Goal: Transaction & Acquisition: Purchase product/service

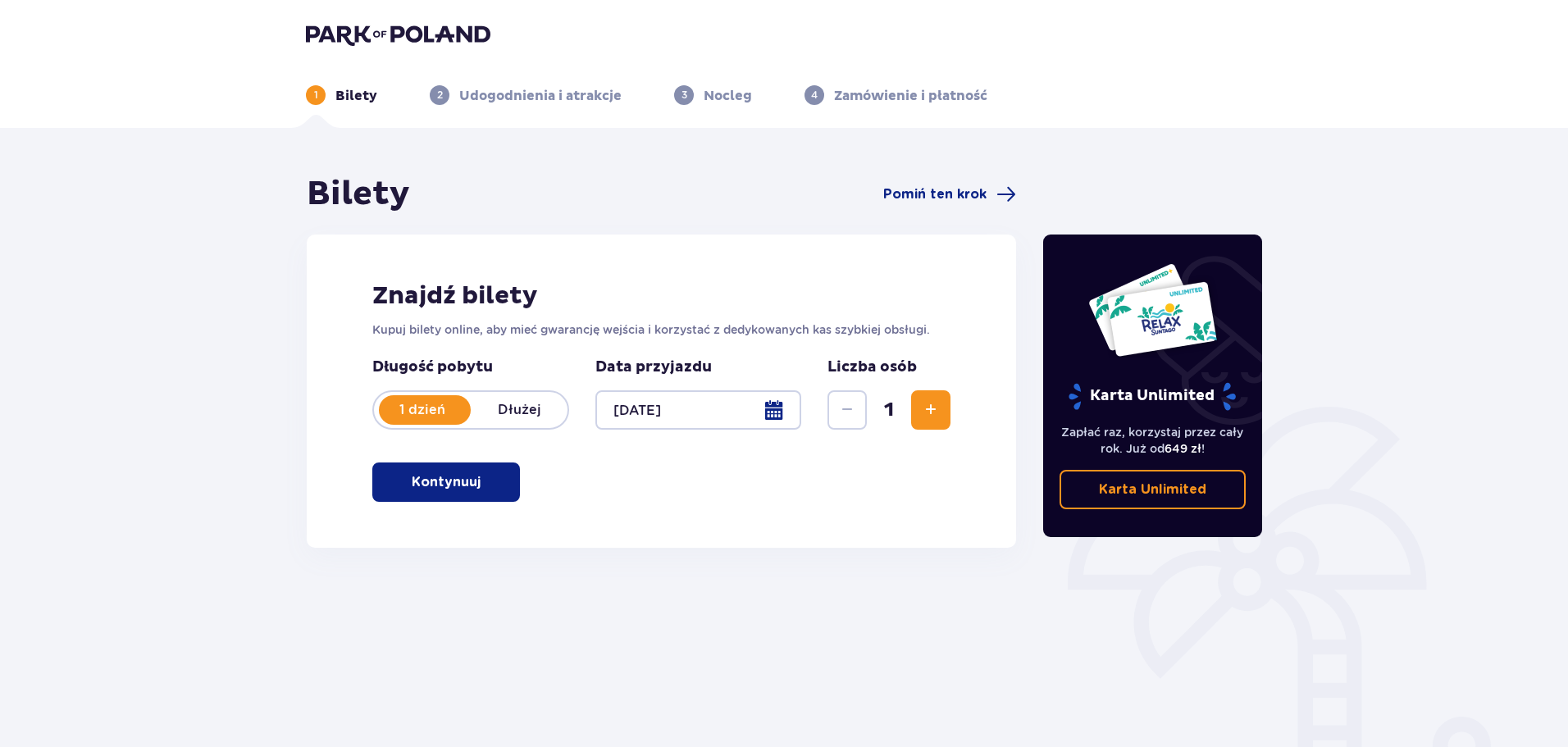
click at [943, 413] on button "Zwiększ" at bounding box center [931, 409] width 40 height 40
click at [488, 494] on button "Kontynuuj" at bounding box center [446, 482] width 147 height 40
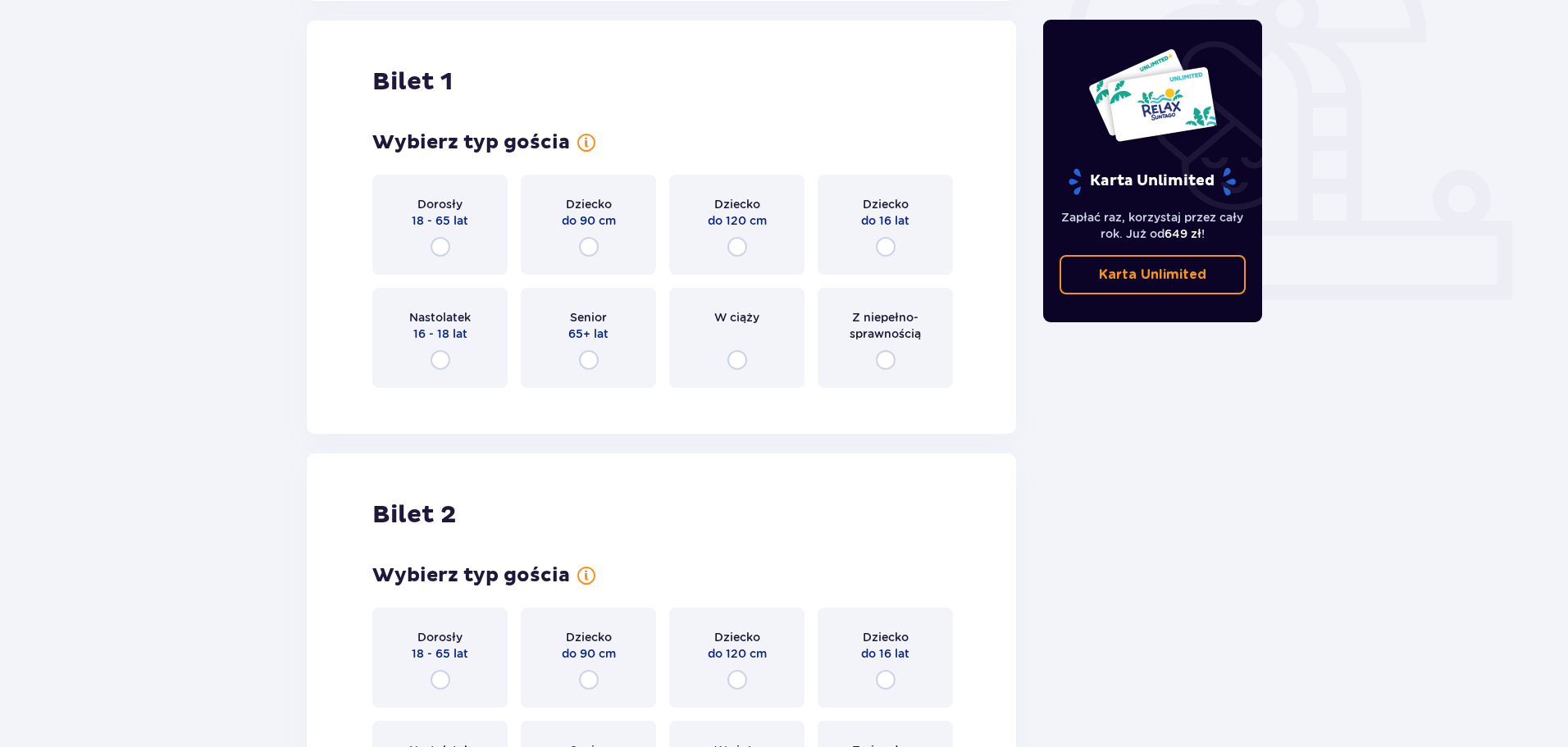
scroll to position [548, 0]
click at [464, 247] on div "Dorosły 18 - 65 lat" at bounding box center [440, 223] width 135 height 100
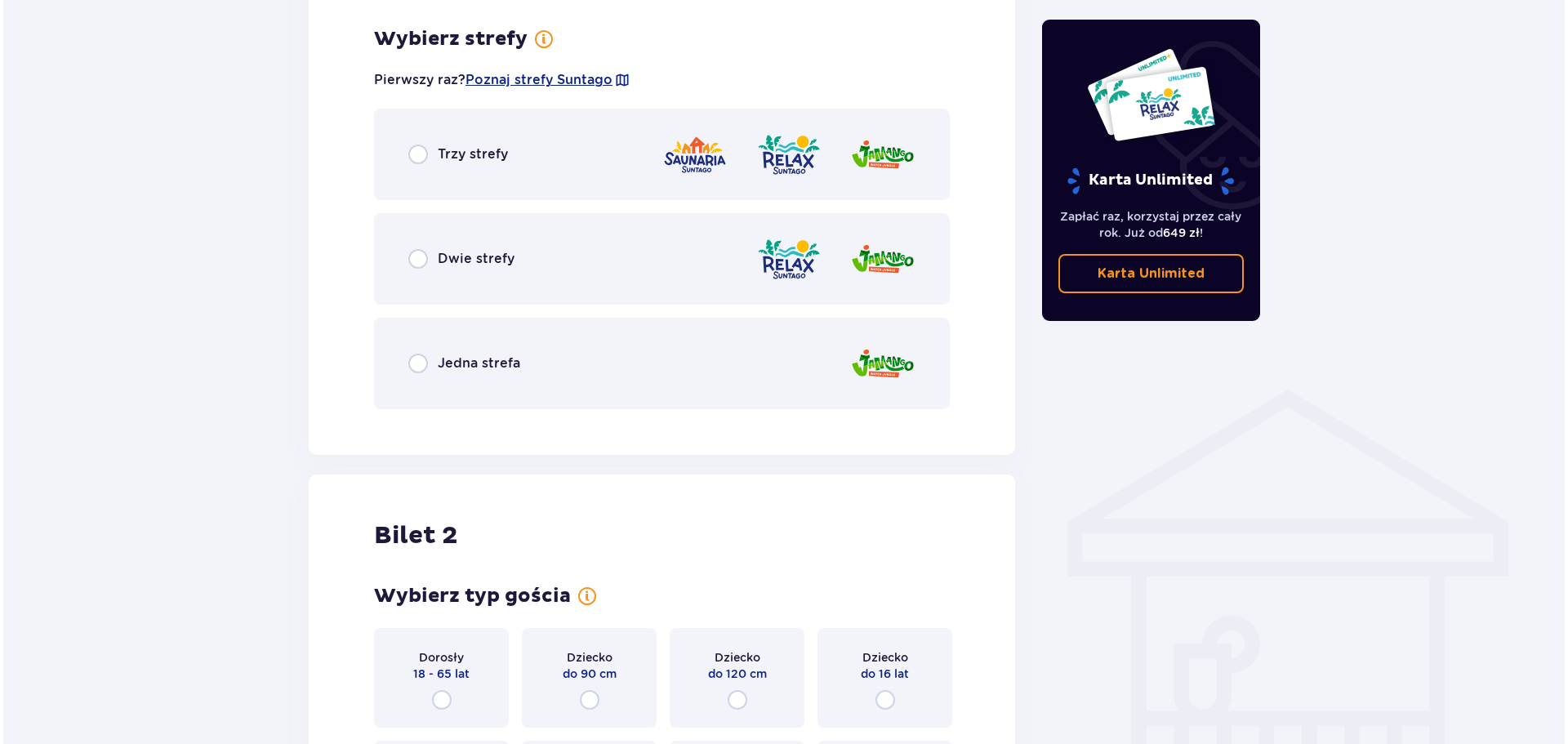
scroll to position [944, 0]
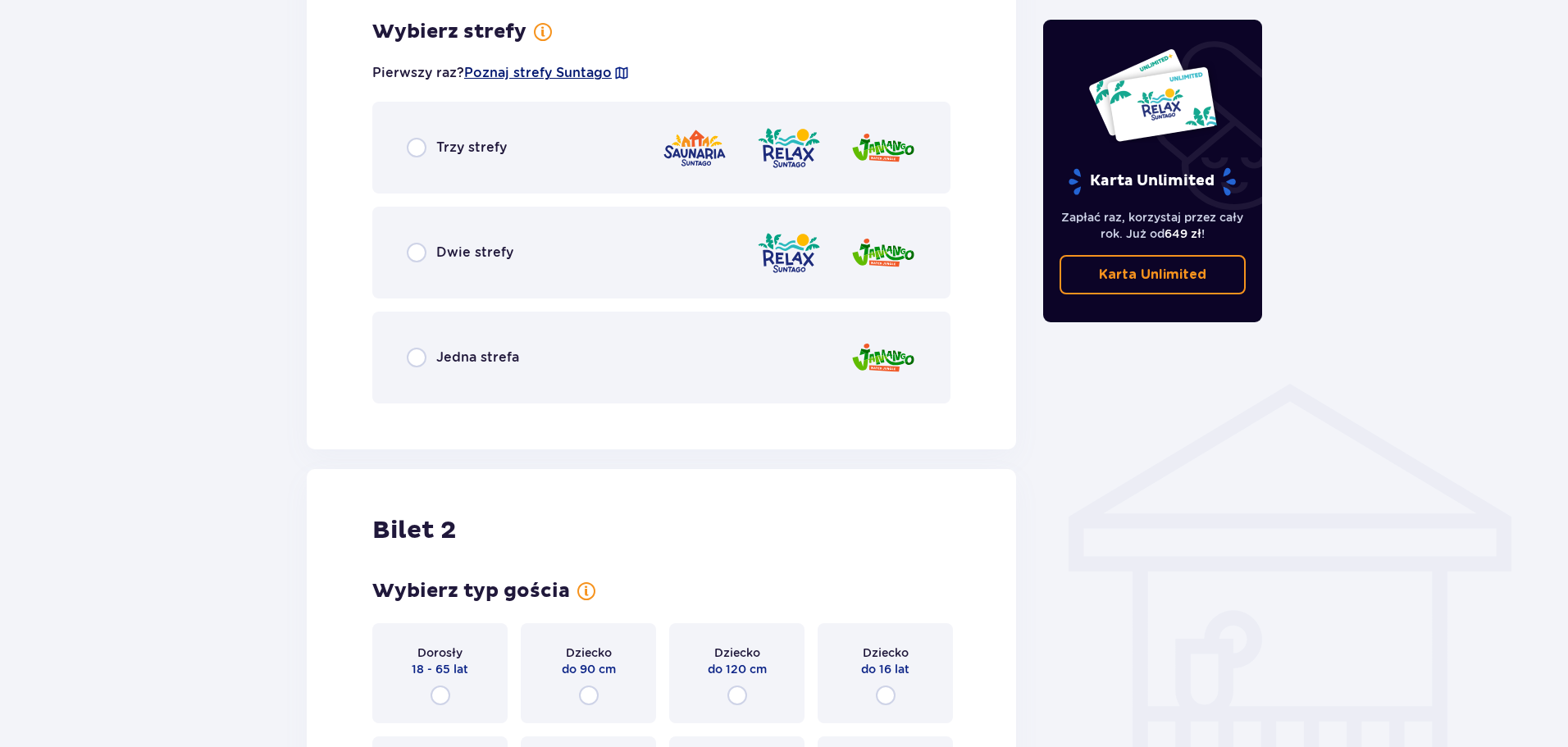
click at [533, 71] on span "Poznaj strefy Suntago" at bounding box center [538, 73] width 147 height 18
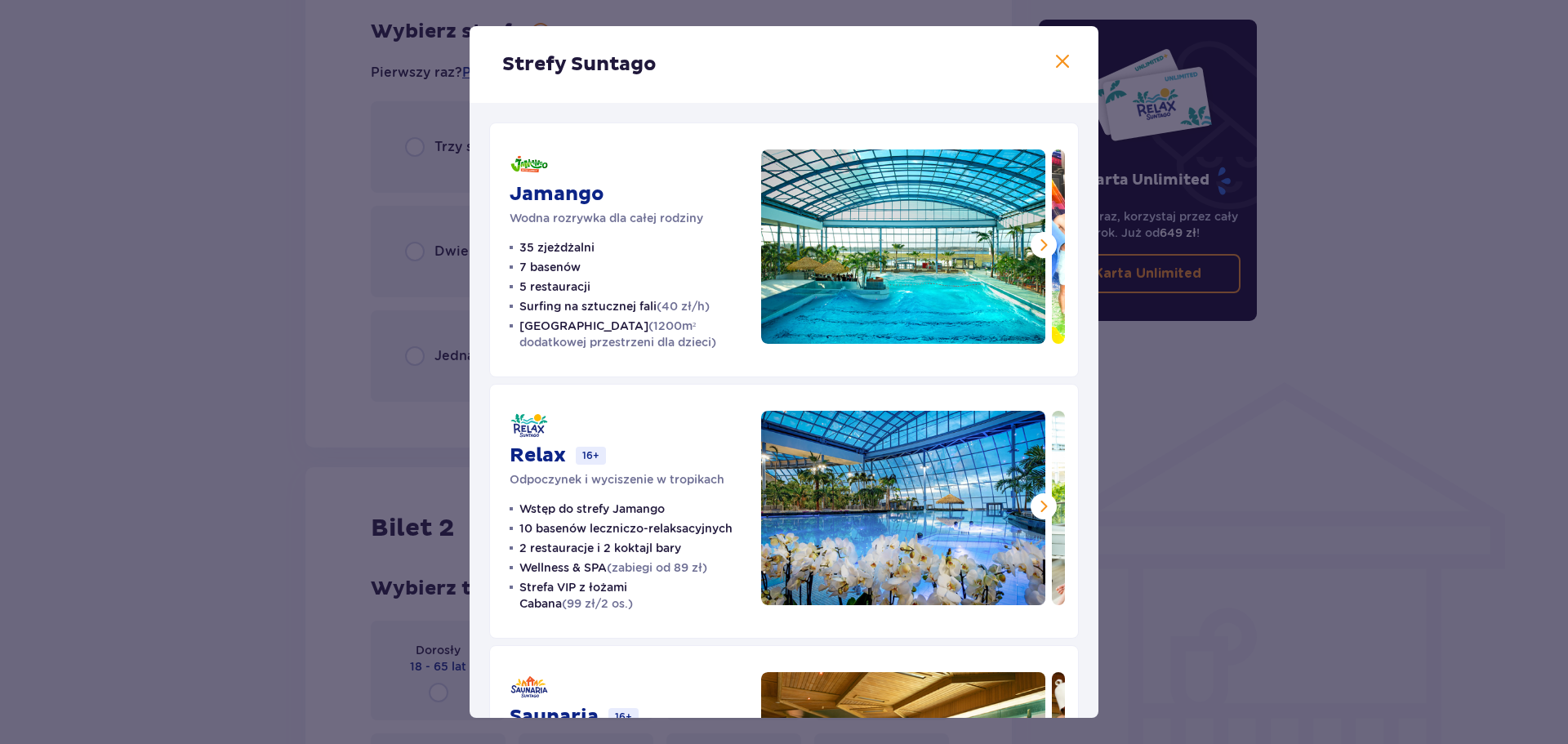
click at [1031, 243] on button at bounding box center [1043, 244] width 26 height 26
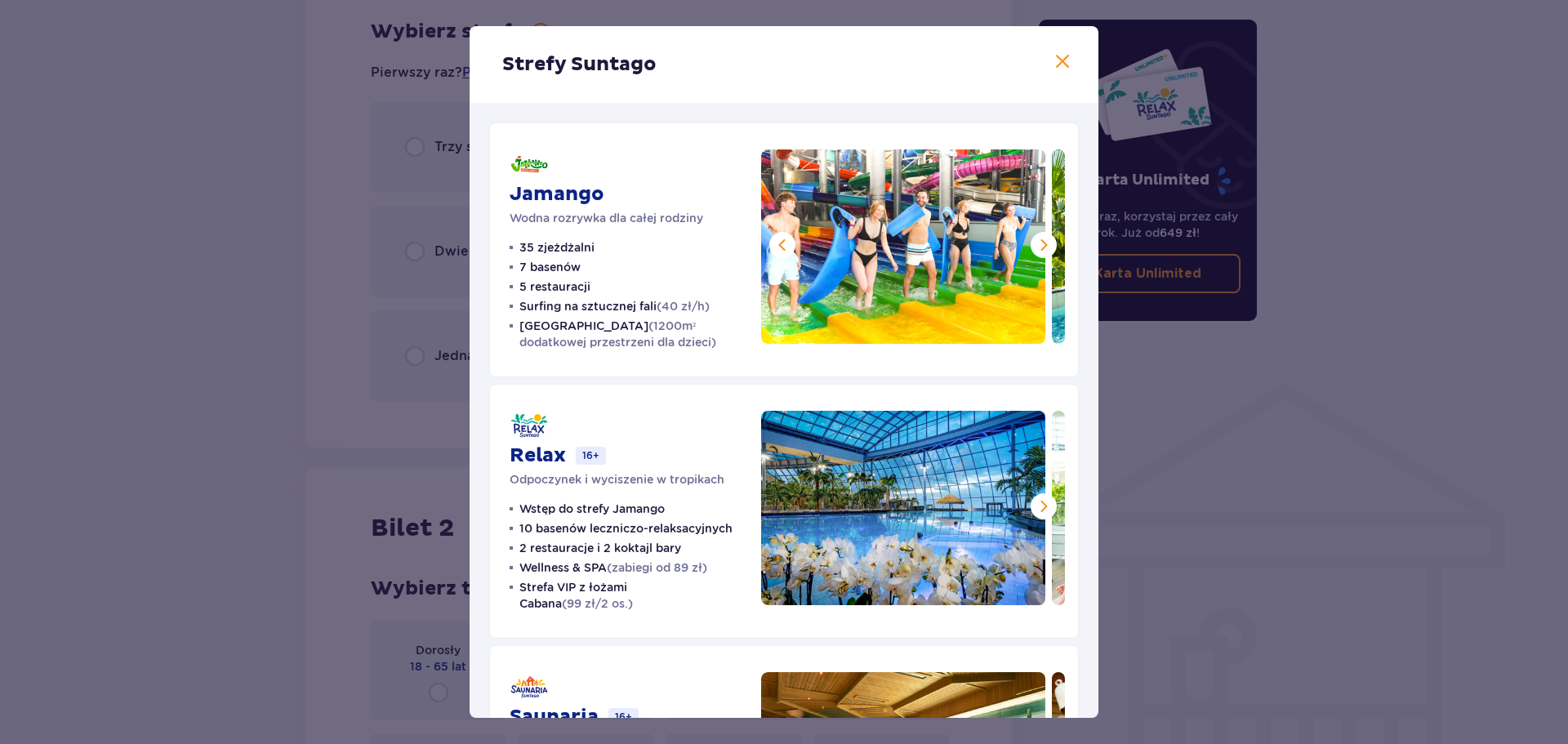
click at [1036, 250] on span at bounding box center [1043, 244] width 19 height 19
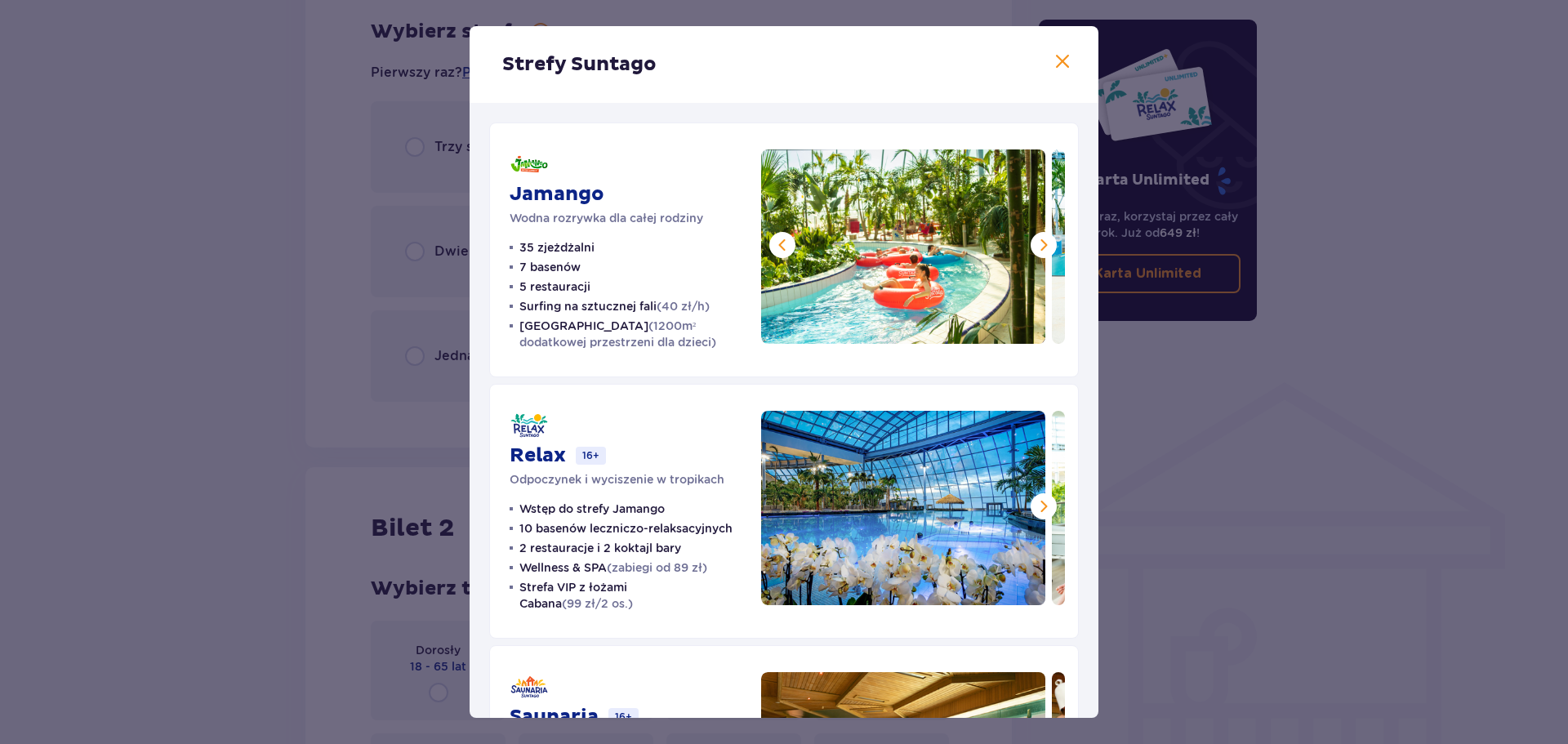
click at [1036, 250] on span at bounding box center [1043, 244] width 19 height 19
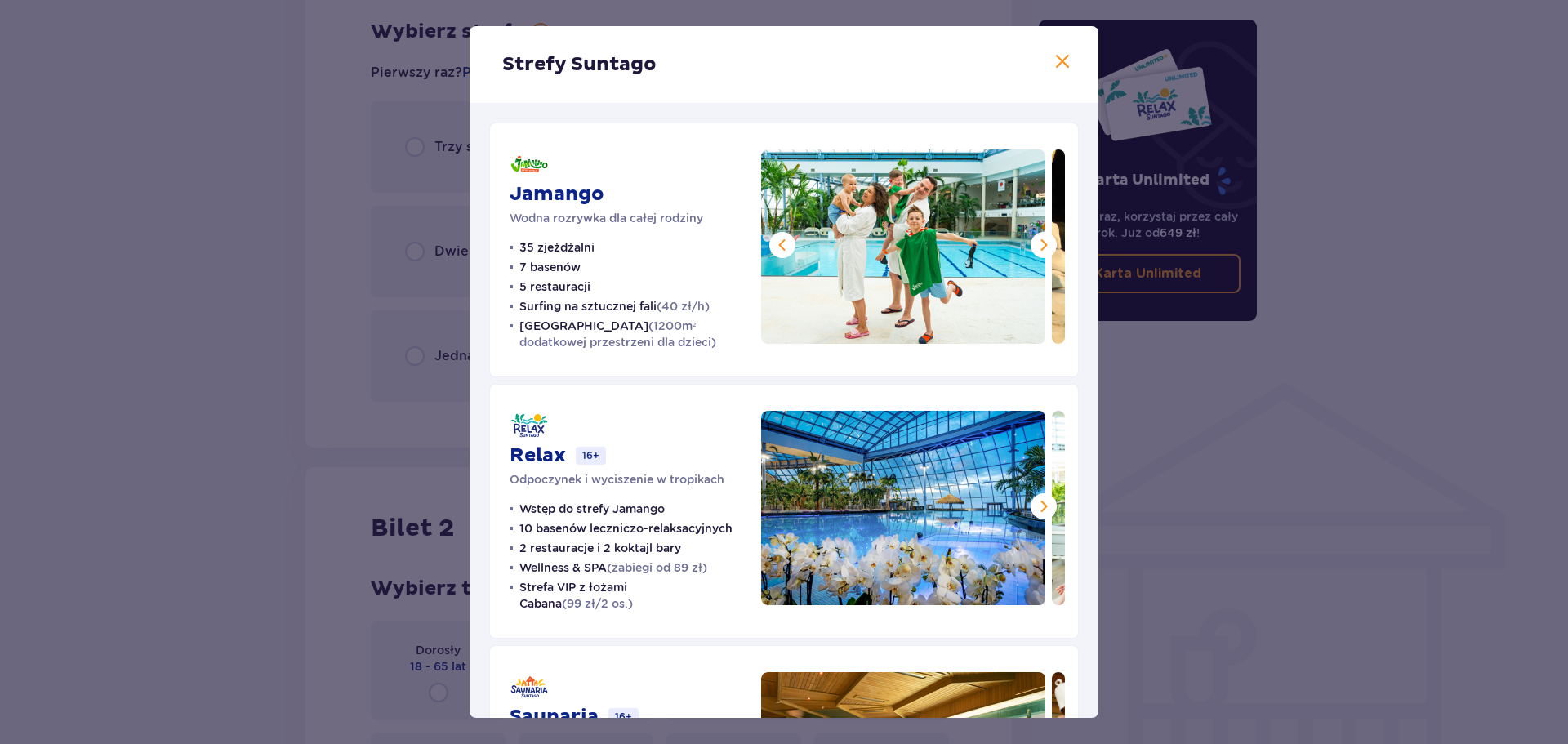
click at [1036, 250] on span at bounding box center [1043, 244] width 19 height 19
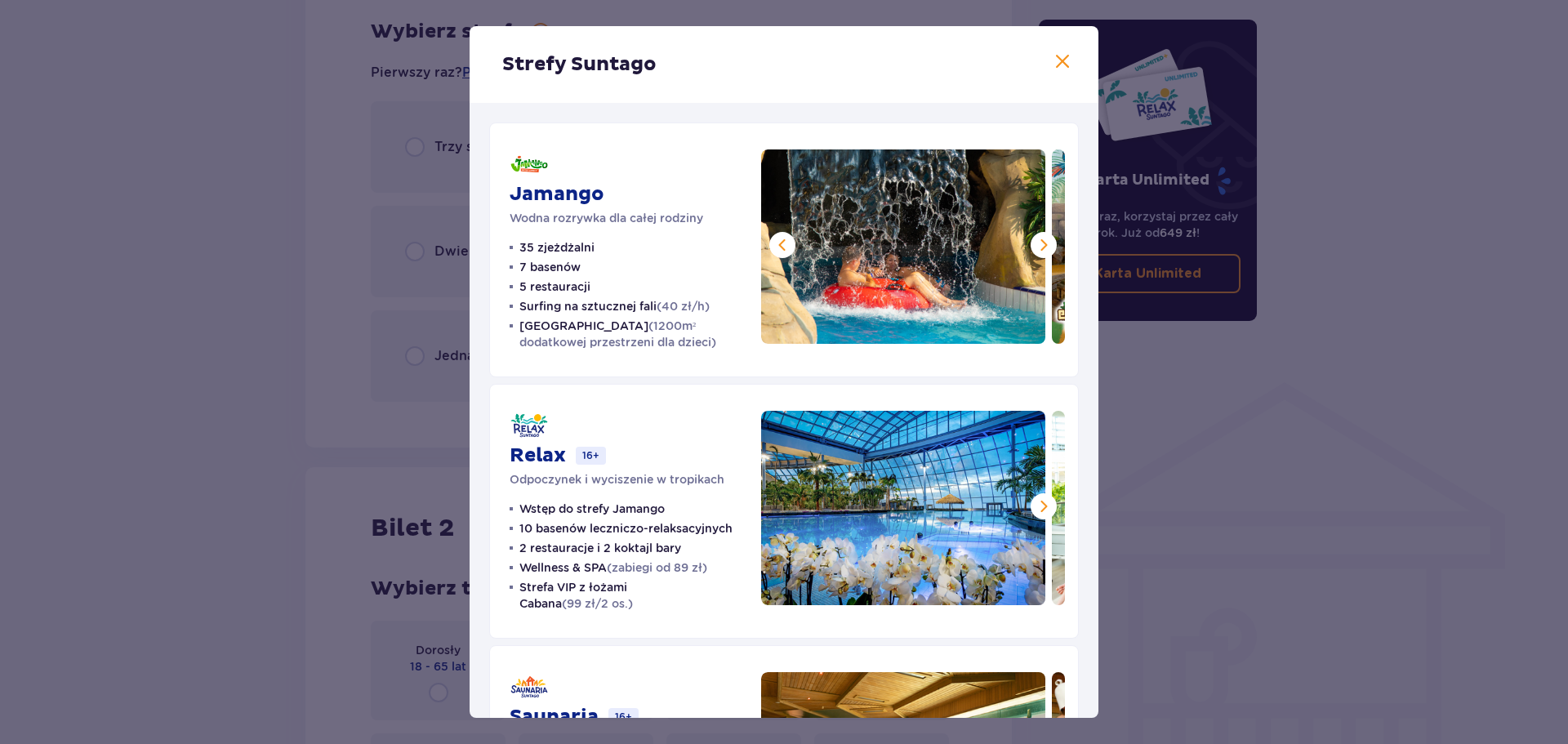
click at [1036, 250] on span at bounding box center [1043, 244] width 19 height 19
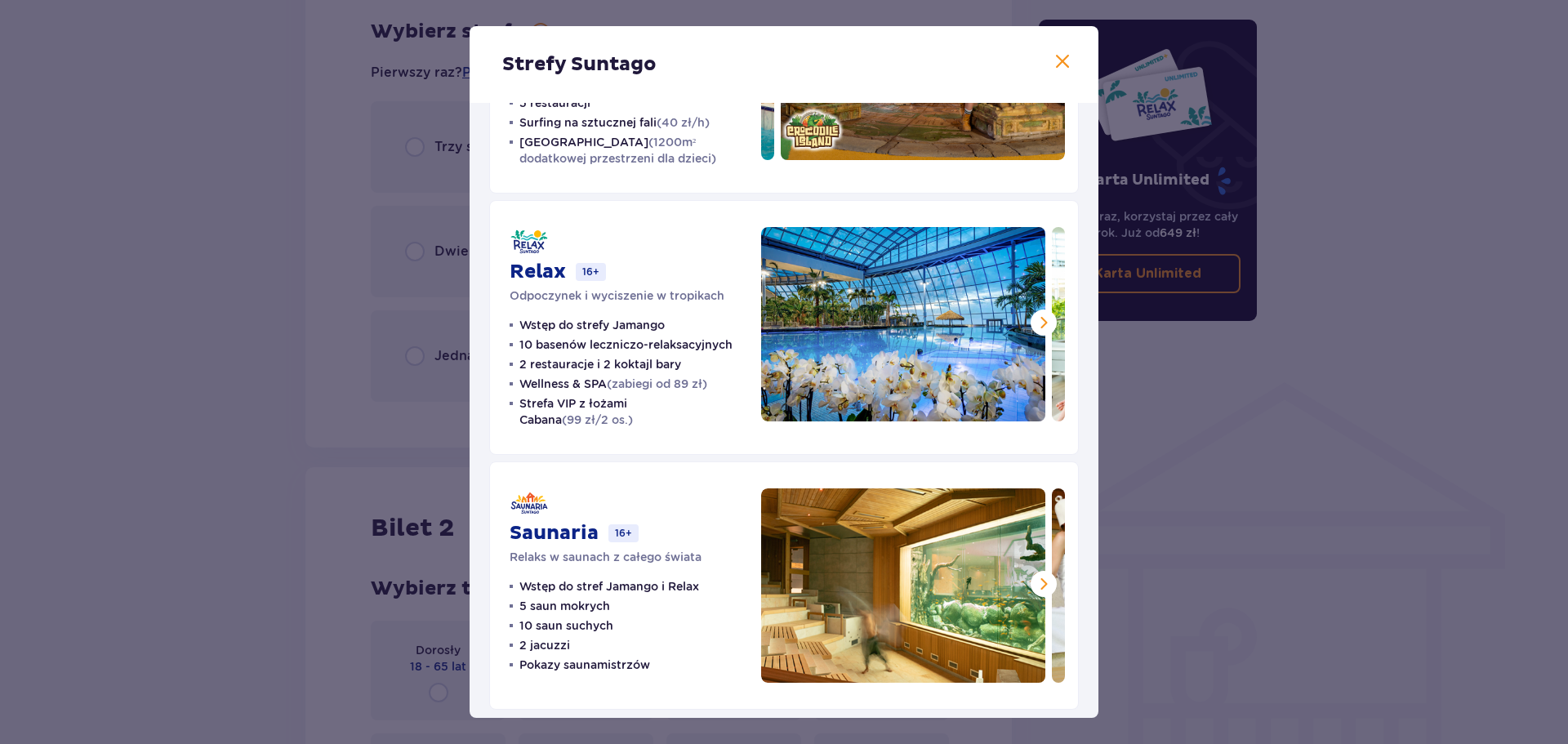
scroll to position [195, 0]
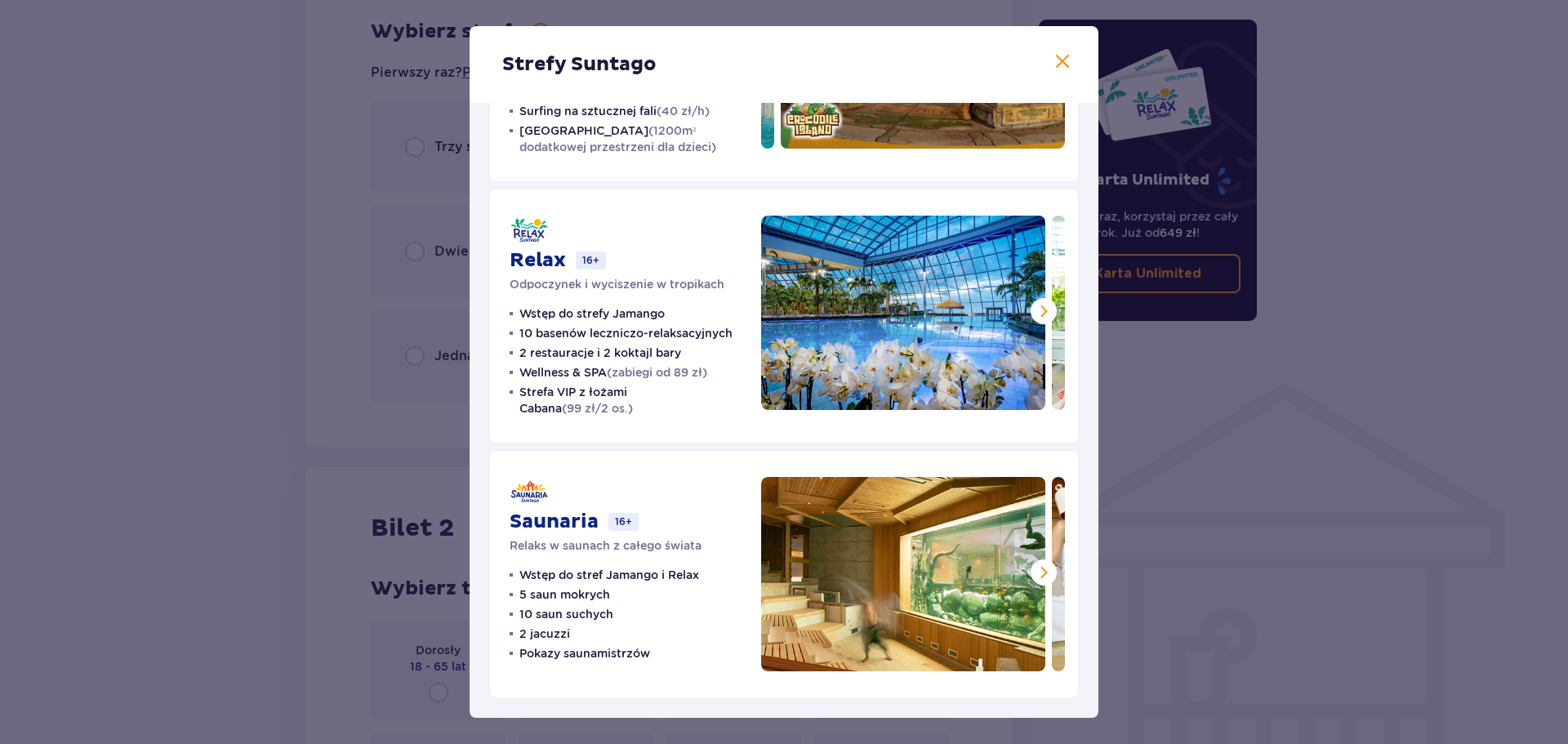
click at [1034, 310] on span at bounding box center [1043, 311] width 19 height 19
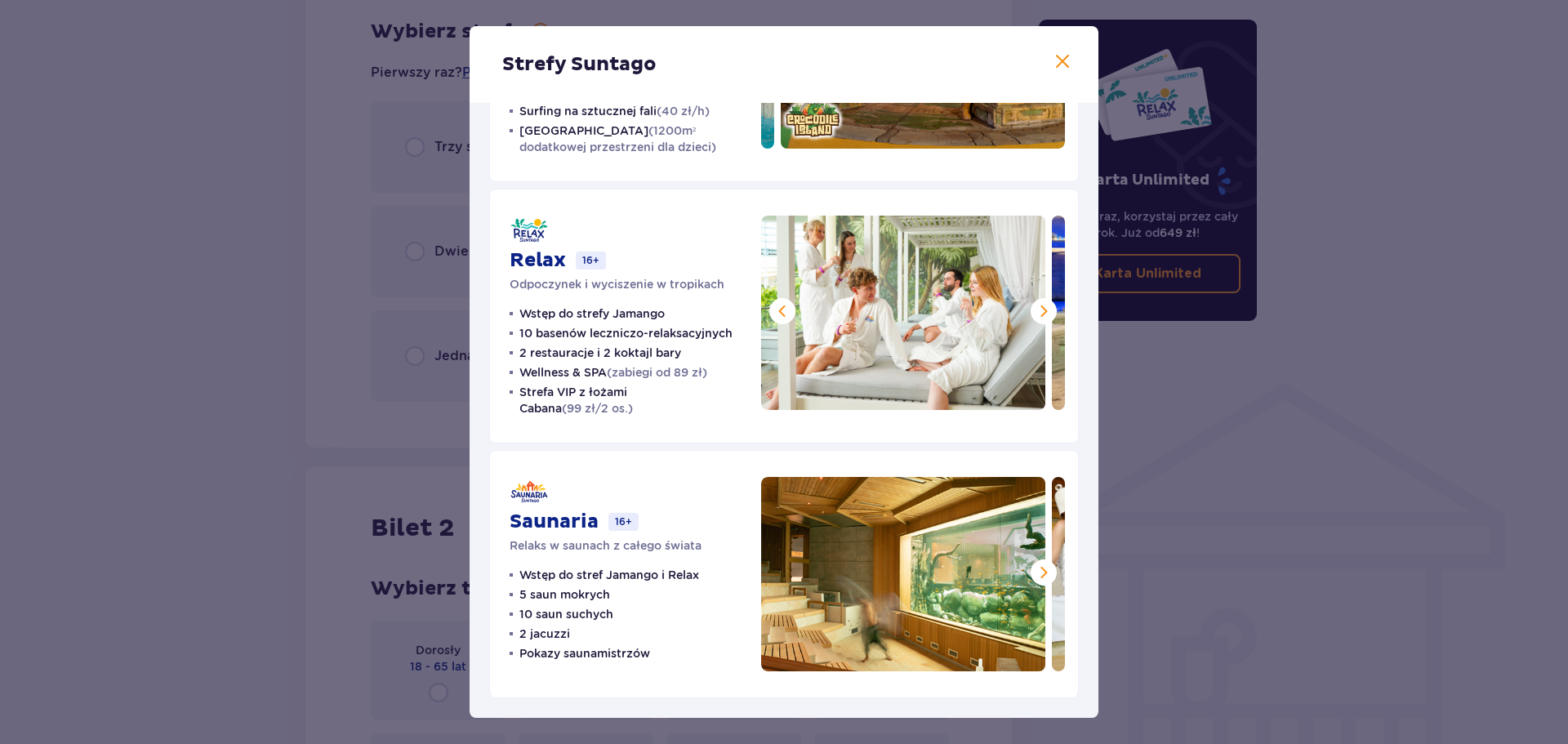
click at [1034, 310] on span at bounding box center [1043, 311] width 19 height 19
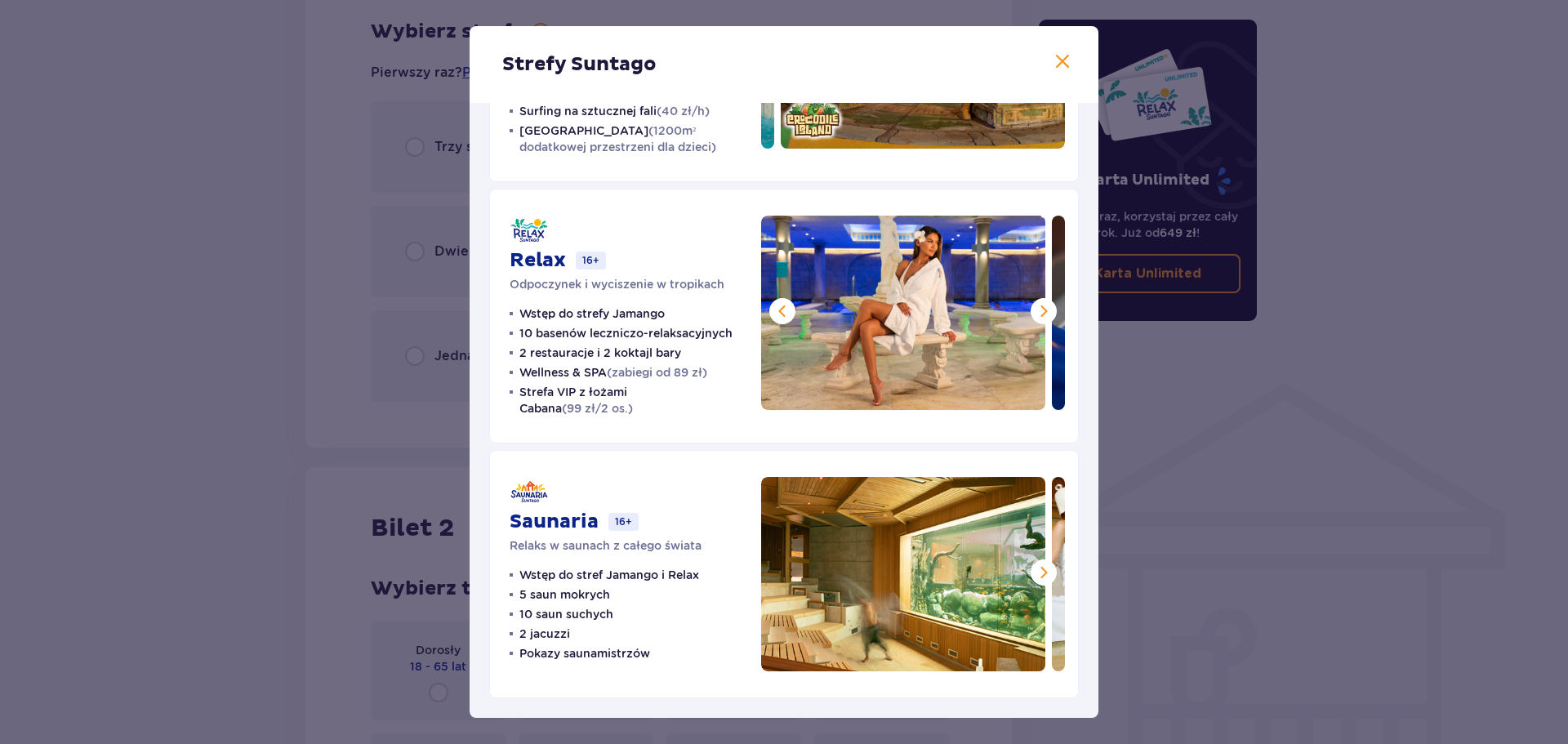
click at [1034, 310] on span at bounding box center [1043, 311] width 19 height 19
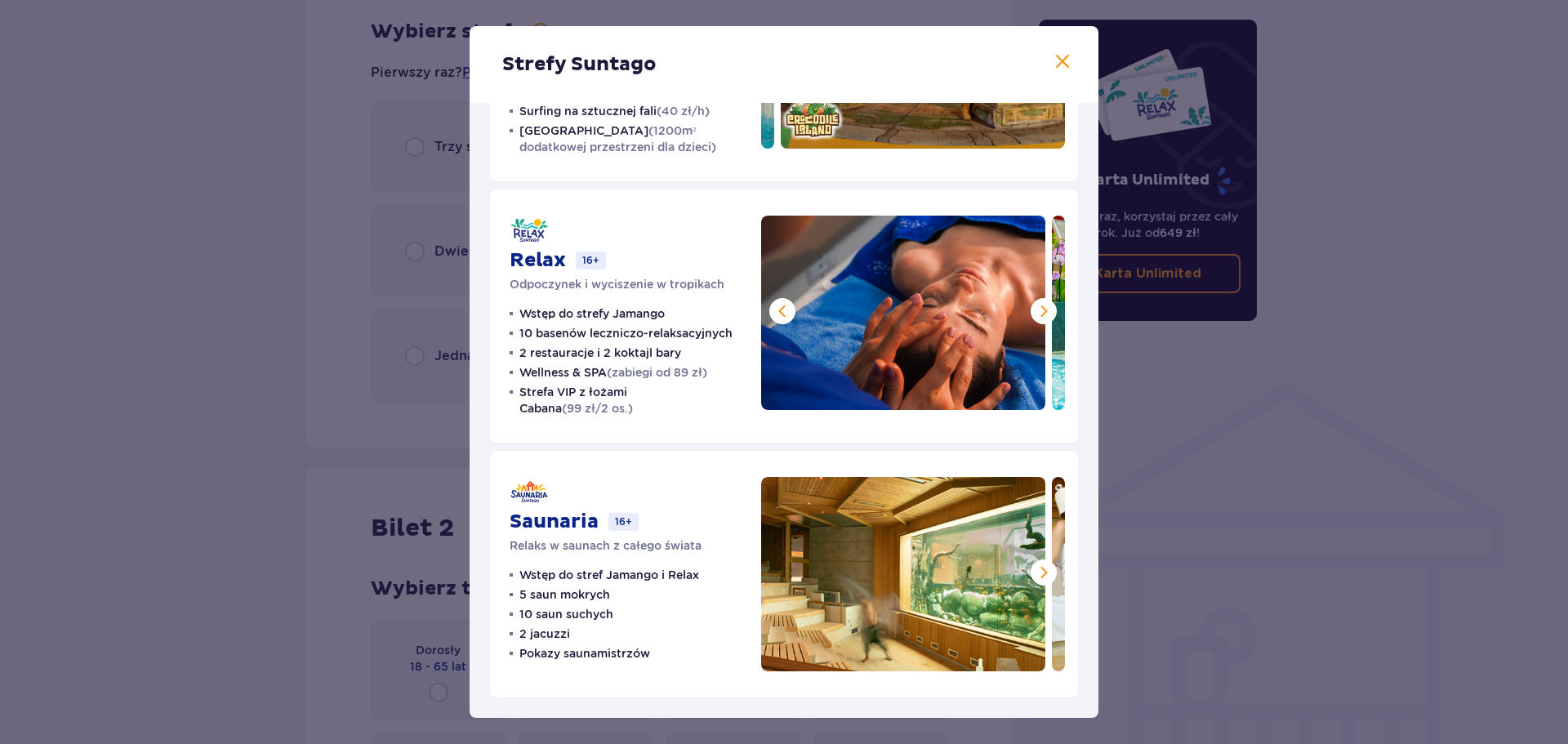
click at [1034, 310] on span at bounding box center [1043, 311] width 19 height 19
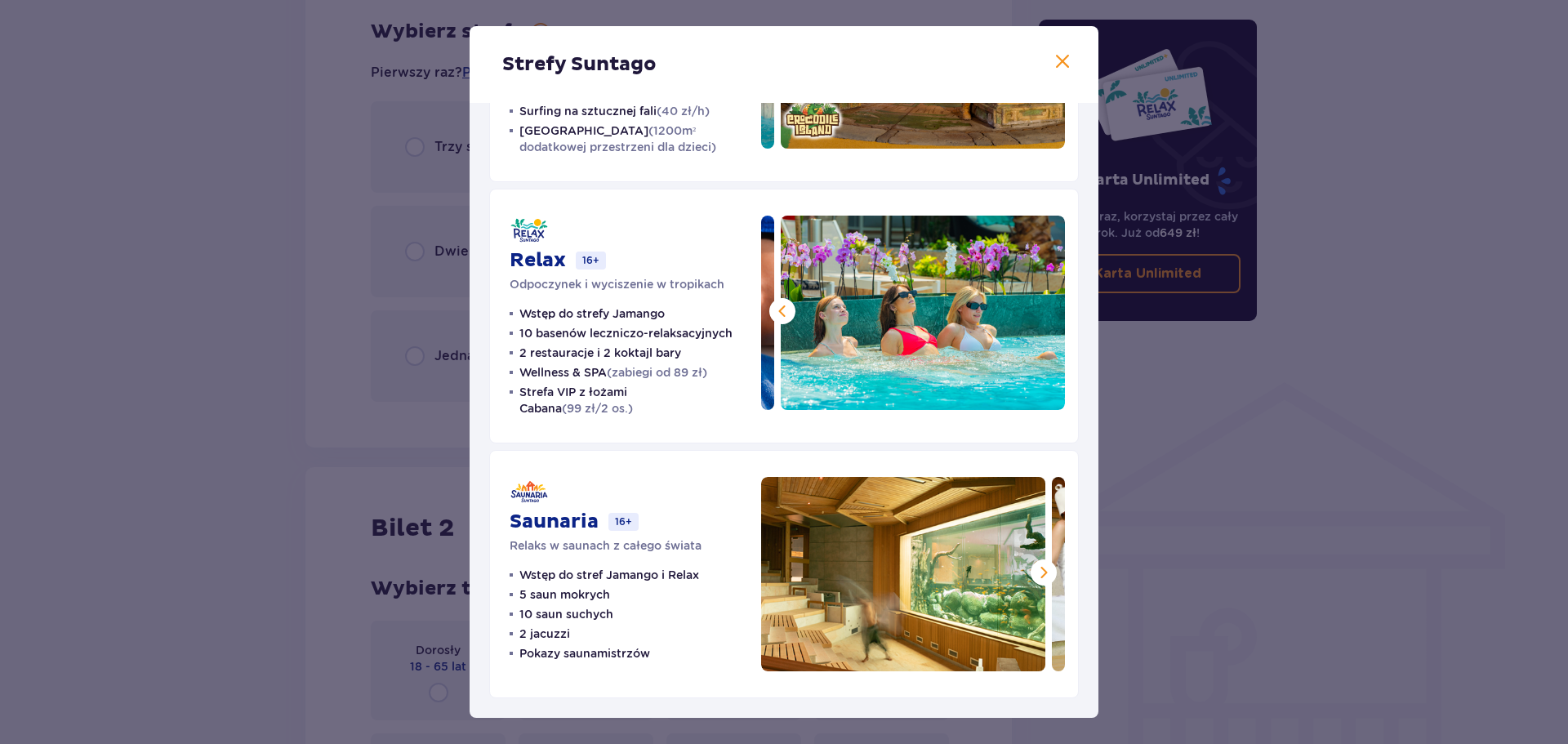
click at [1034, 574] on span at bounding box center [1043, 572] width 19 height 19
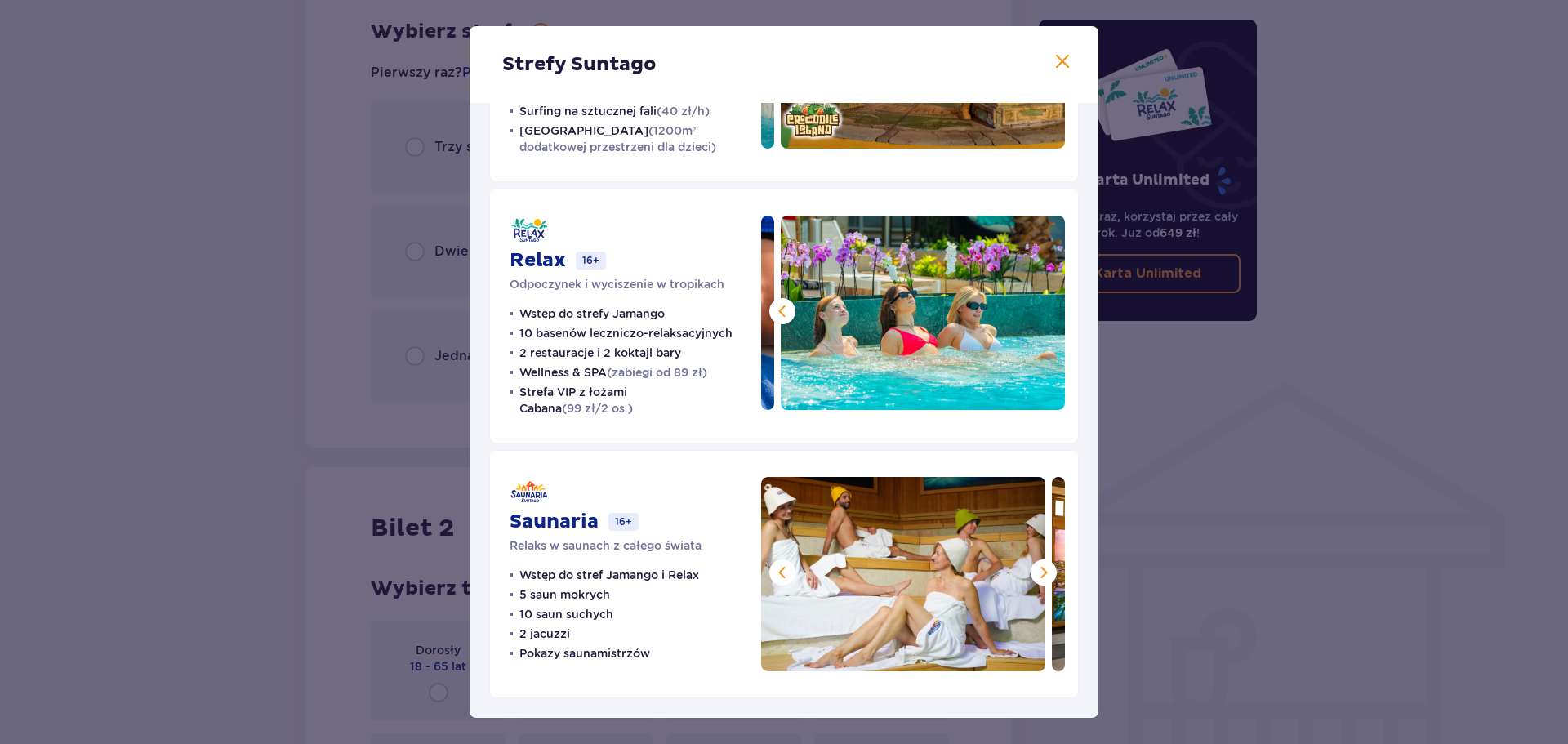
click at [1034, 574] on span at bounding box center [1043, 572] width 19 height 19
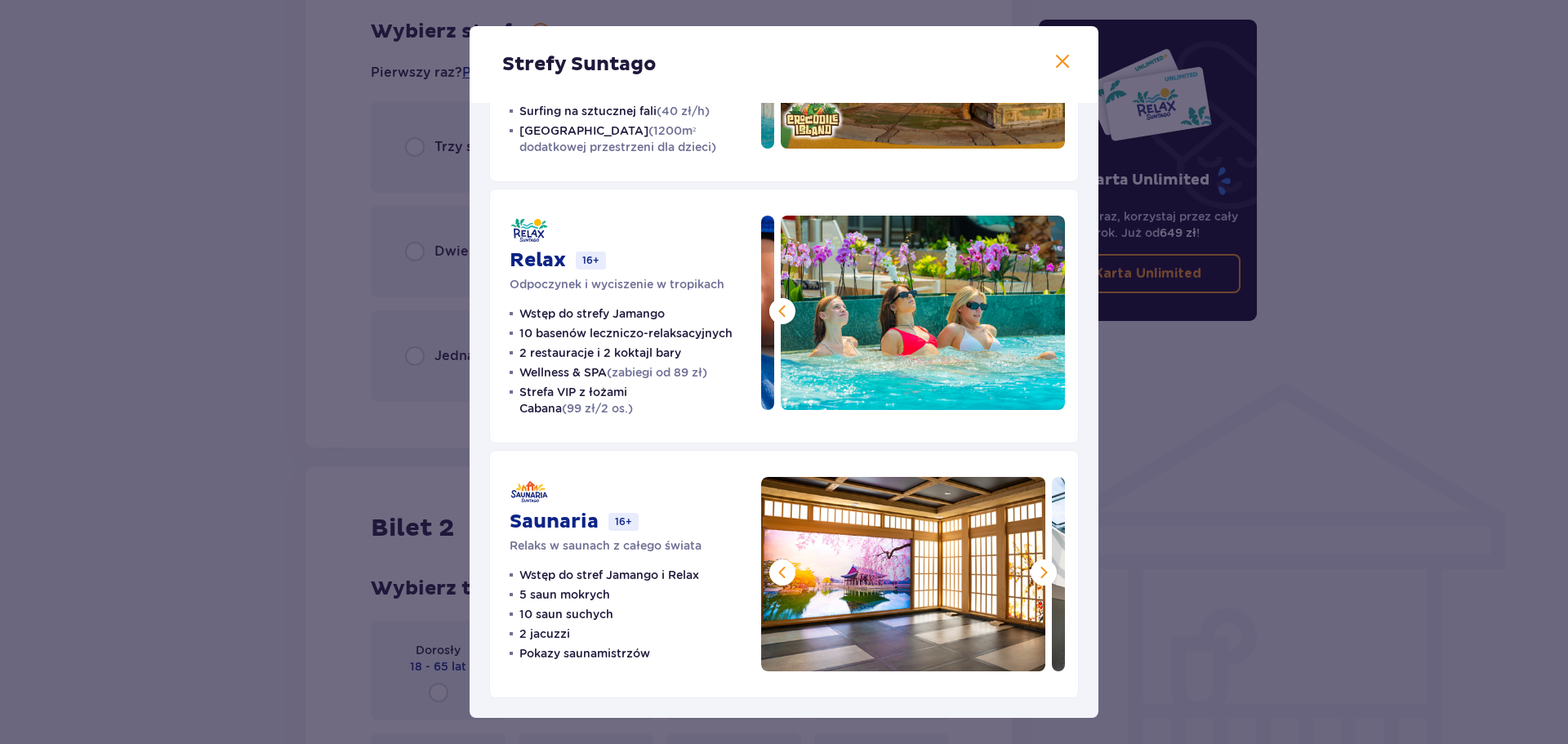
click at [1034, 574] on span at bounding box center [1043, 572] width 19 height 19
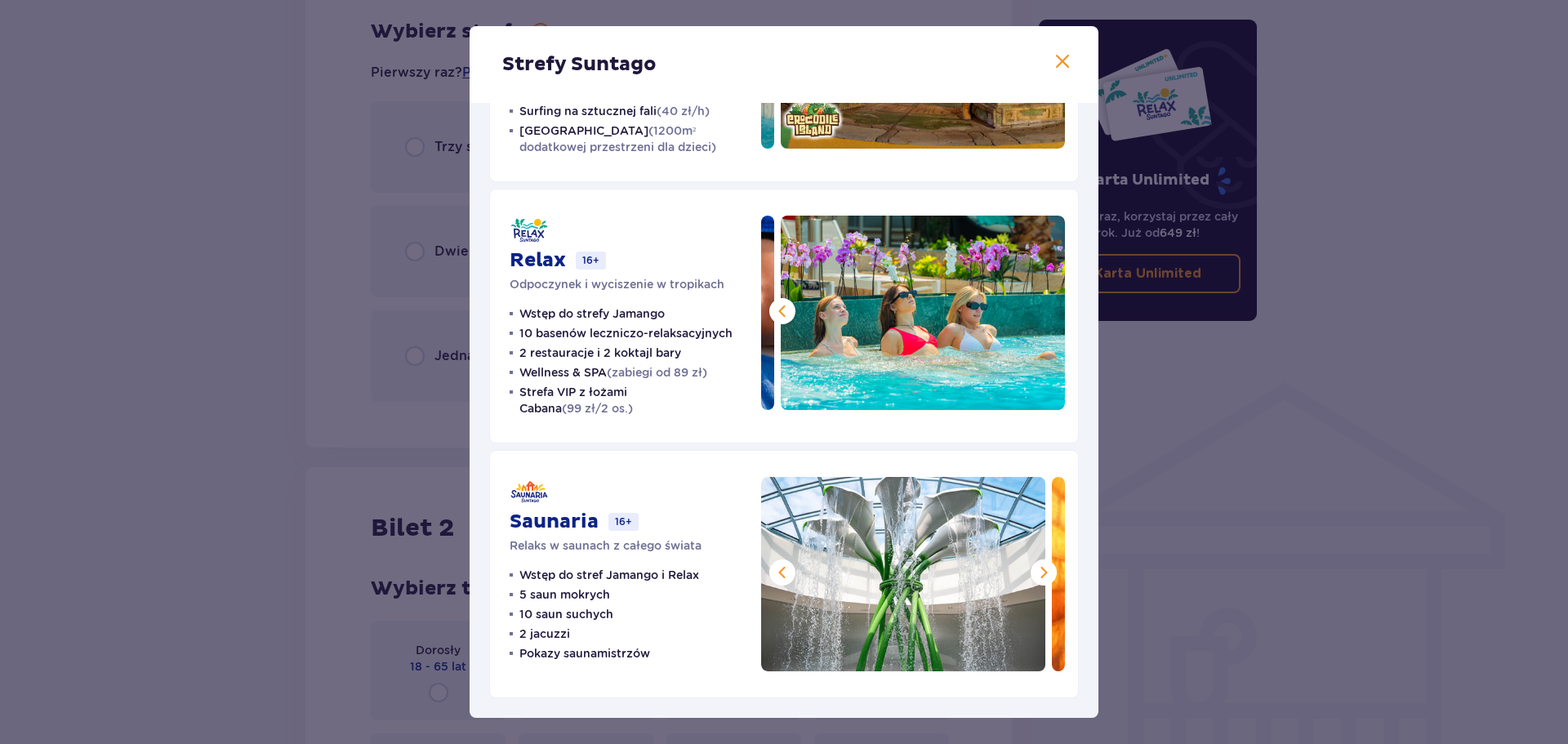
click at [1036, 572] on span at bounding box center [1043, 572] width 19 height 19
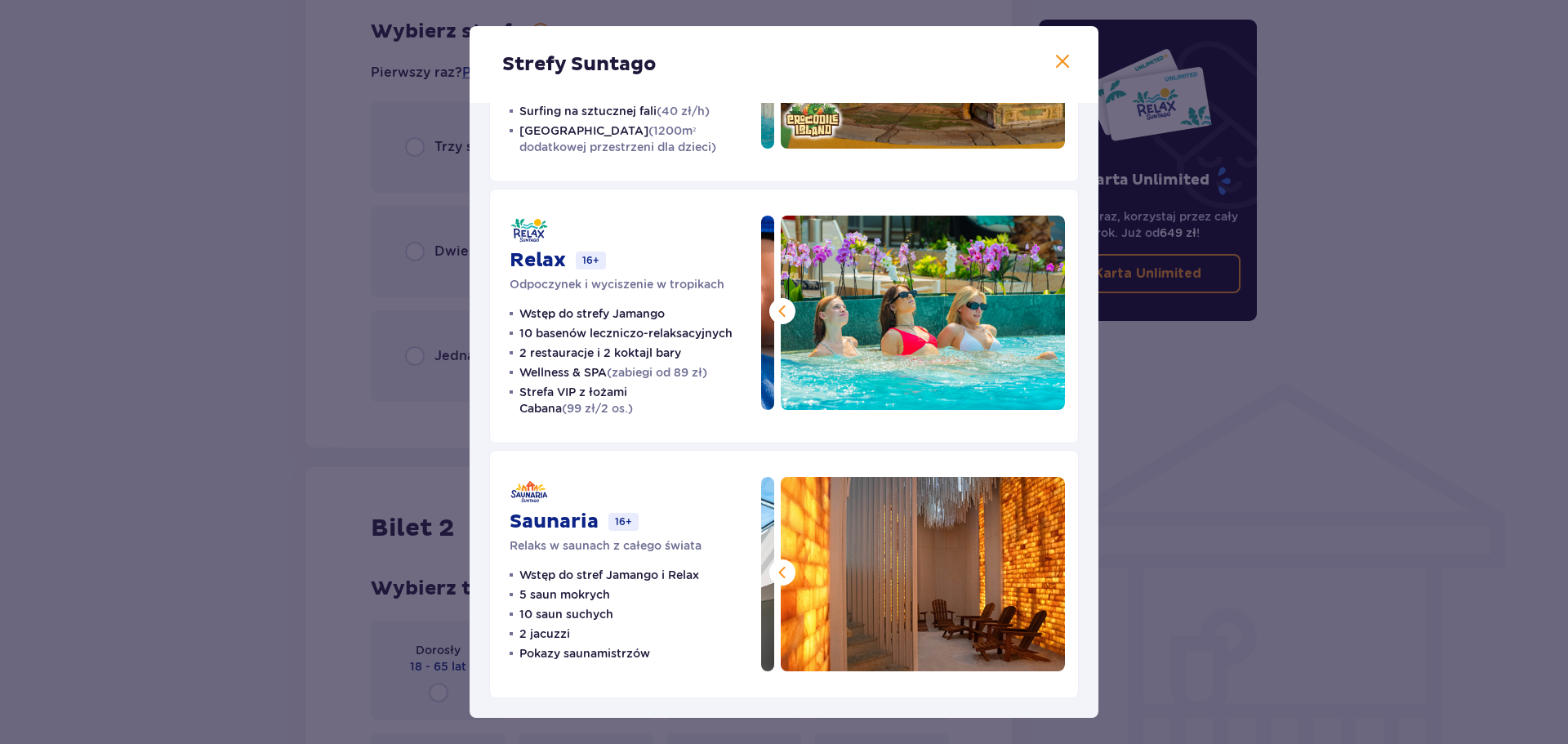
click at [790, 570] on img at bounding box center [923, 574] width 284 height 194
click at [784, 572] on span at bounding box center [783, 572] width 19 height 19
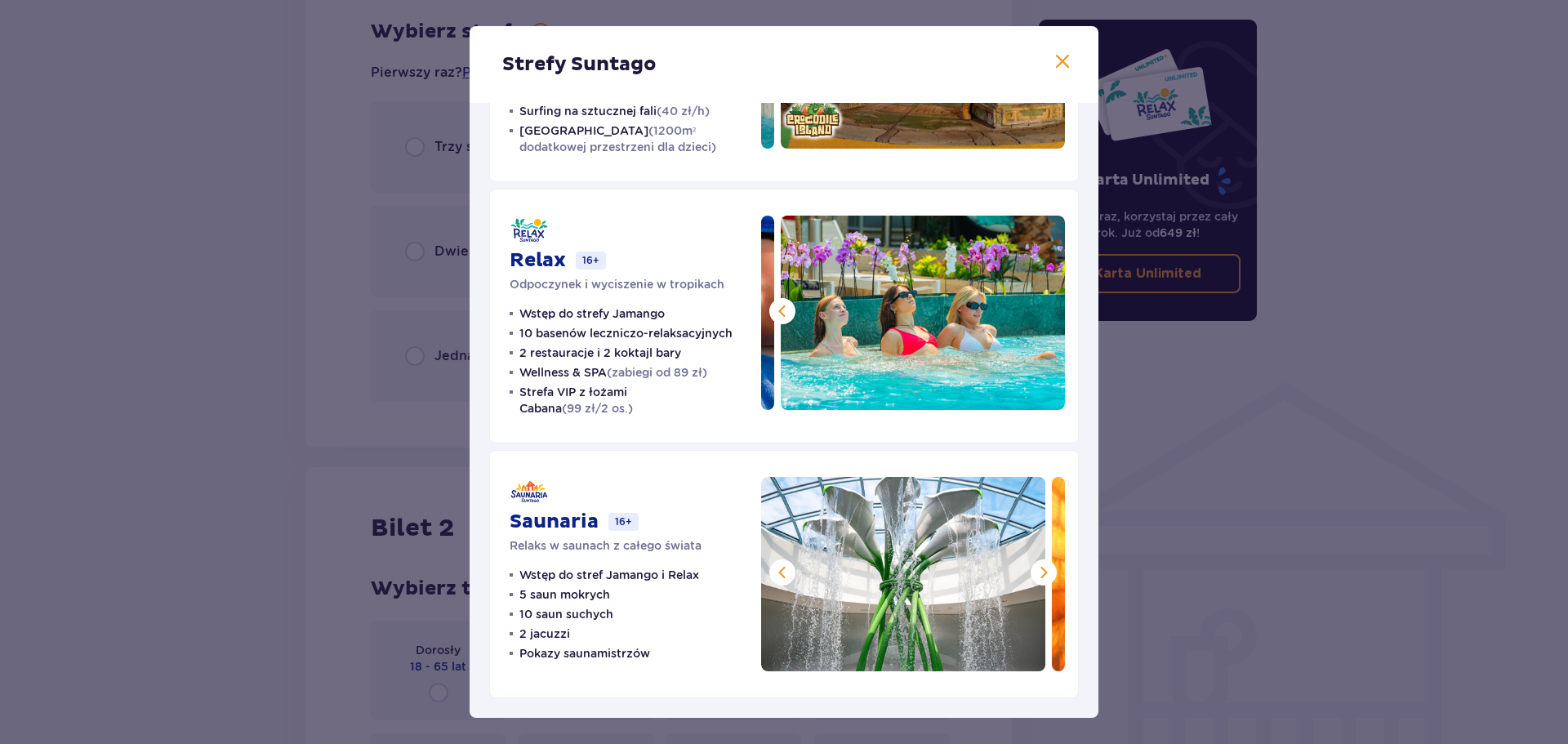
click at [783, 572] on span at bounding box center [783, 572] width 19 height 19
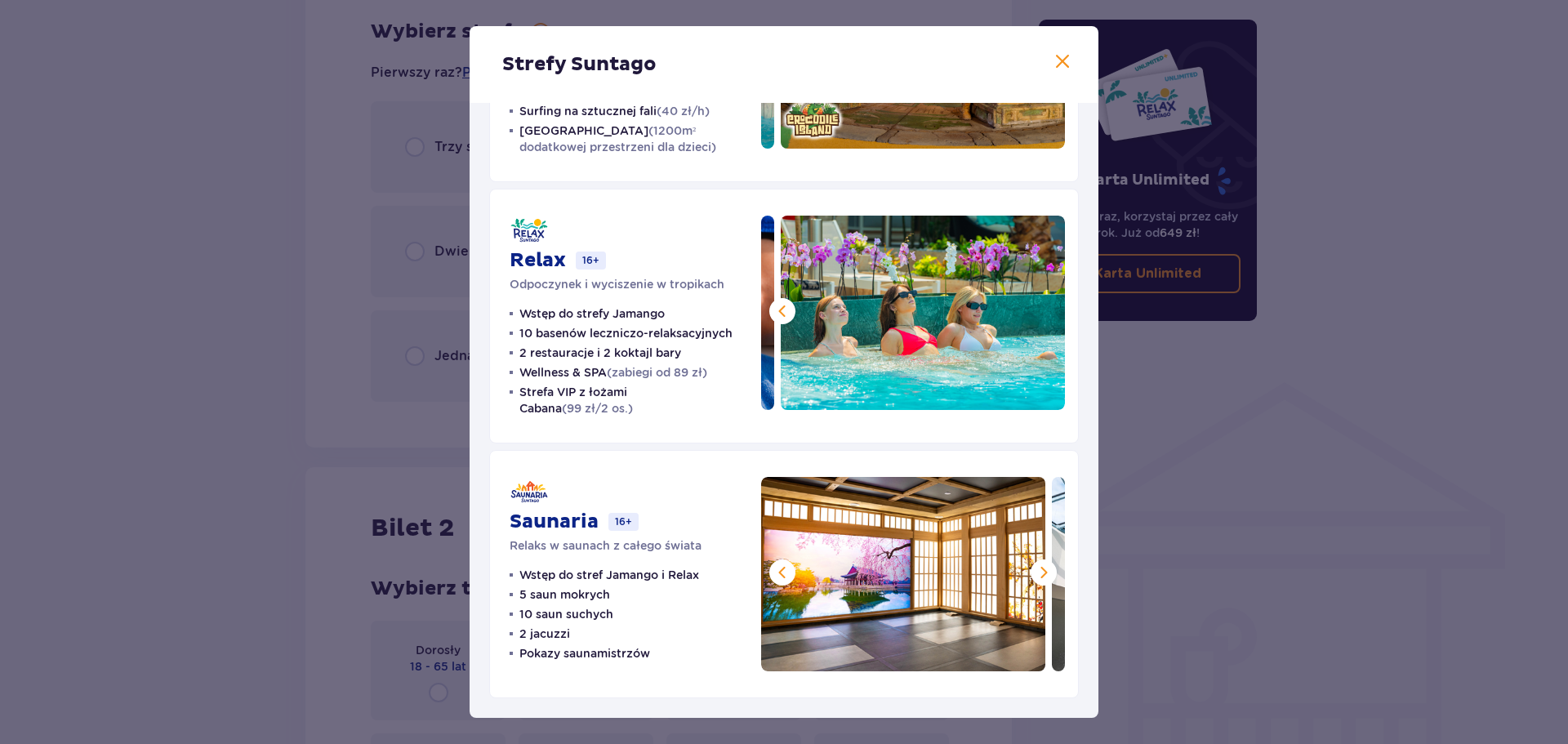
click at [783, 572] on span at bounding box center [783, 572] width 19 height 19
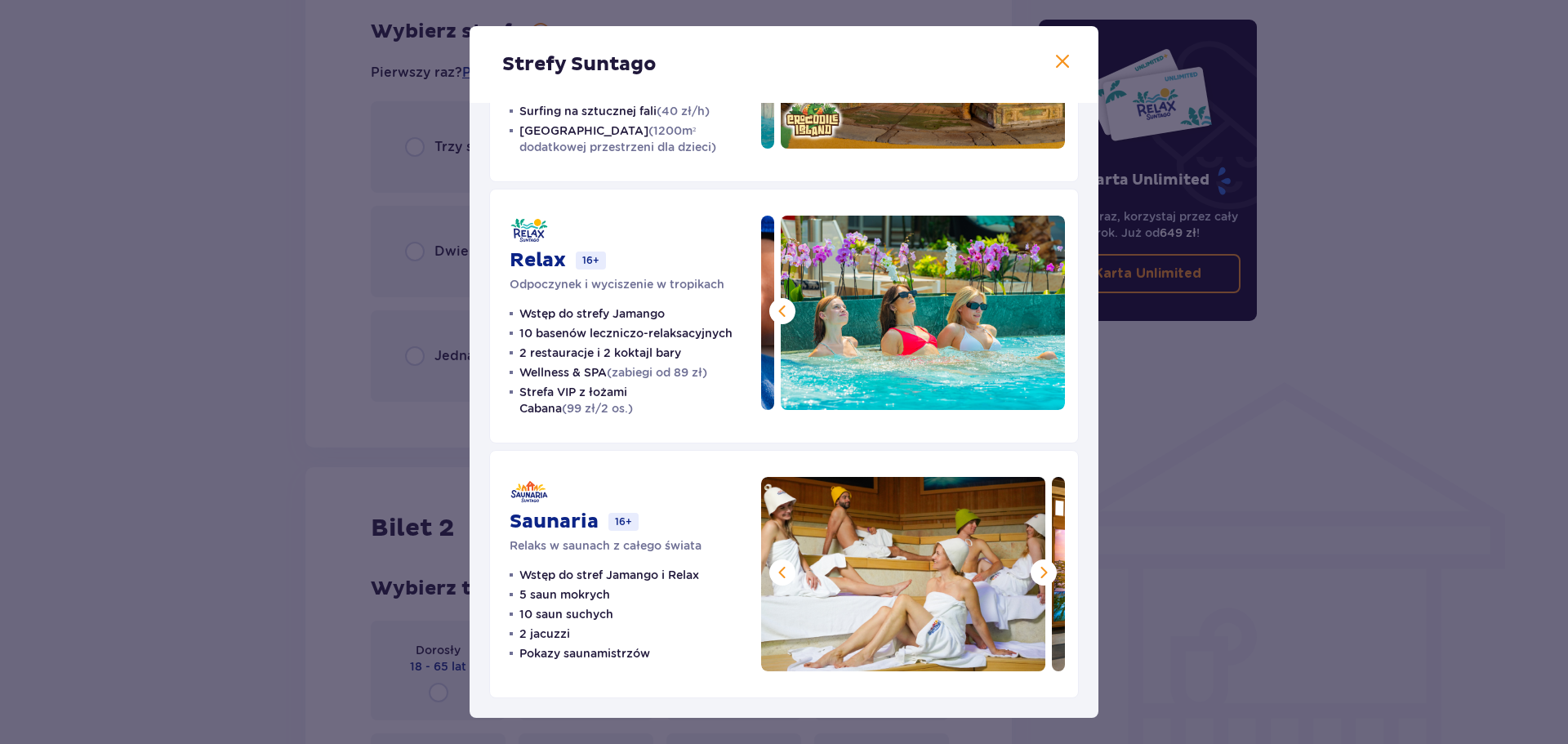
click at [783, 573] on span at bounding box center [783, 572] width 19 height 19
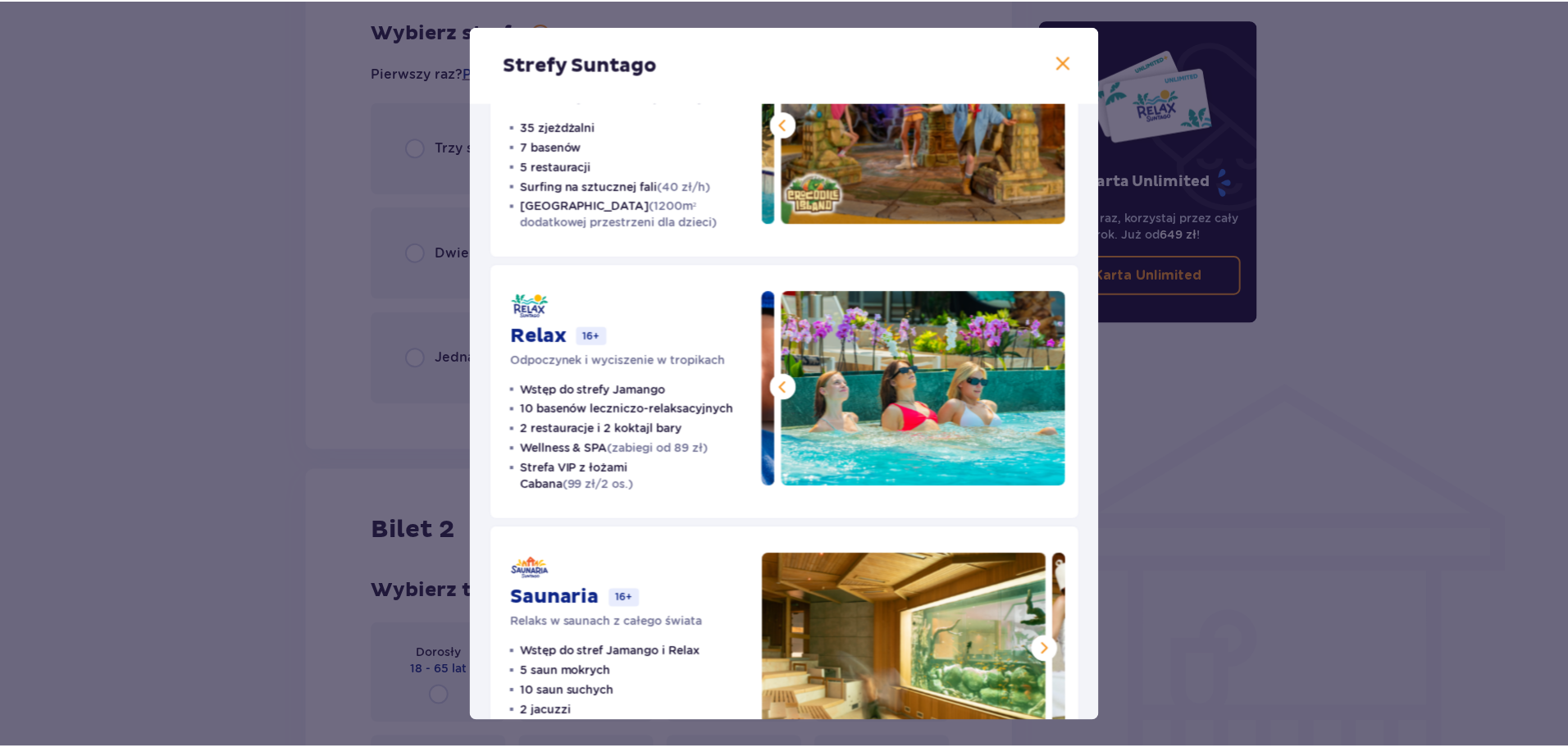
scroll to position [0, 0]
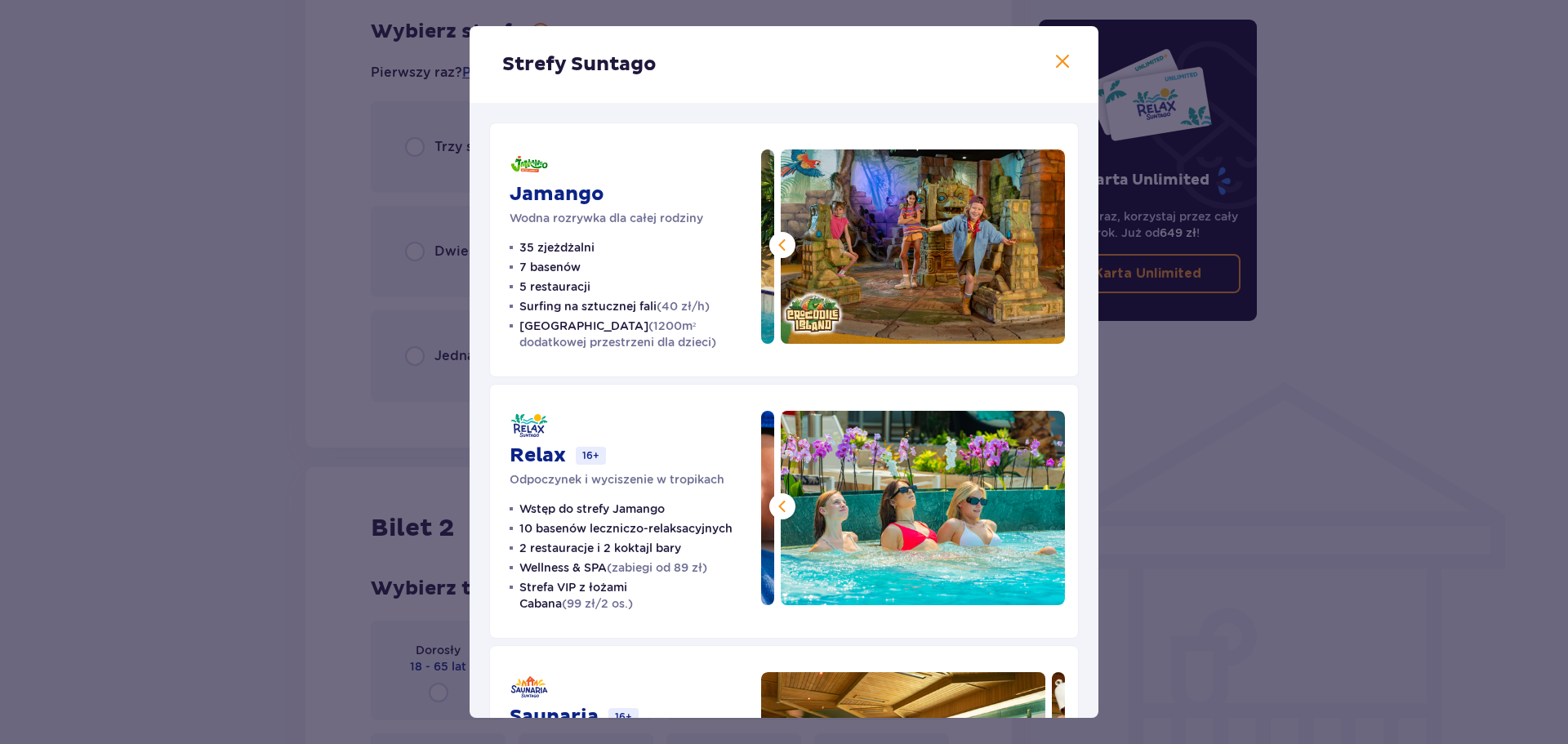
click at [1052, 52] on span at bounding box center [1062, 62] width 19 height 19
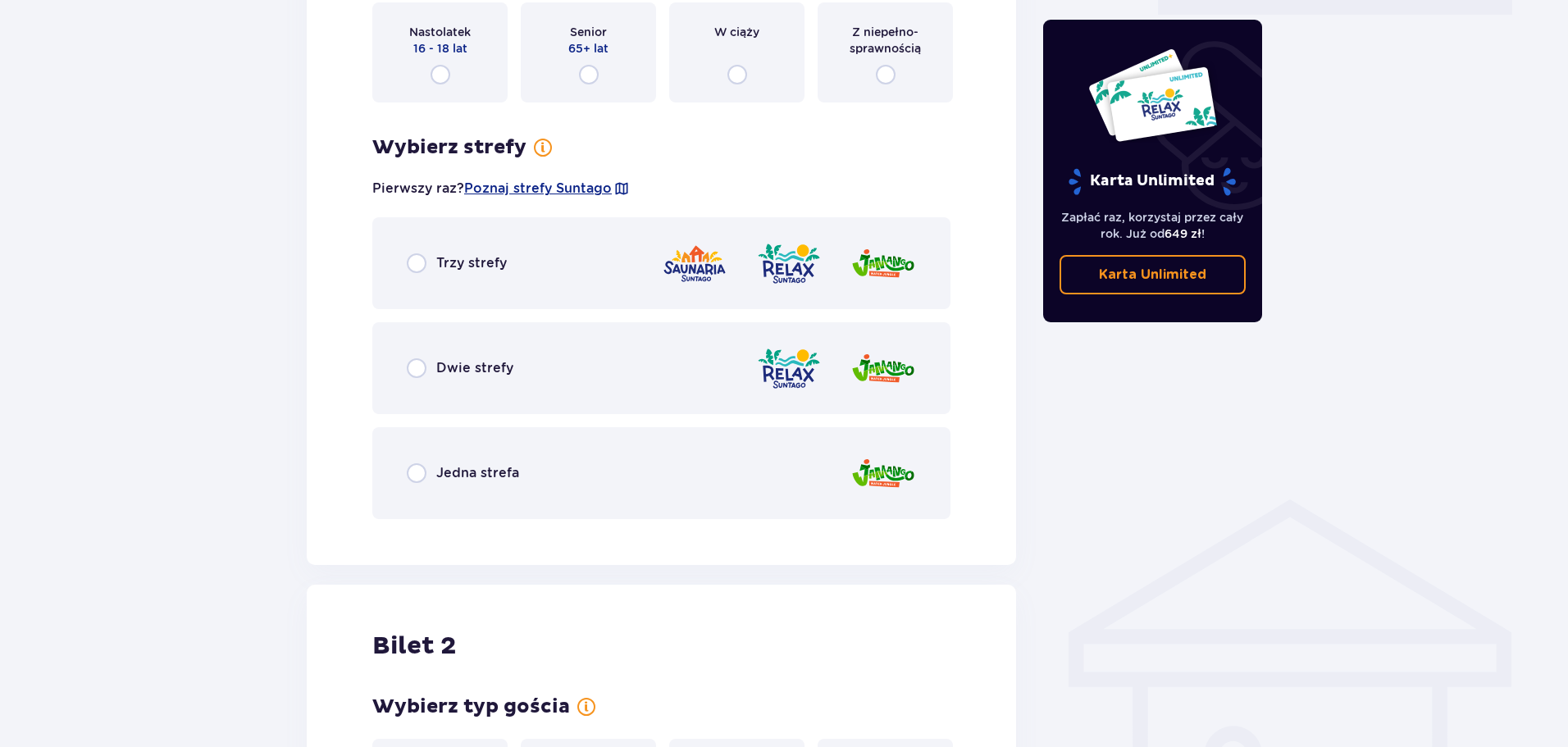
scroll to position [784, 0]
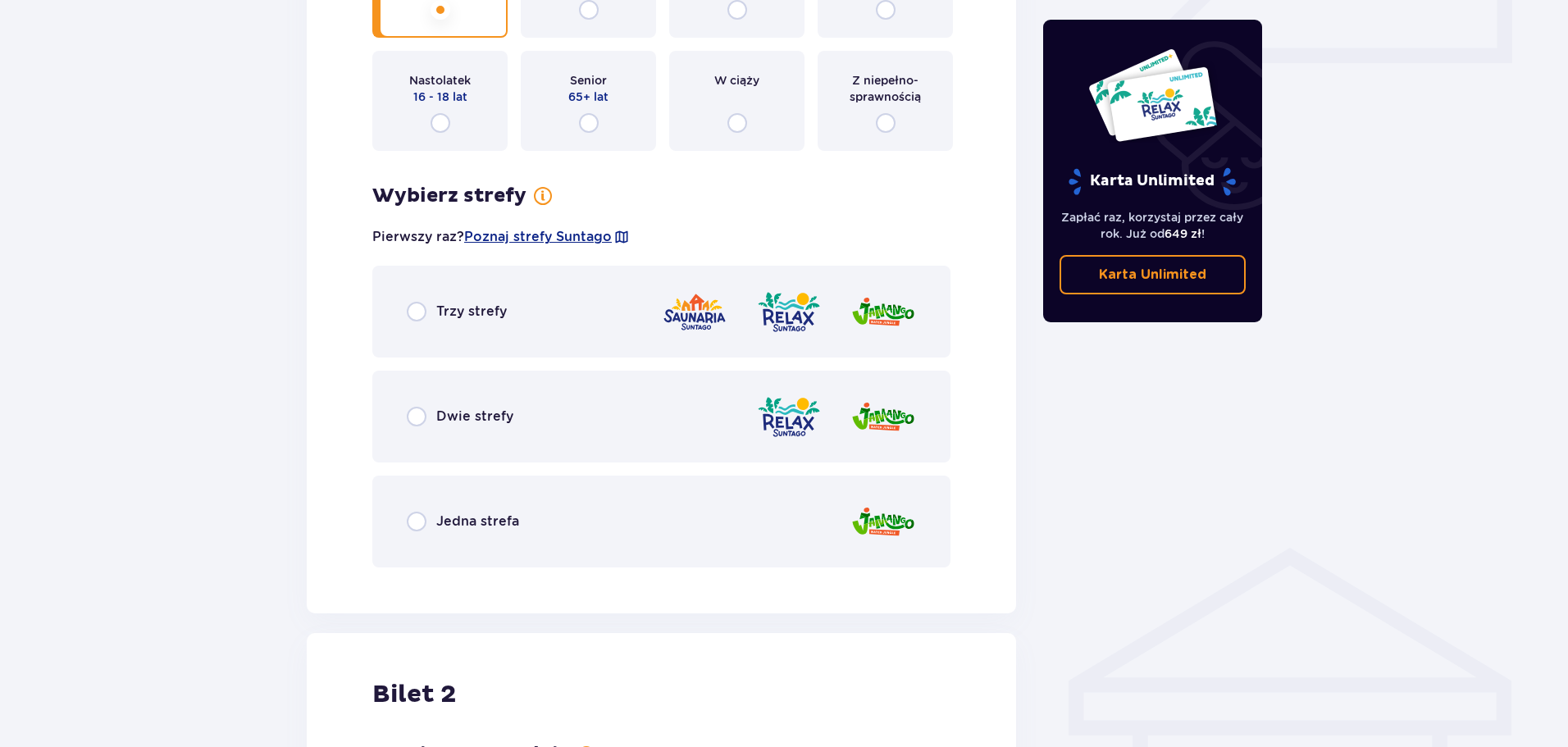
click at [468, 322] on div "Trzy strefy" at bounding box center [662, 311] width 578 height 92
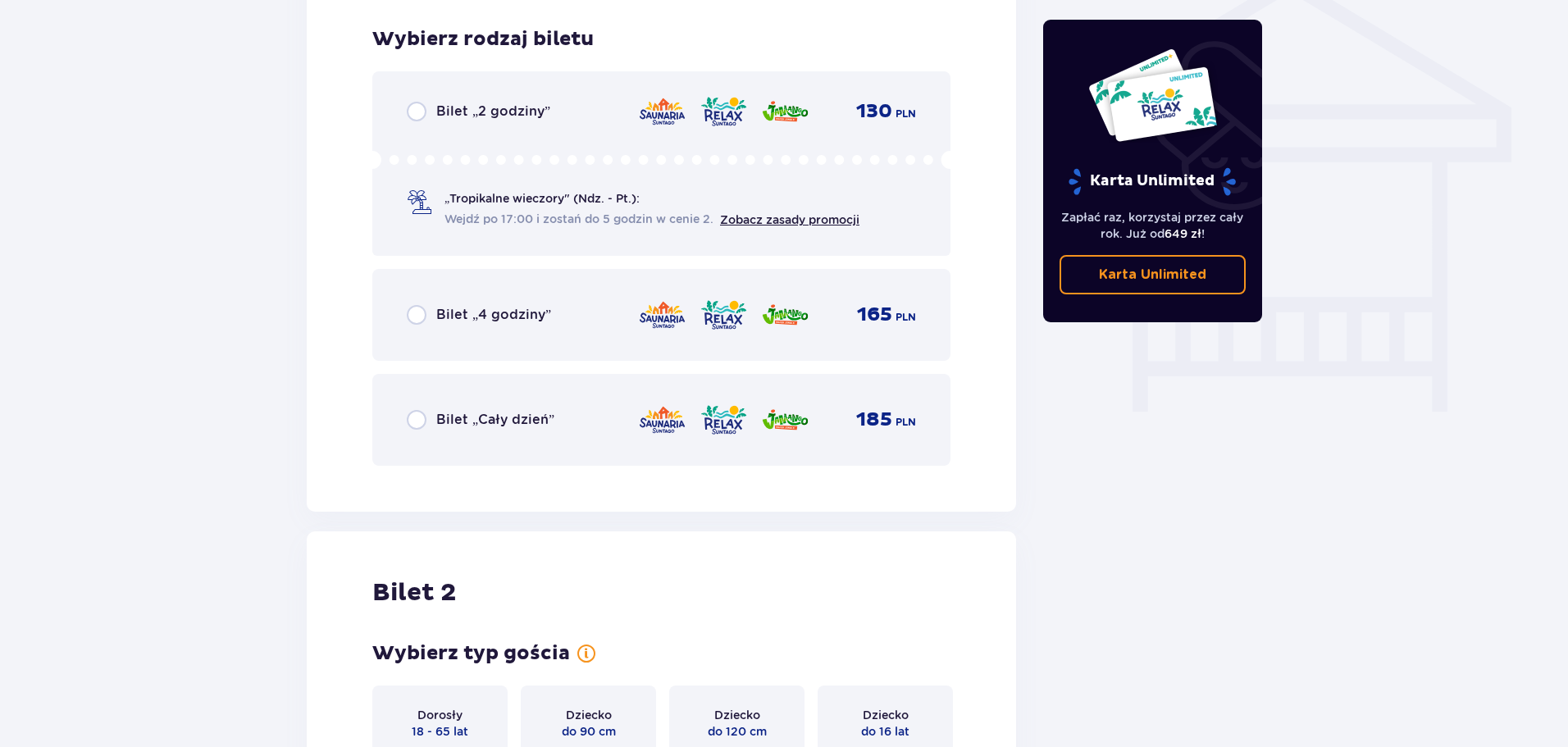
scroll to position [1364, 0]
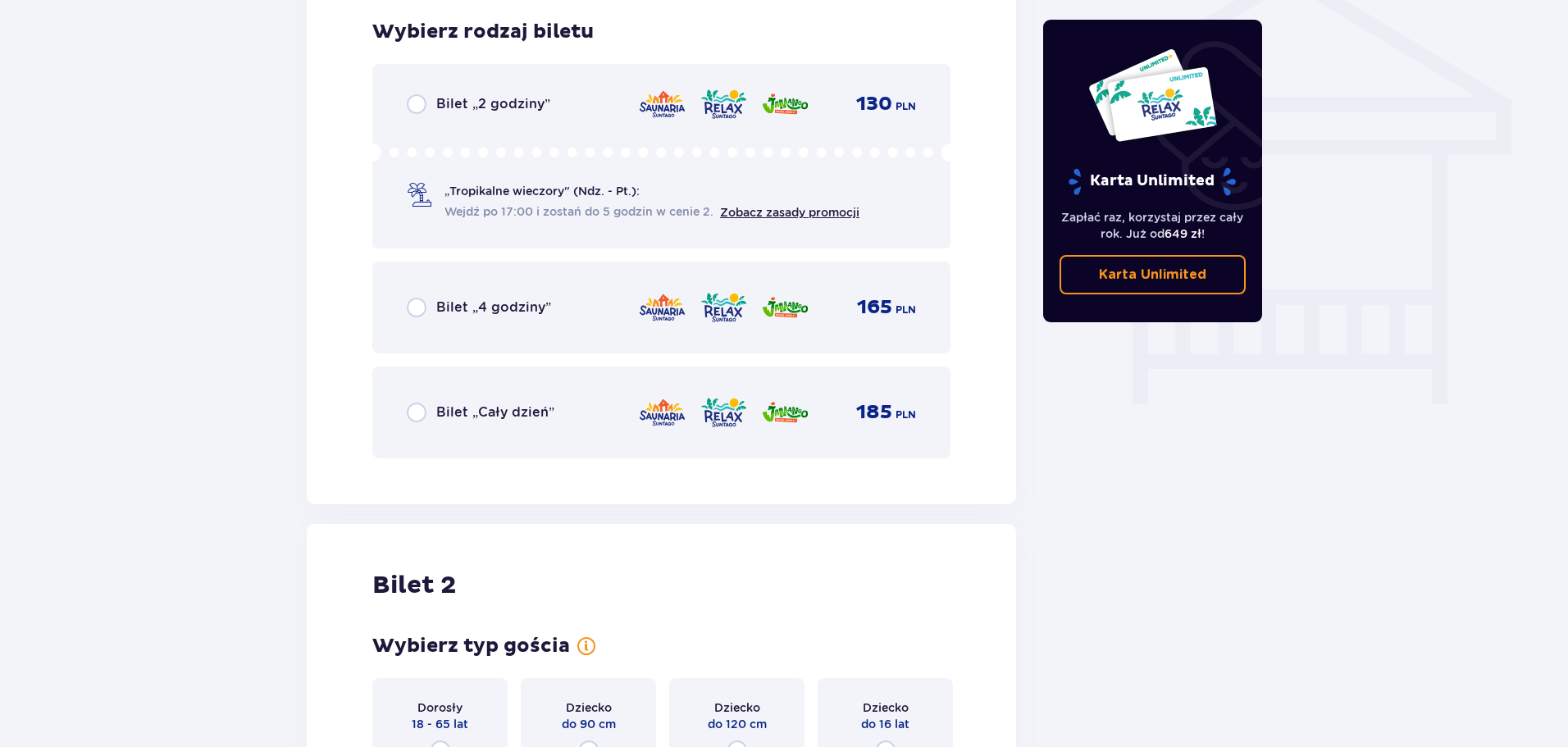
click at [470, 399] on div "Bilet „Cały dzień” 185 PLN" at bounding box center [661, 411] width 509 height 34
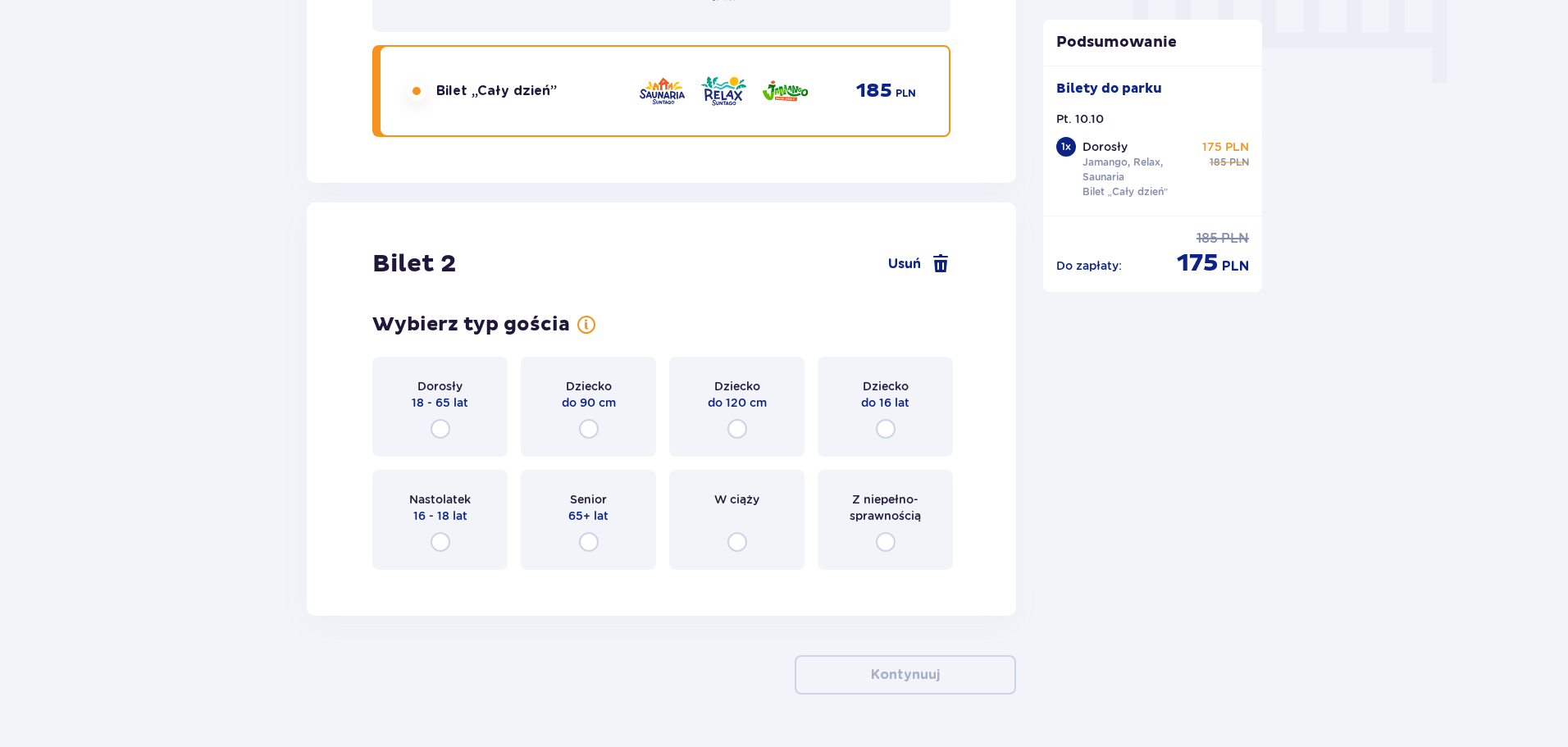
scroll to position [1732, 0]
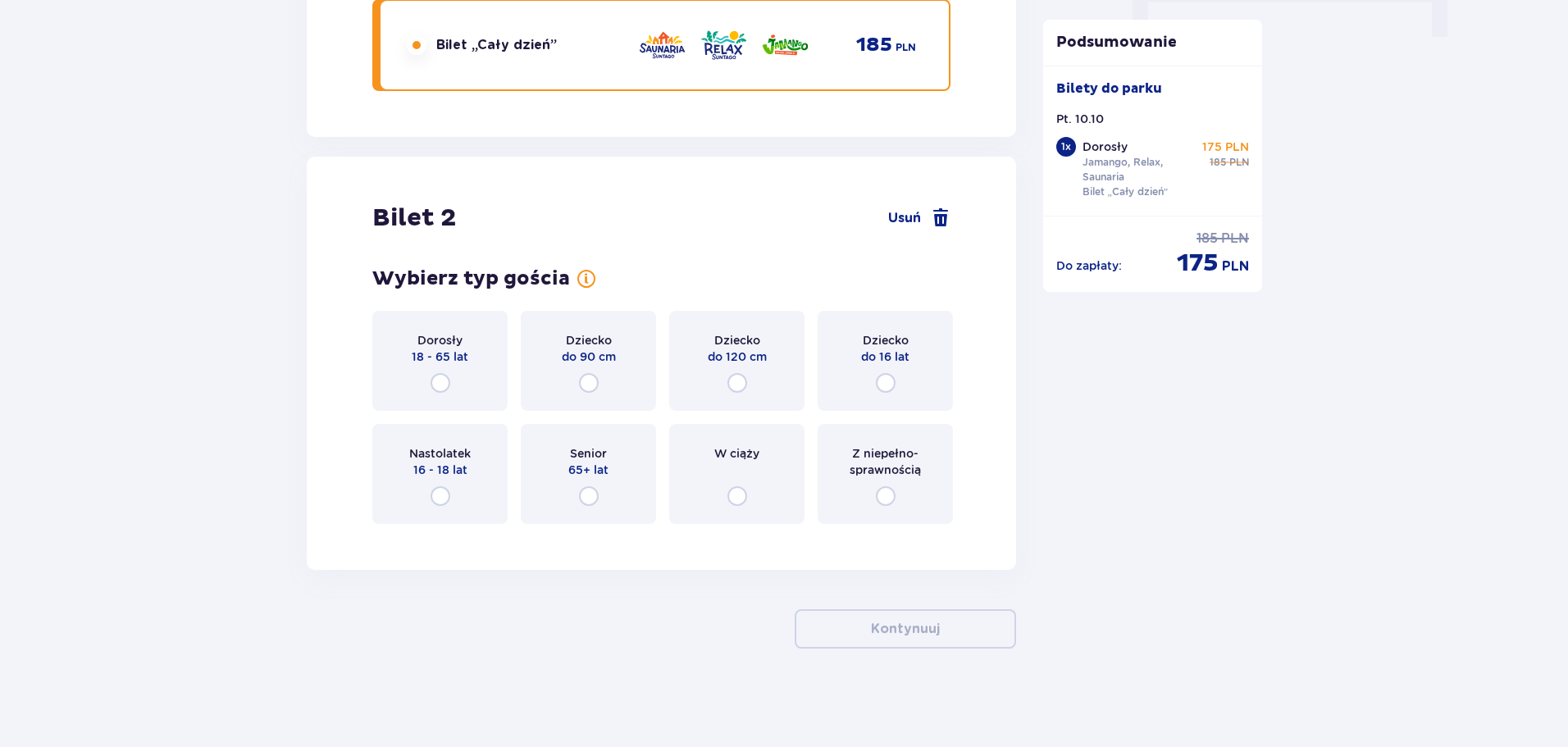
click at [438, 373] on div "Dorosły 18 - 65 lat" at bounding box center [440, 360] width 135 height 100
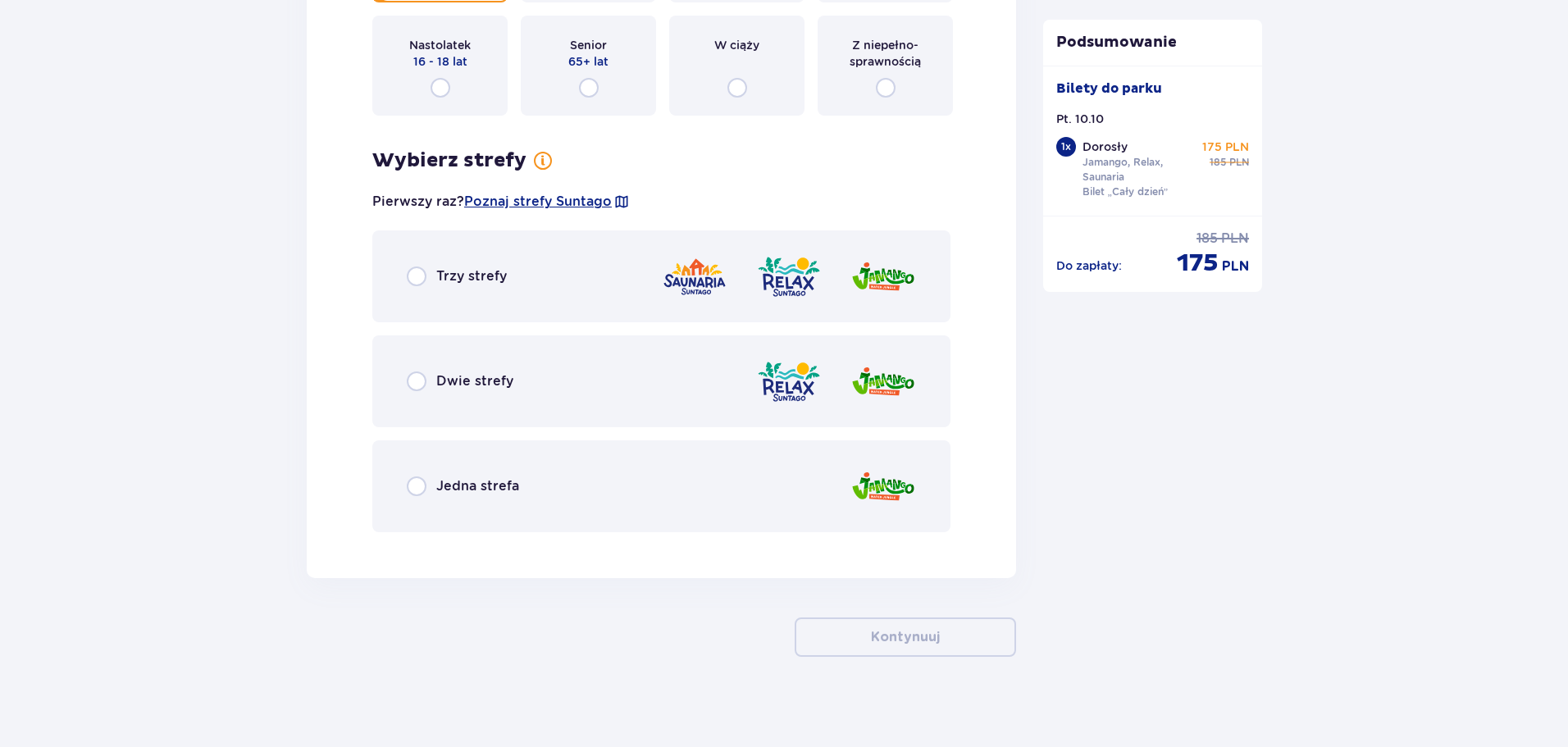
scroll to position [2148, 0]
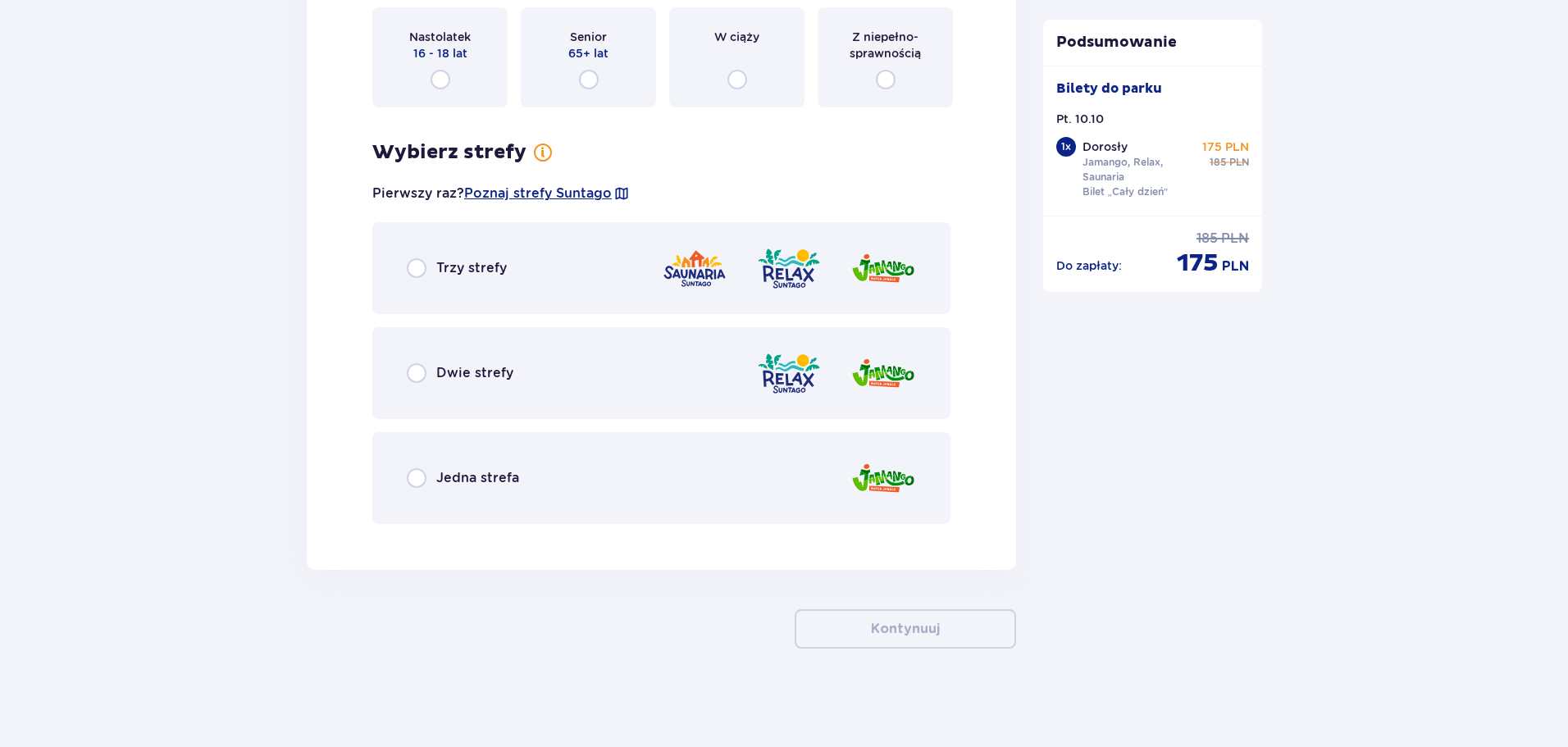
click at [496, 271] on span "Trzy strefy" at bounding box center [472, 268] width 71 height 18
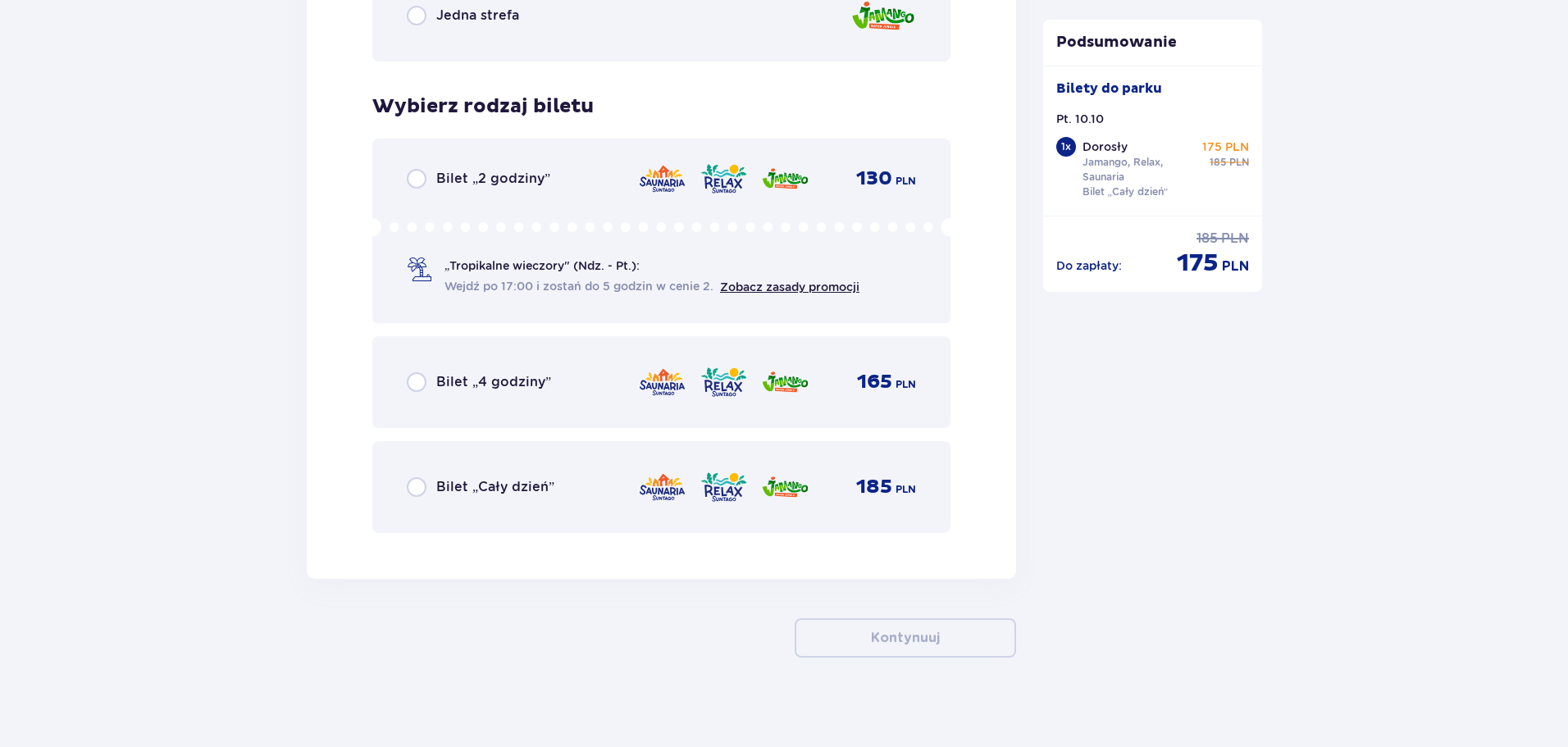
scroll to position [2619, 0]
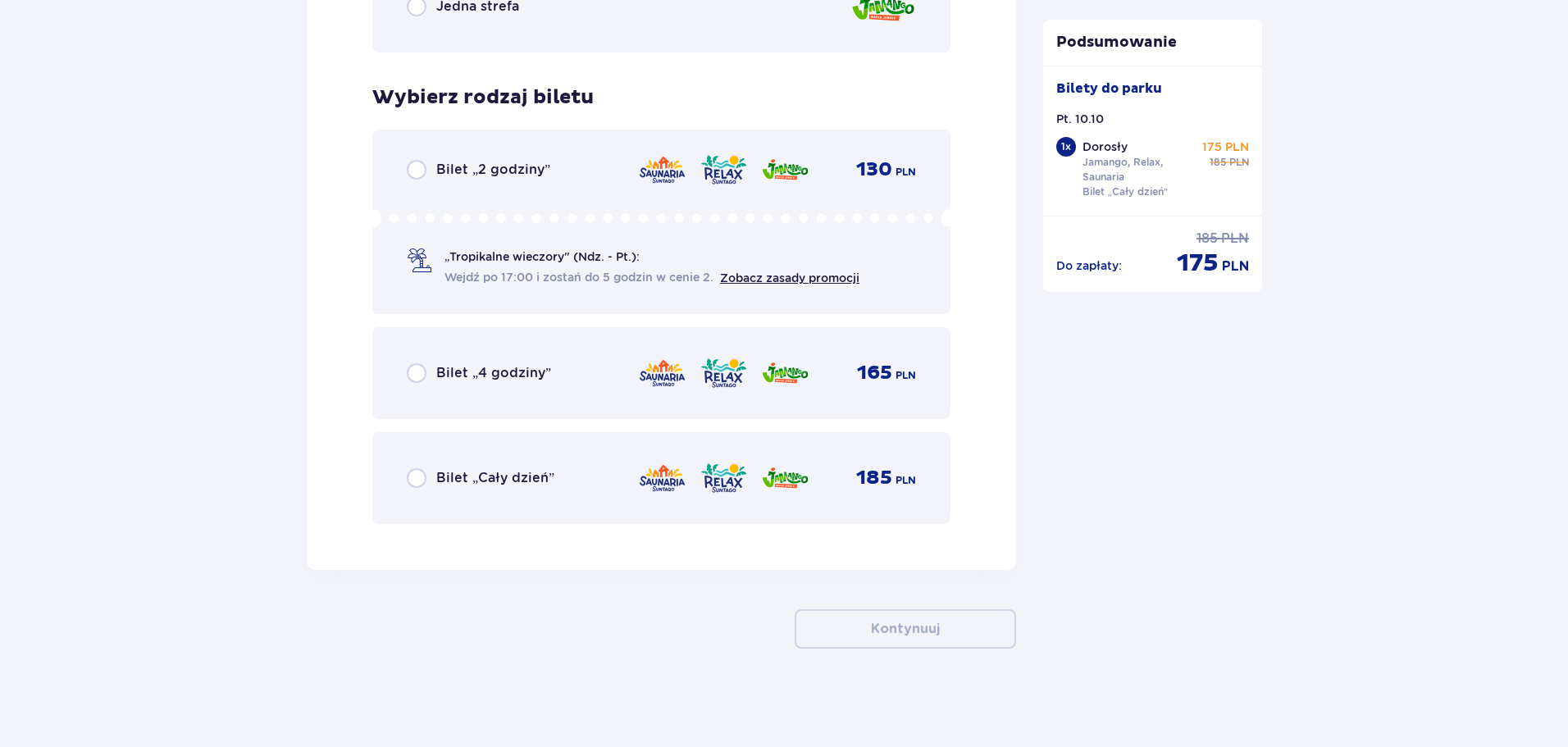
click at [478, 480] on span "Bilet „Cały dzień”" at bounding box center [496, 477] width 118 height 18
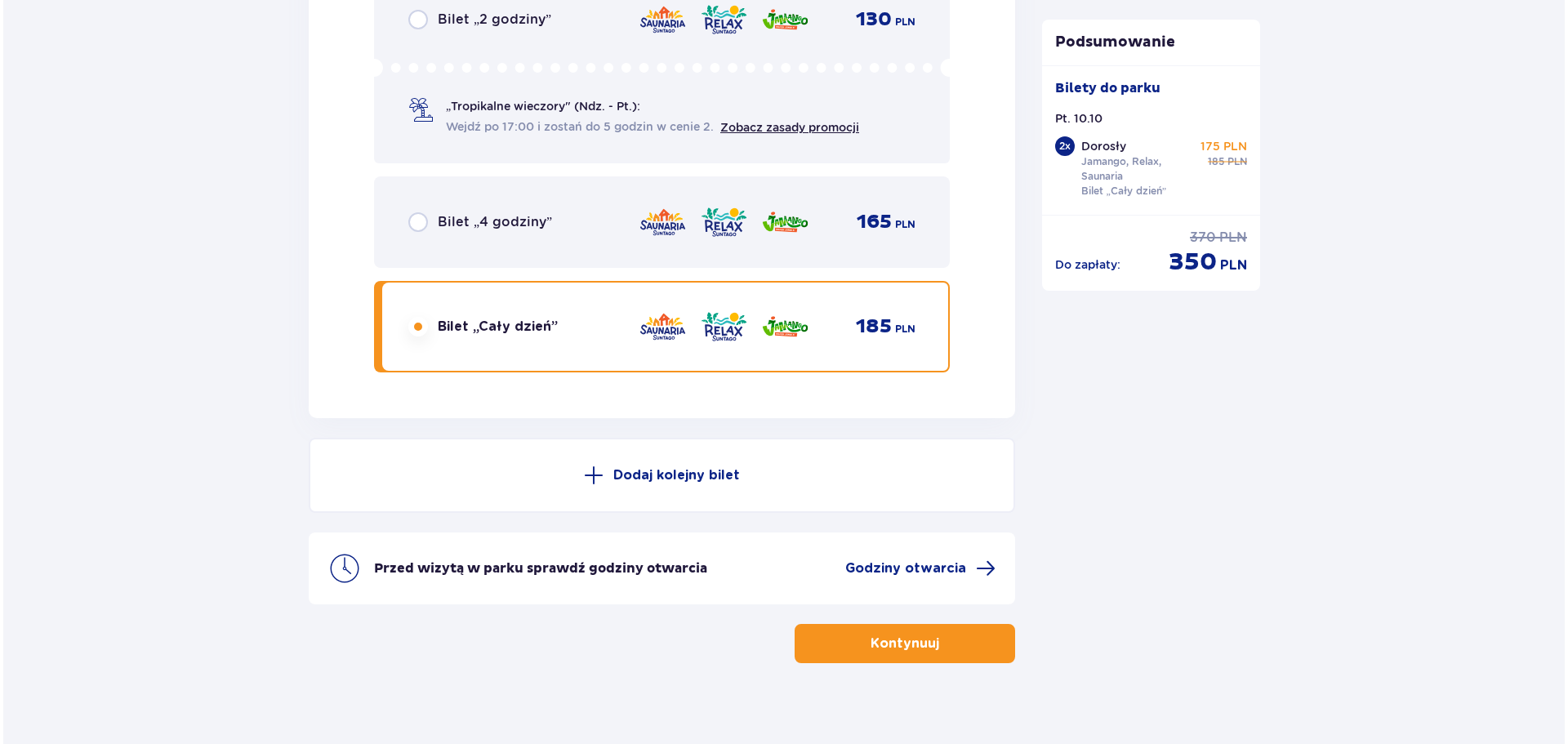
scroll to position [2776, 0]
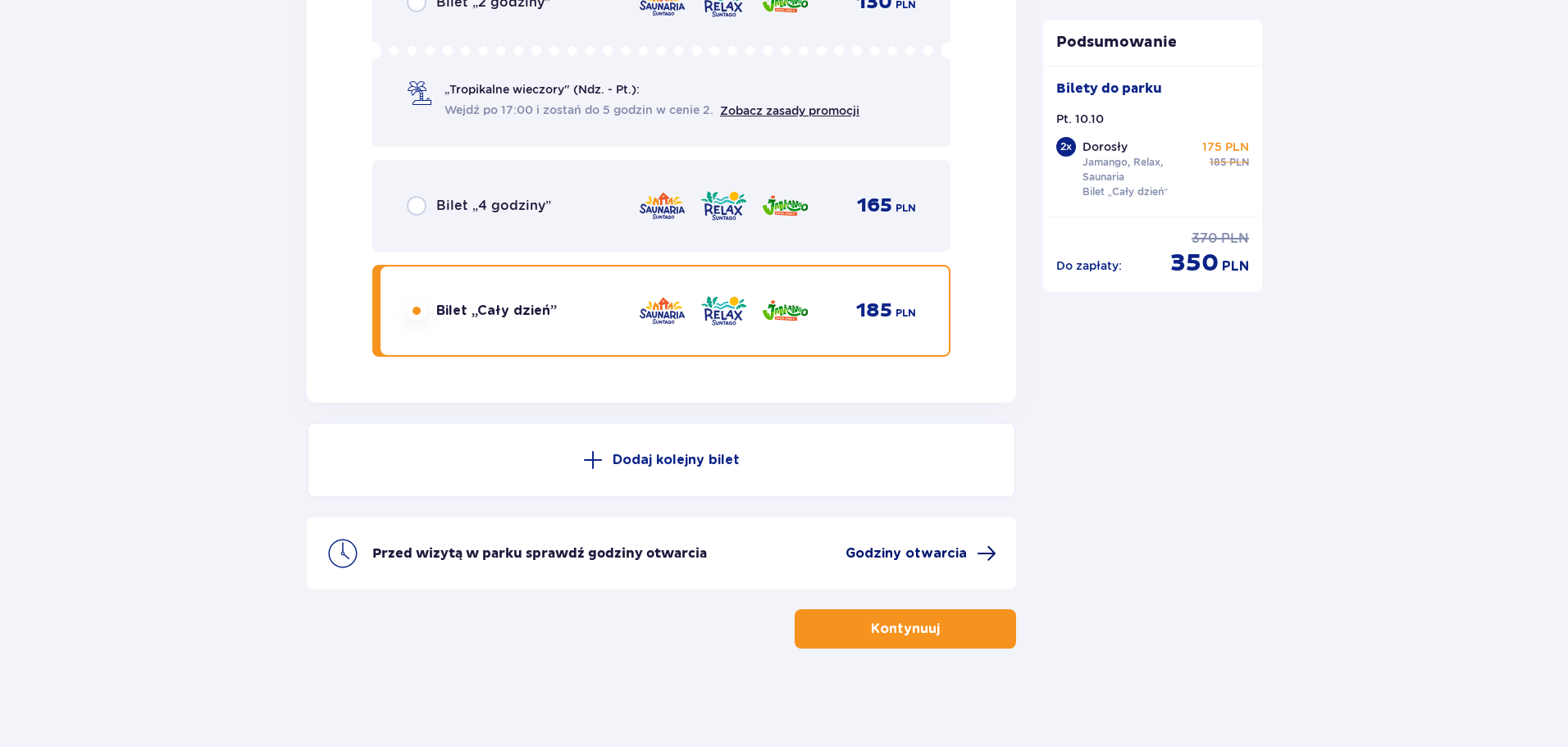
click at [905, 552] on span "Godziny otwarcia" at bounding box center [905, 553] width 121 height 18
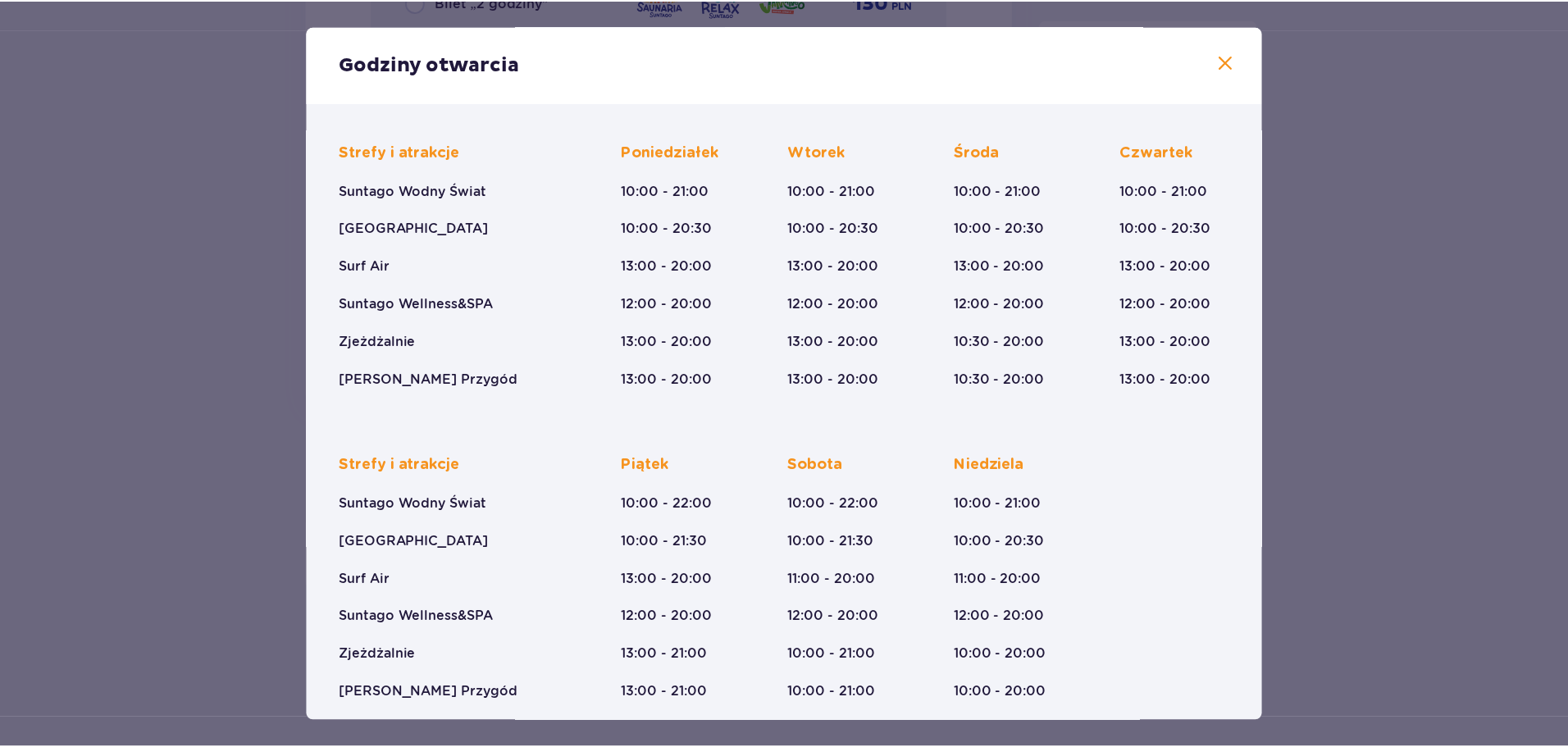
scroll to position [120, 0]
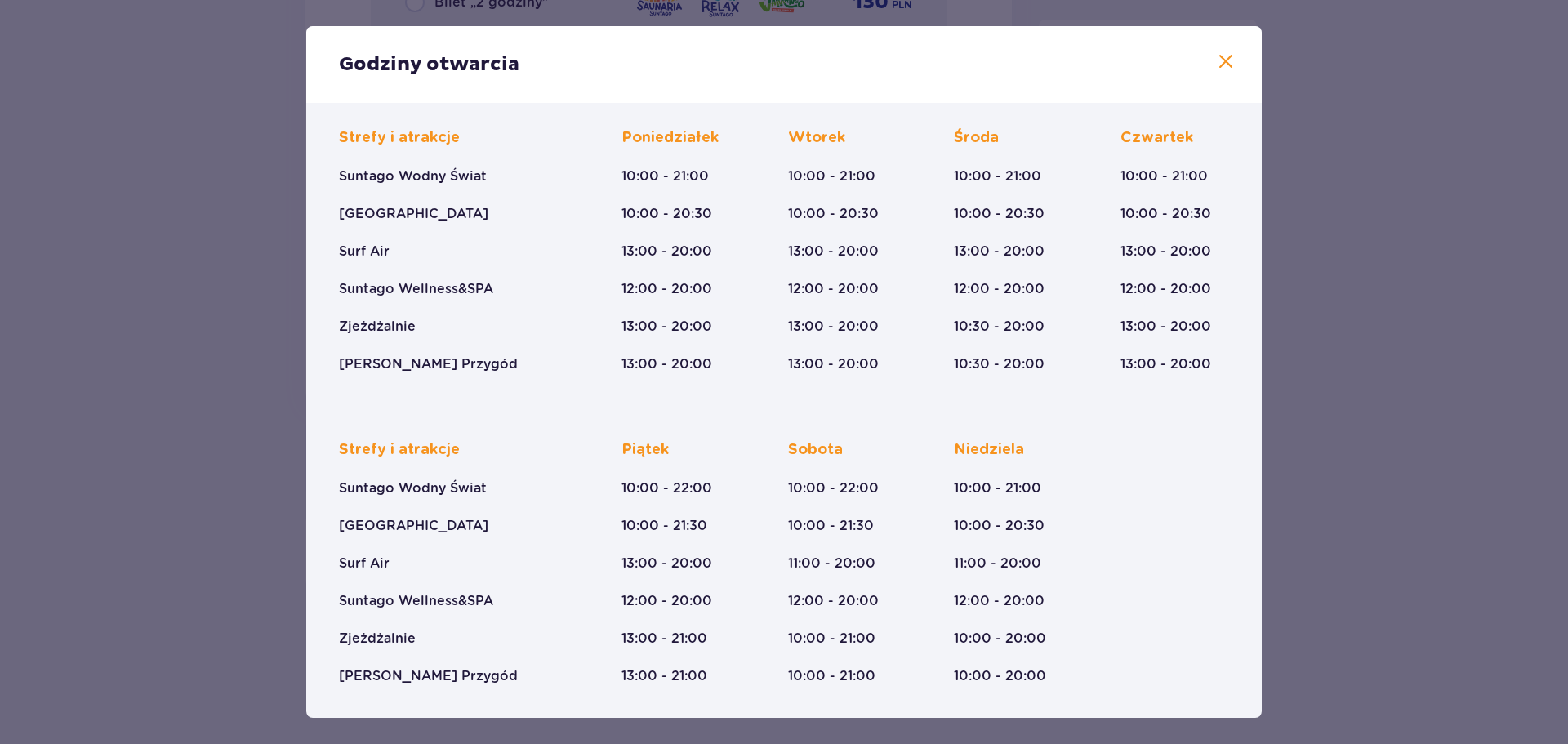
click at [852, 478] on div "[DATE] 10:00 - 22:00 10:00 - 21:30 11:00 - 20:00 12:00 - 20:00 10:00 - 21:00 10…" at bounding box center [834, 563] width 91 height 245
click at [957, 470] on div "[DATE] 10:00 - 21:00 10:00 - 20:30 11:00 - 20:00 12:00 - 20:00 10:00 - 20:00 10…" at bounding box center [1000, 563] width 93 height 245
click at [768, 487] on div "Strefy i atrakcje Suntago Wodny Świat Crocodile Island Surf Air Suntago Wellnes…" at bounding box center [784, 550] width 890 height 272
click at [1217, 70] on span at bounding box center [1226, 62] width 19 height 19
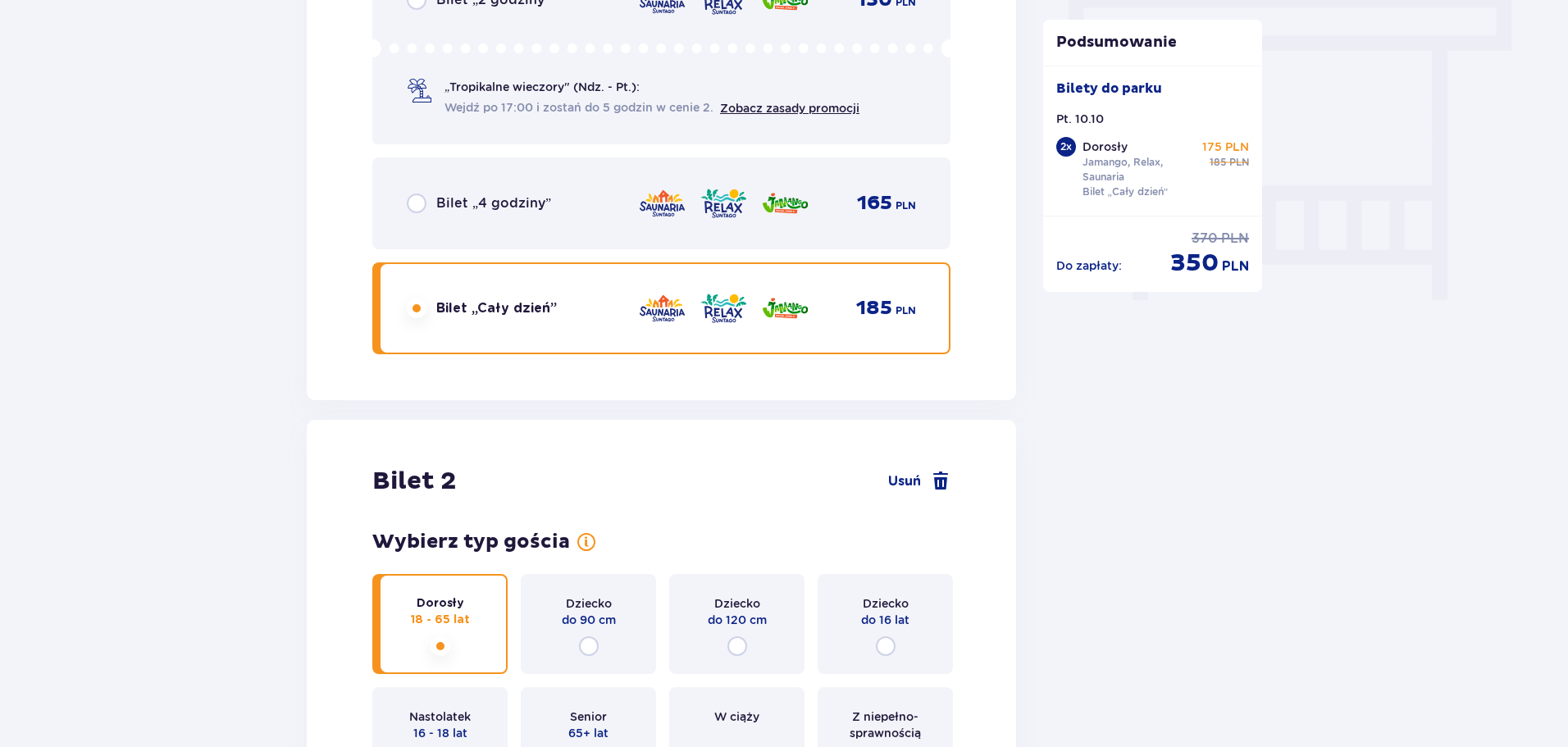
scroll to position [1229, 0]
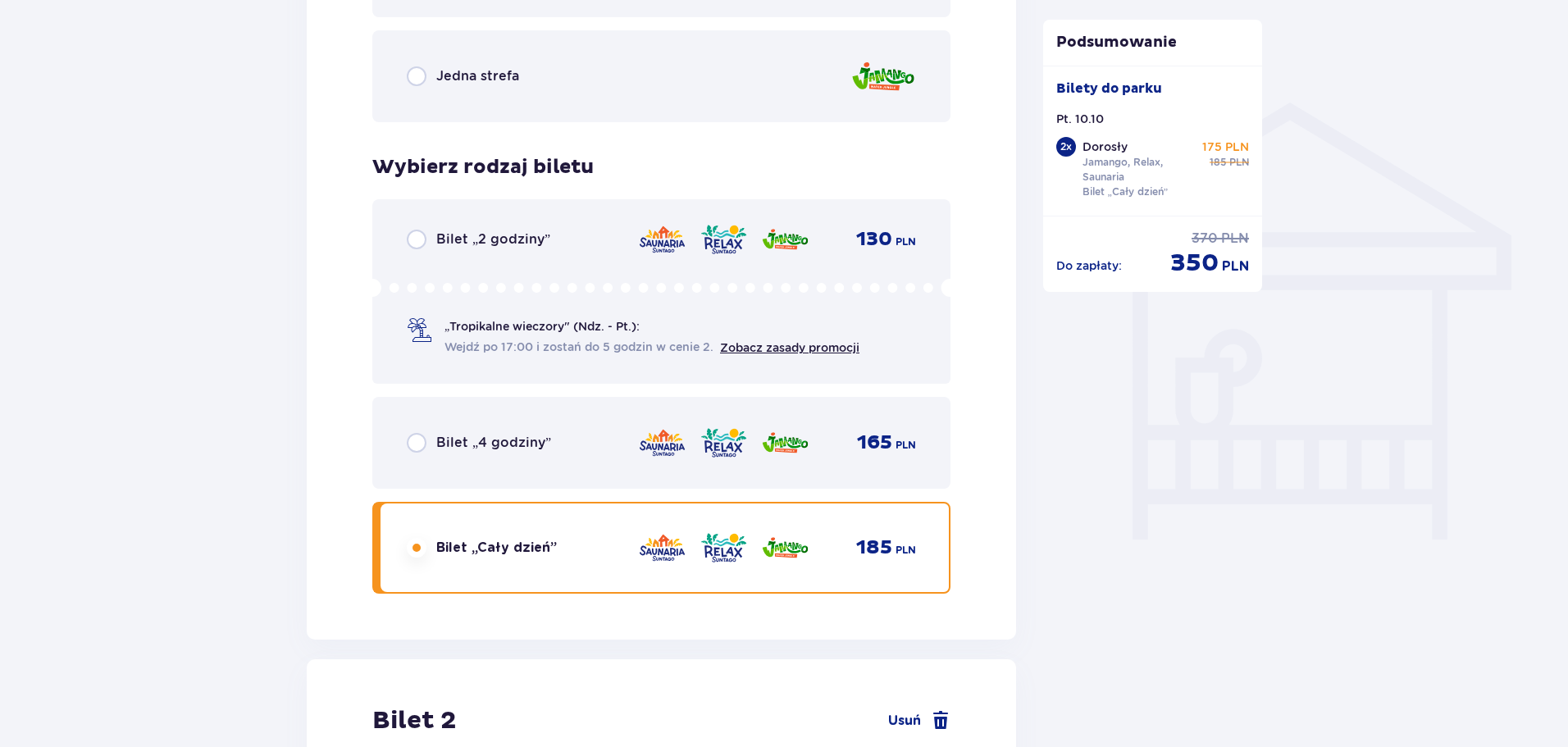
click at [662, 450] on img at bounding box center [663, 442] width 49 height 34
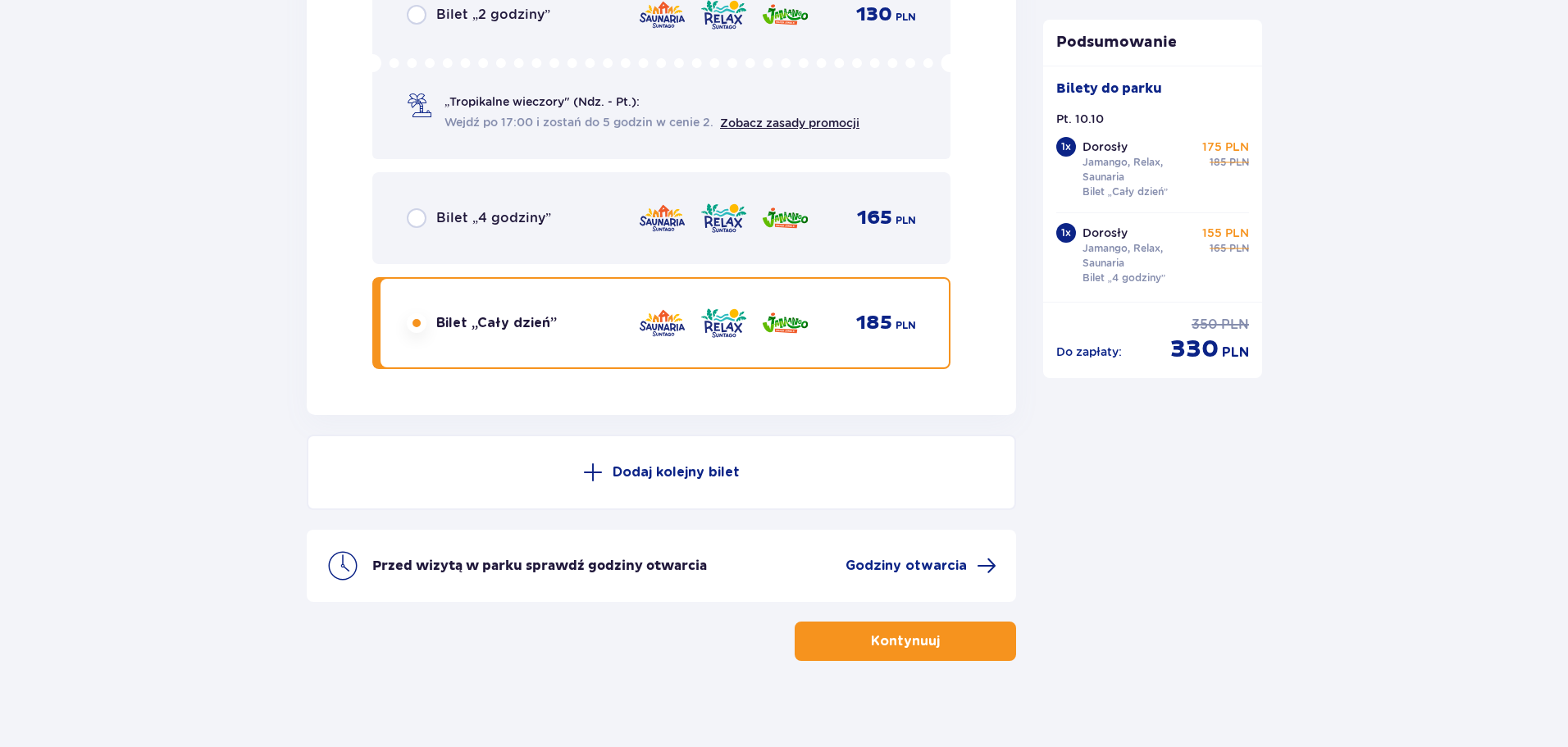
scroll to position [2787, 0]
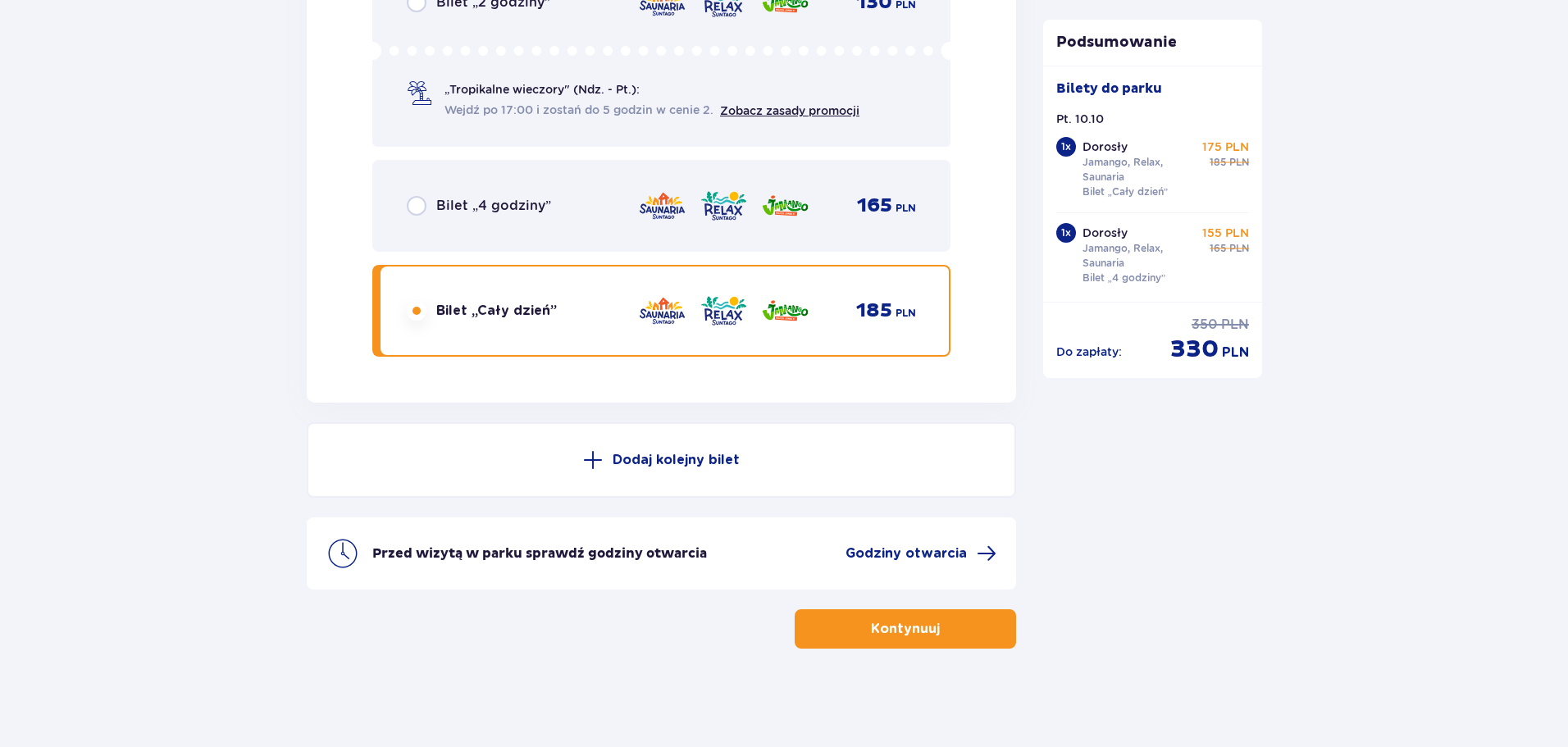
click at [506, 212] on span "Bilet „4 godziny”" at bounding box center [494, 206] width 114 height 18
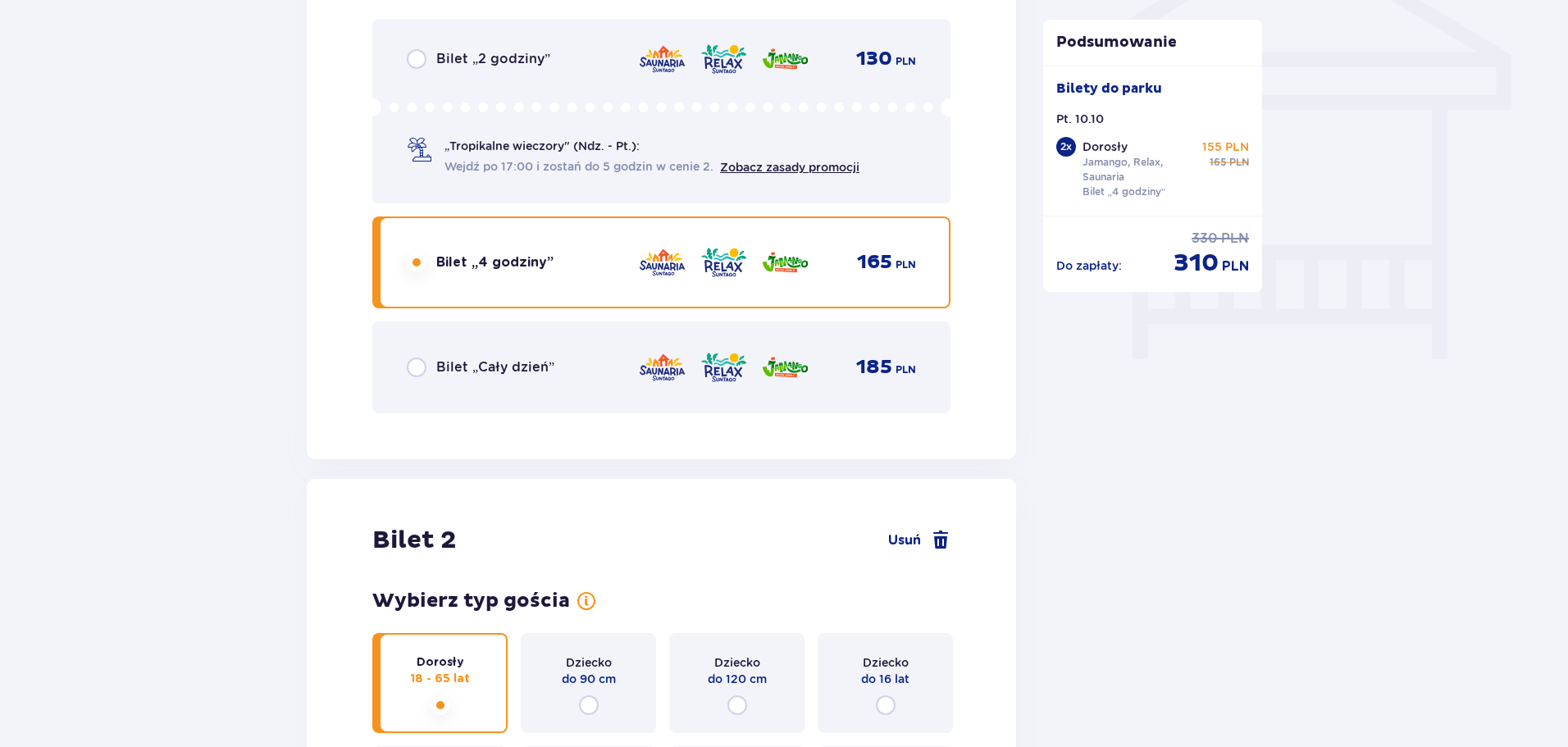
scroll to position [1229, 0]
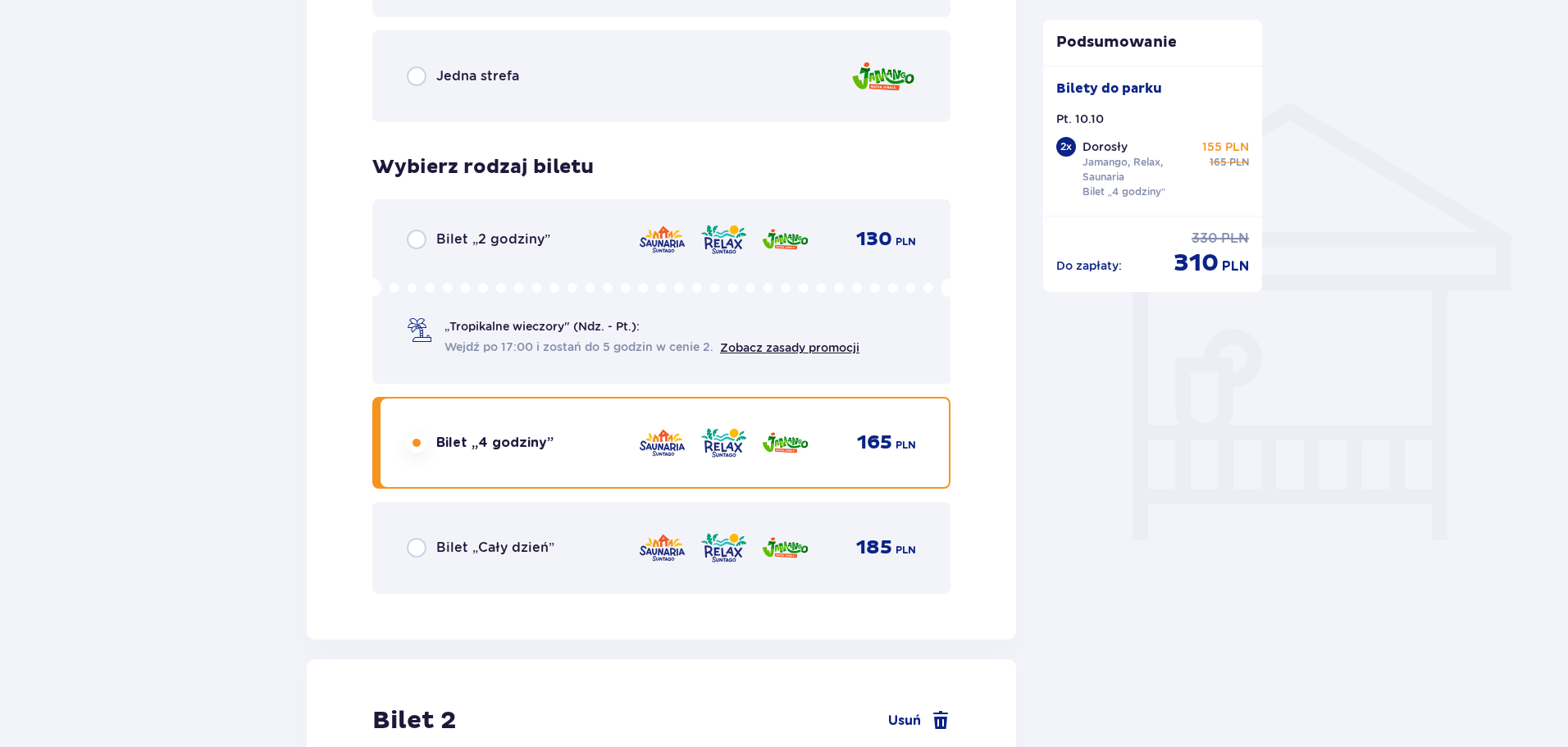
click at [480, 571] on div "Bilet „Cały dzień” 185 PLN" at bounding box center [662, 547] width 578 height 92
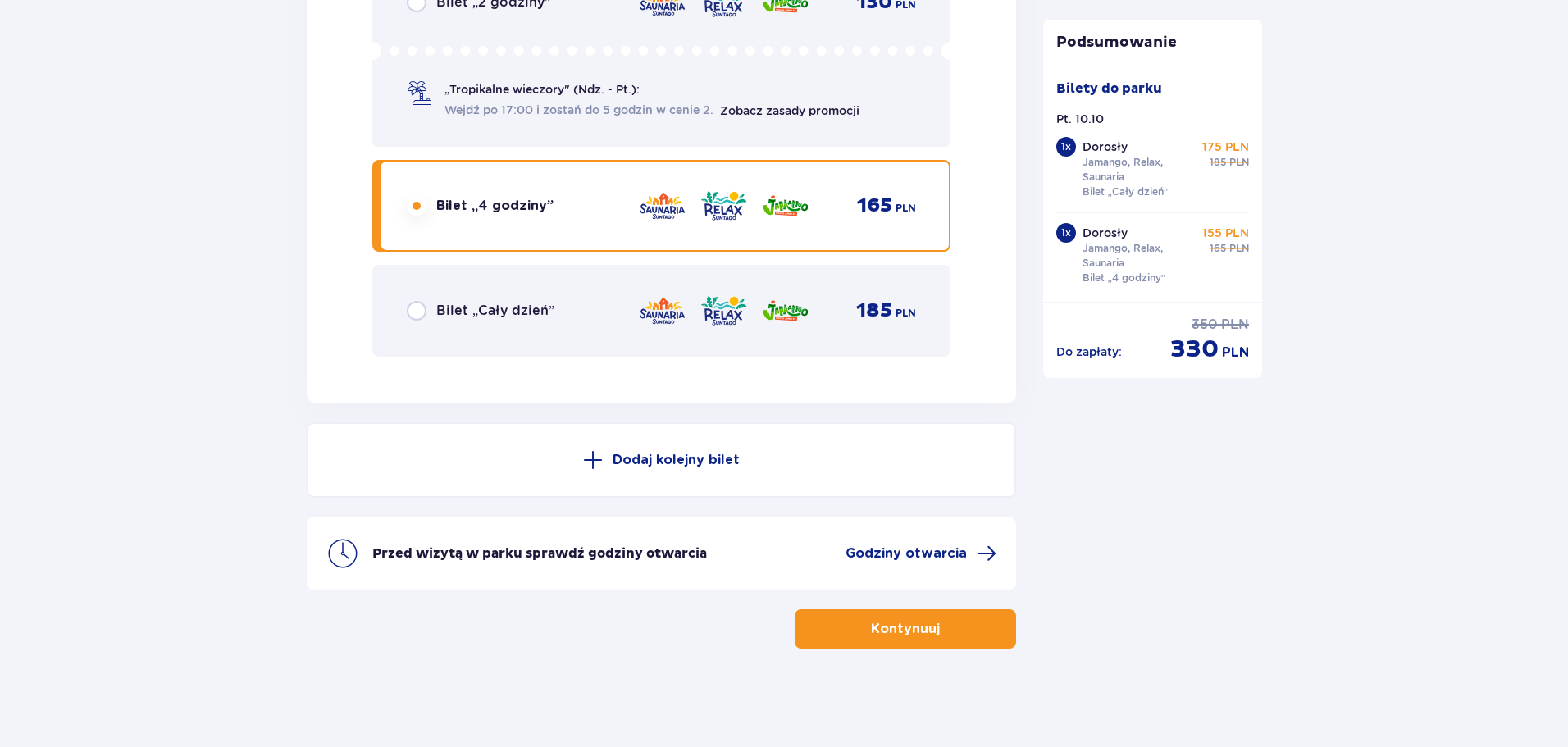
click at [510, 333] on div "Bilet „Cały dzień” 185 PLN" at bounding box center [662, 310] width 578 height 92
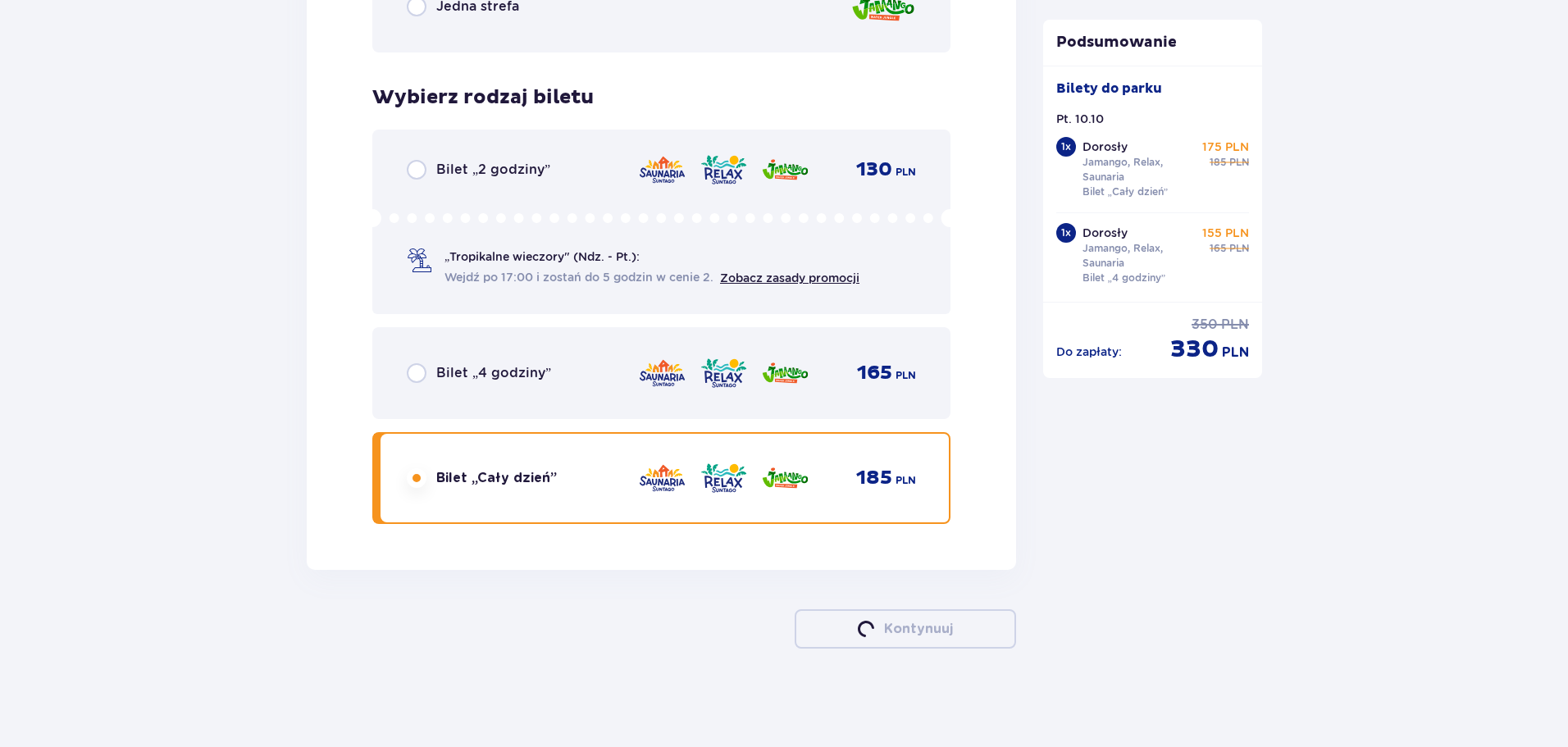
scroll to position [2787, 0]
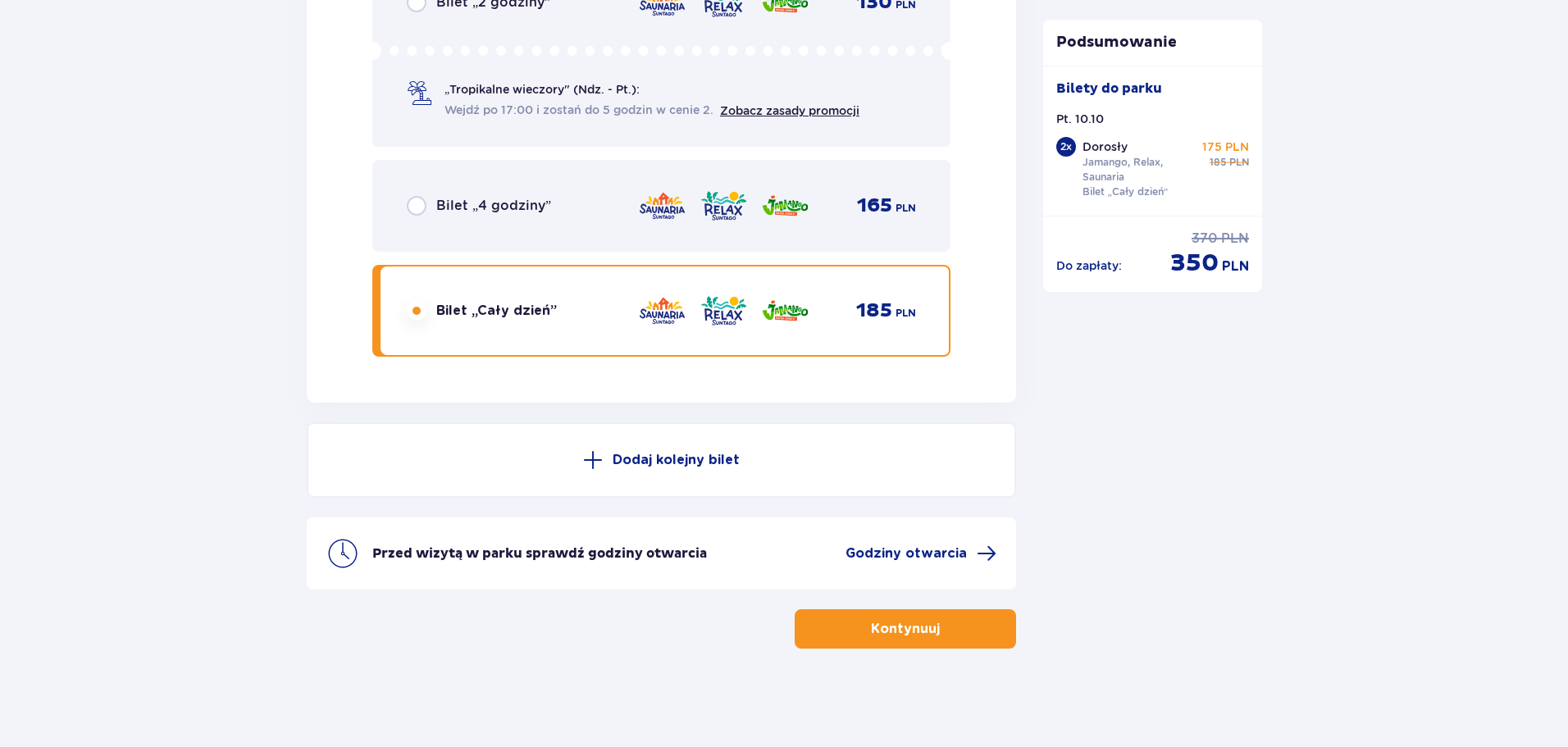
click at [891, 633] on p "Kontynuuj" at bounding box center [905, 629] width 69 height 18
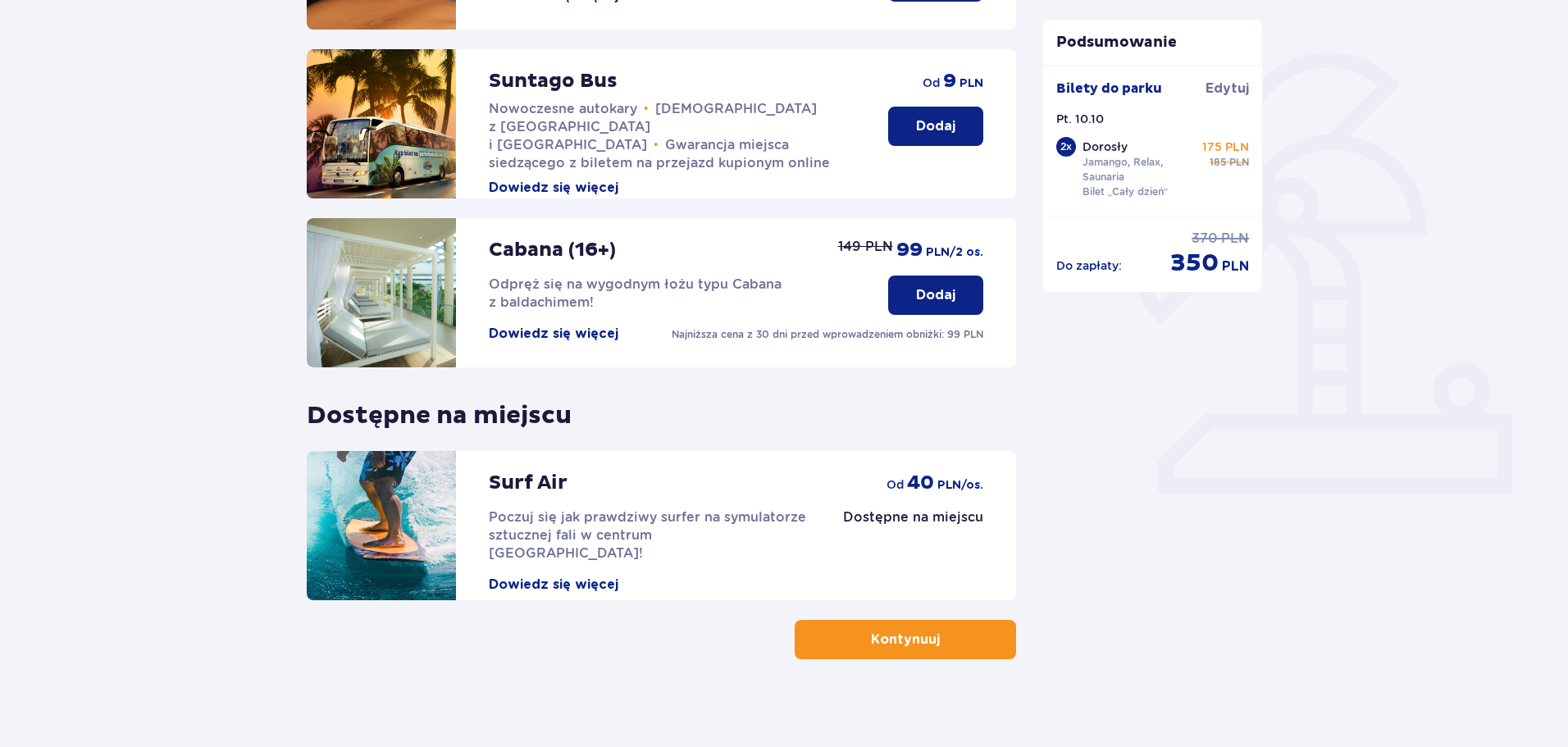
scroll to position [365, 0]
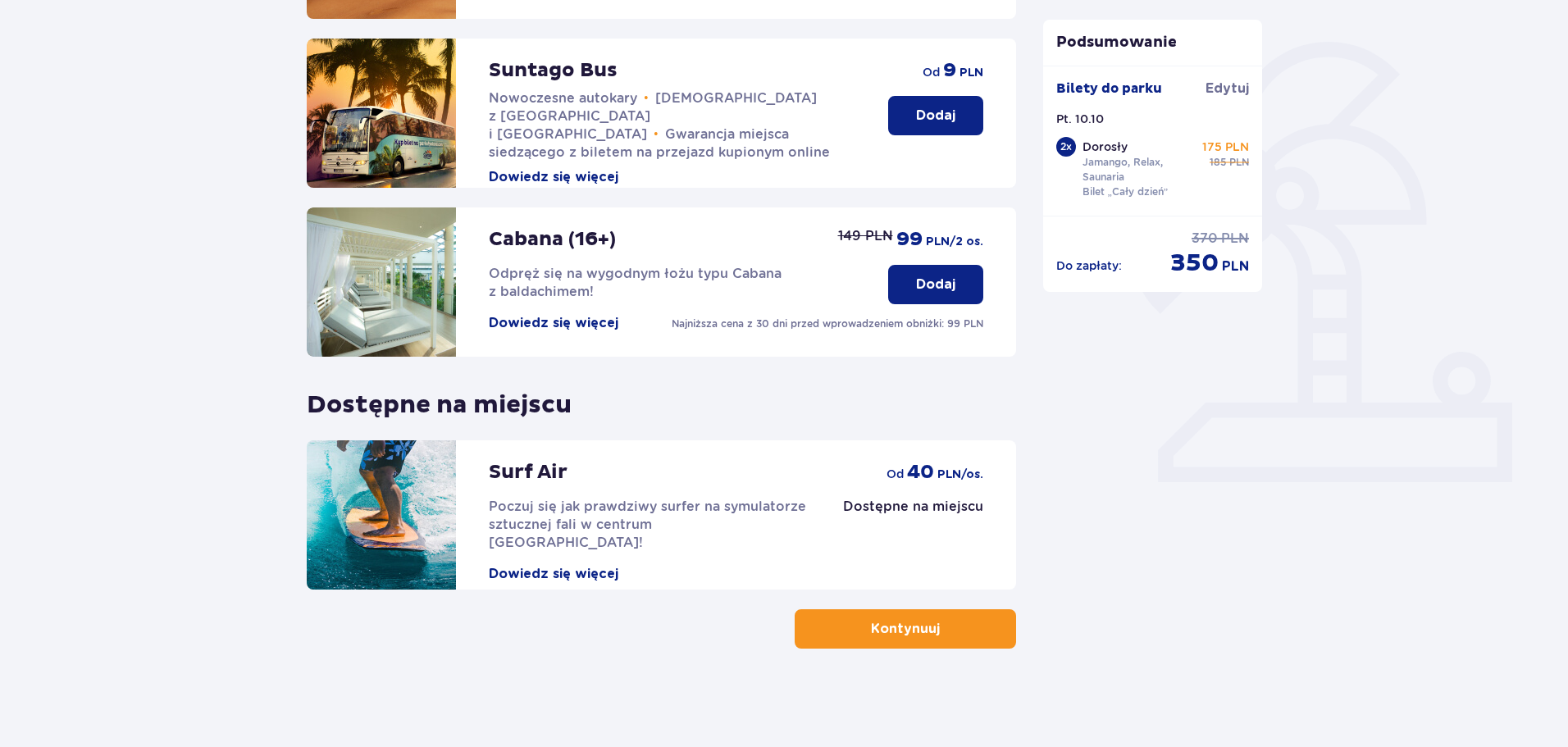
click at [585, 565] on button "Dowiedz się więcej" at bounding box center [554, 573] width 130 height 18
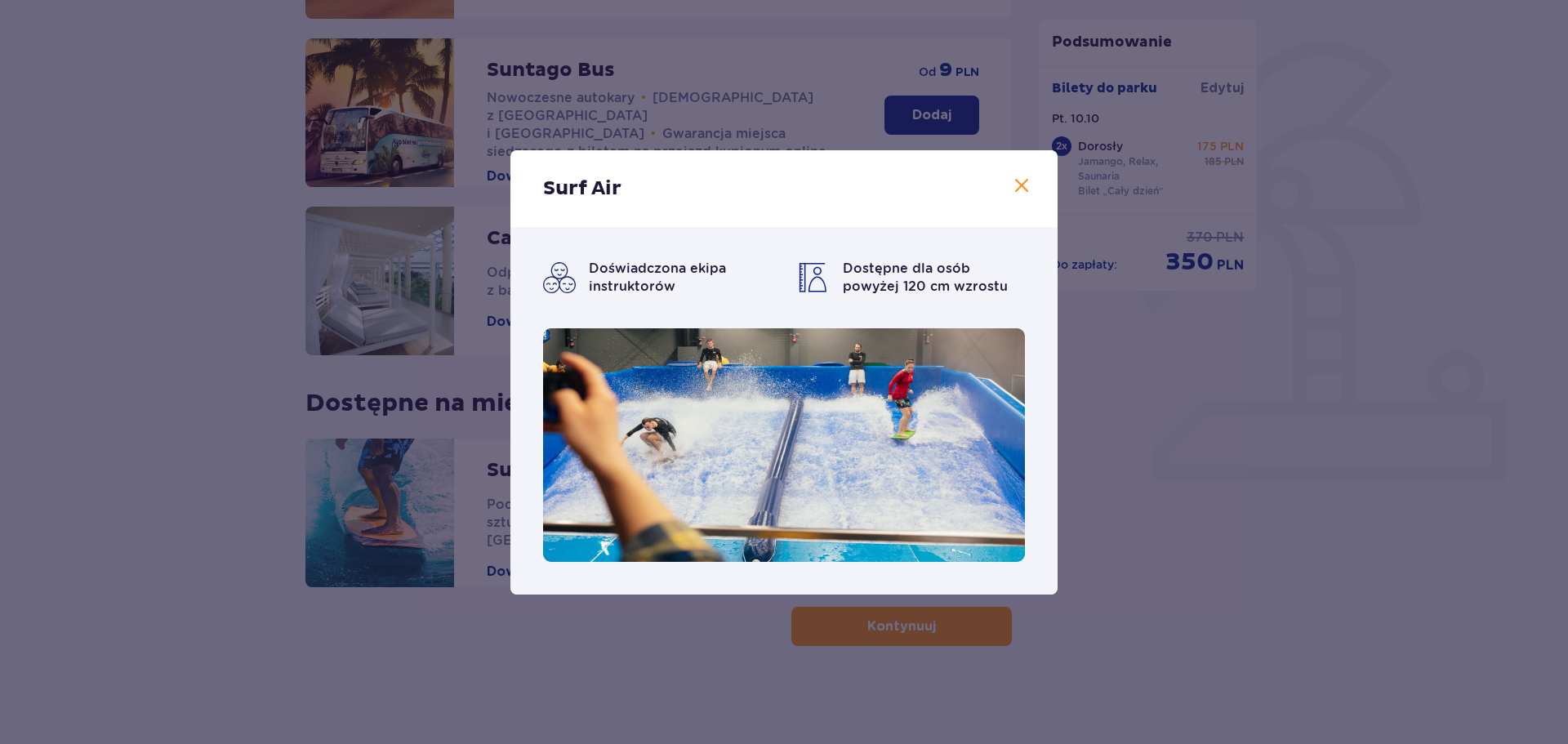
click at [1020, 174] on div "Surf Air" at bounding box center [784, 188] width 547 height 76
click at [1026, 191] on span at bounding box center [1021, 186] width 19 height 19
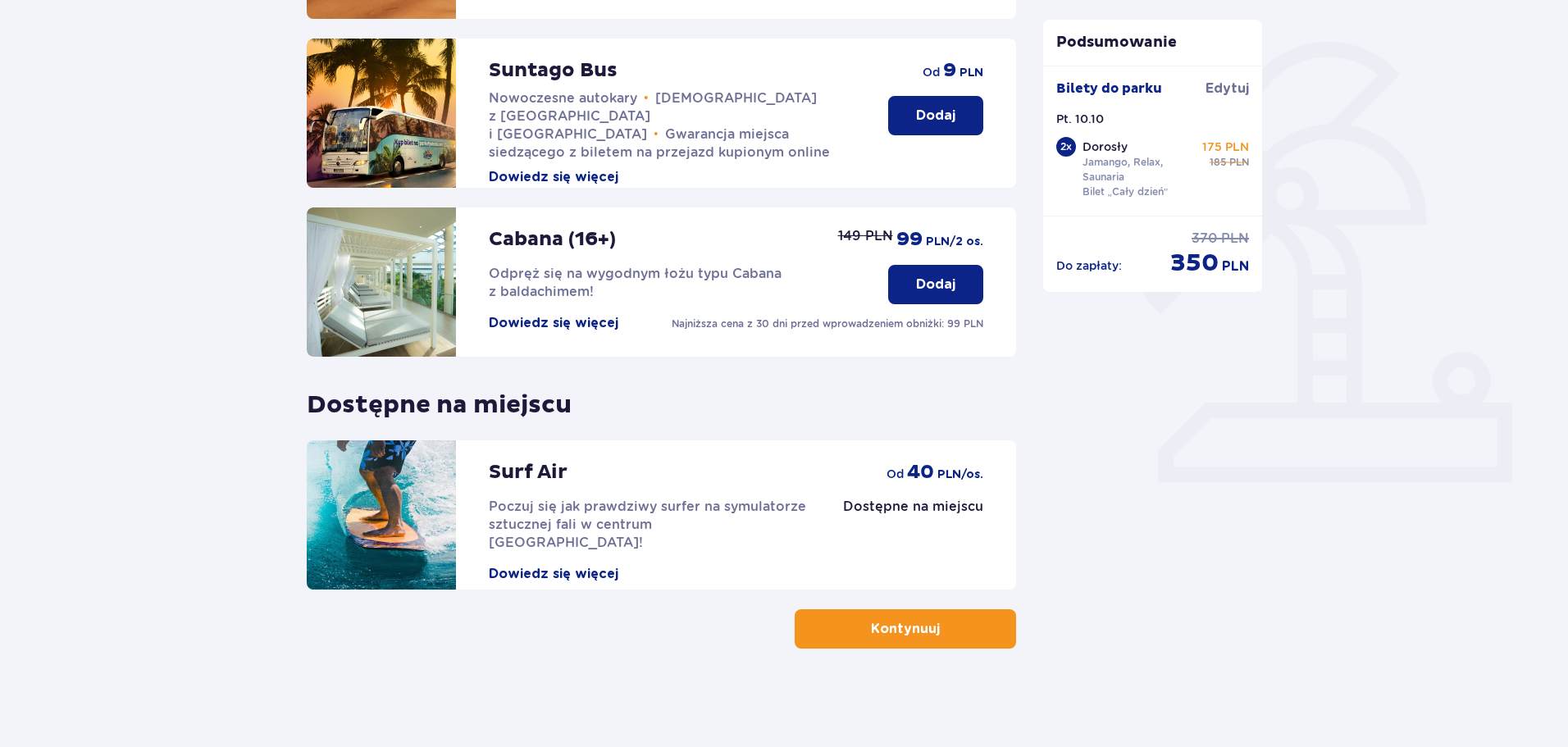
click at [944, 630] on span "button" at bounding box center [943, 629] width 19 height 19
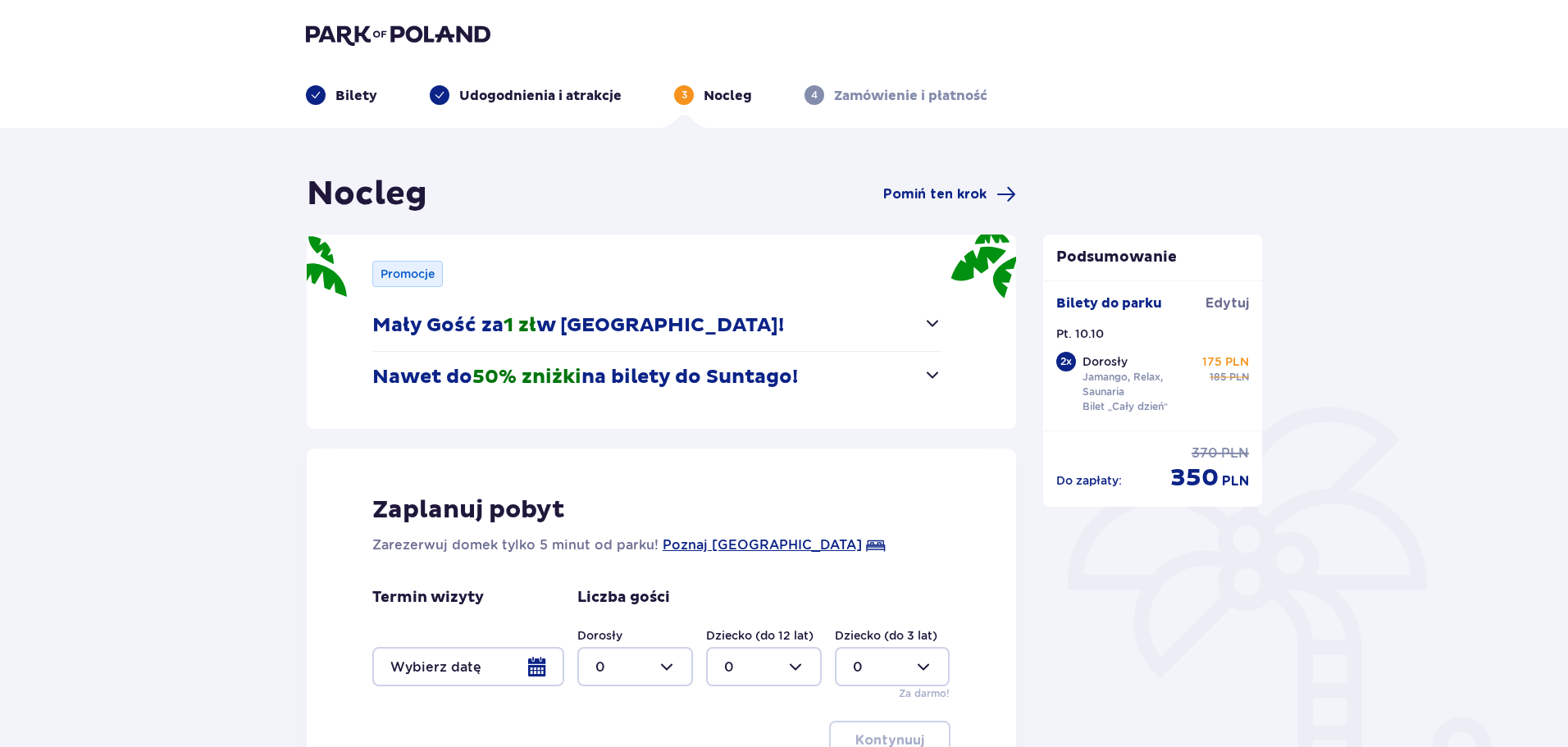
click at [809, 374] on button "Nawet do 50% zniżki na bilety do [GEOGRAPHIC_DATA]!" at bounding box center [657, 377] width 570 height 50
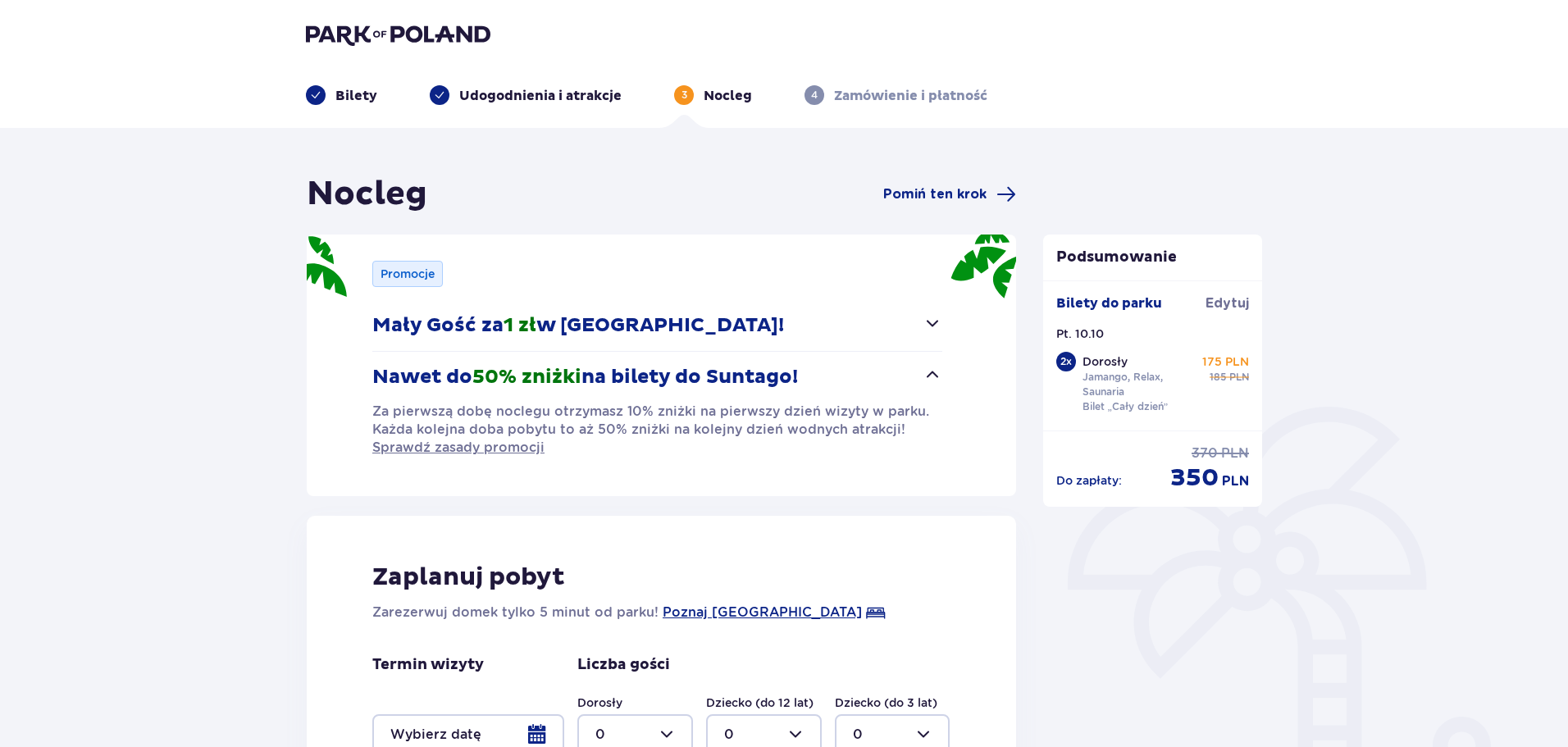
click at [781, 389] on p "Nawet do 50% zniżki na bilety do [GEOGRAPHIC_DATA]!" at bounding box center [585, 376] width 426 height 24
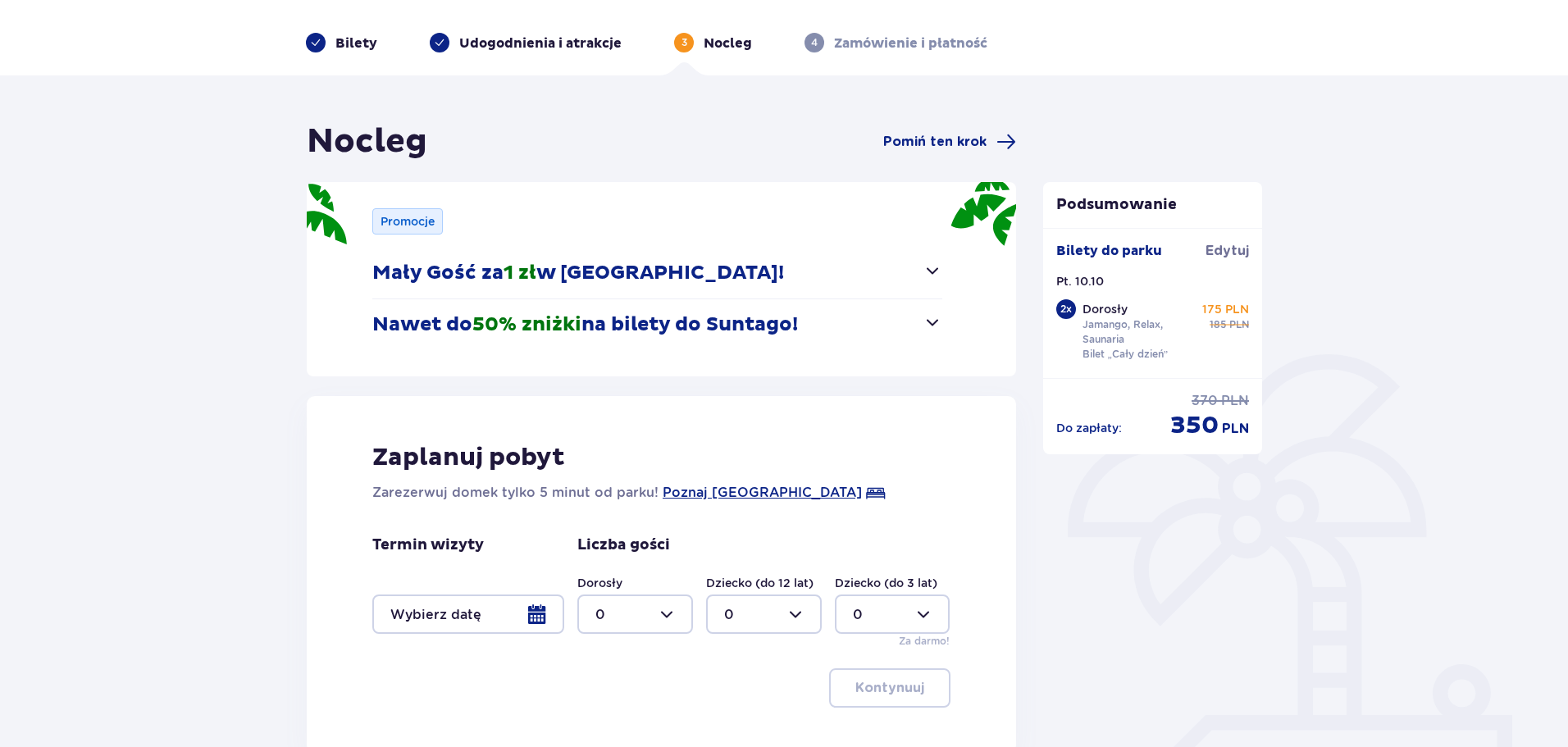
scroll to position [216, 0]
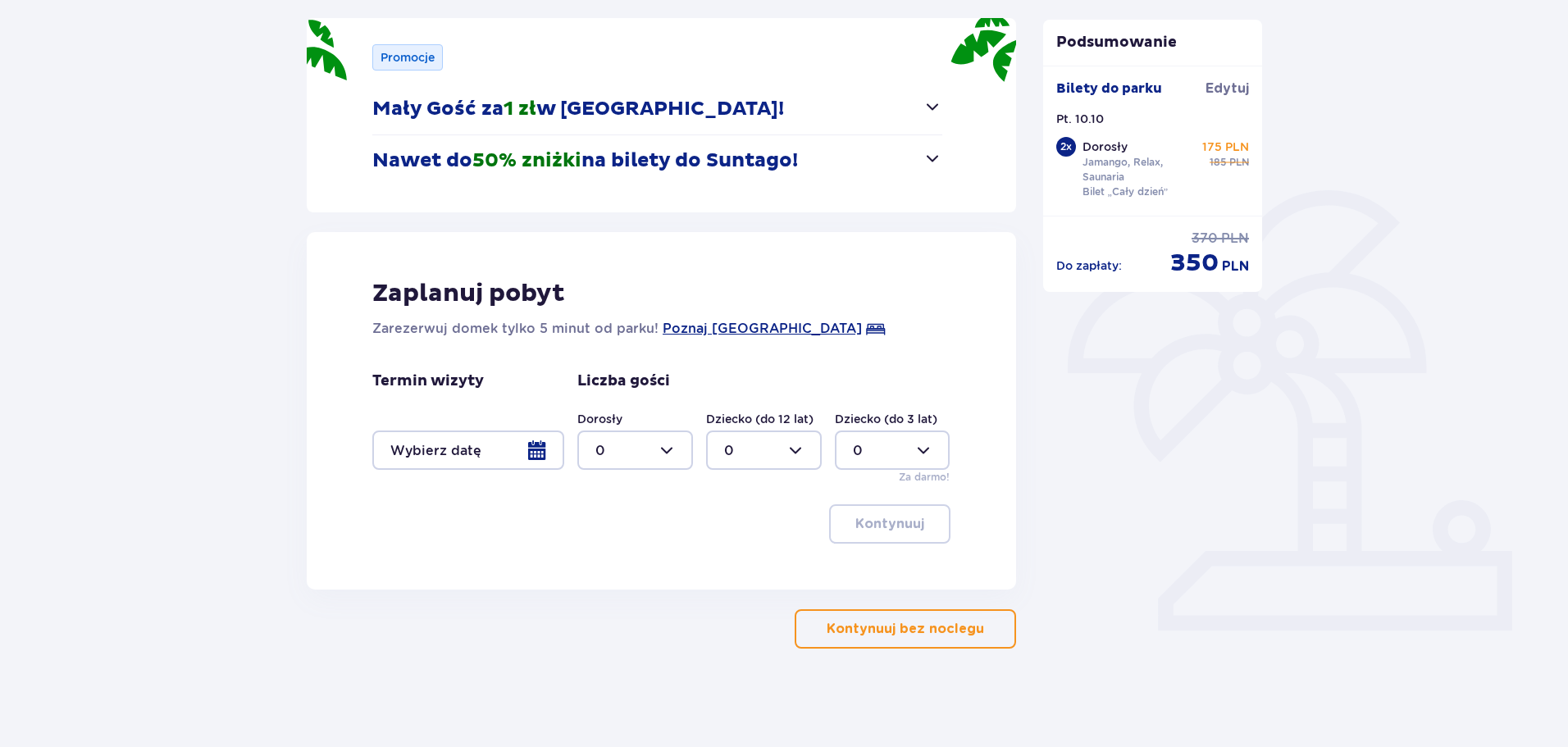
click at [894, 630] on p "Kontynuuj bez noclegu" at bounding box center [905, 629] width 157 height 18
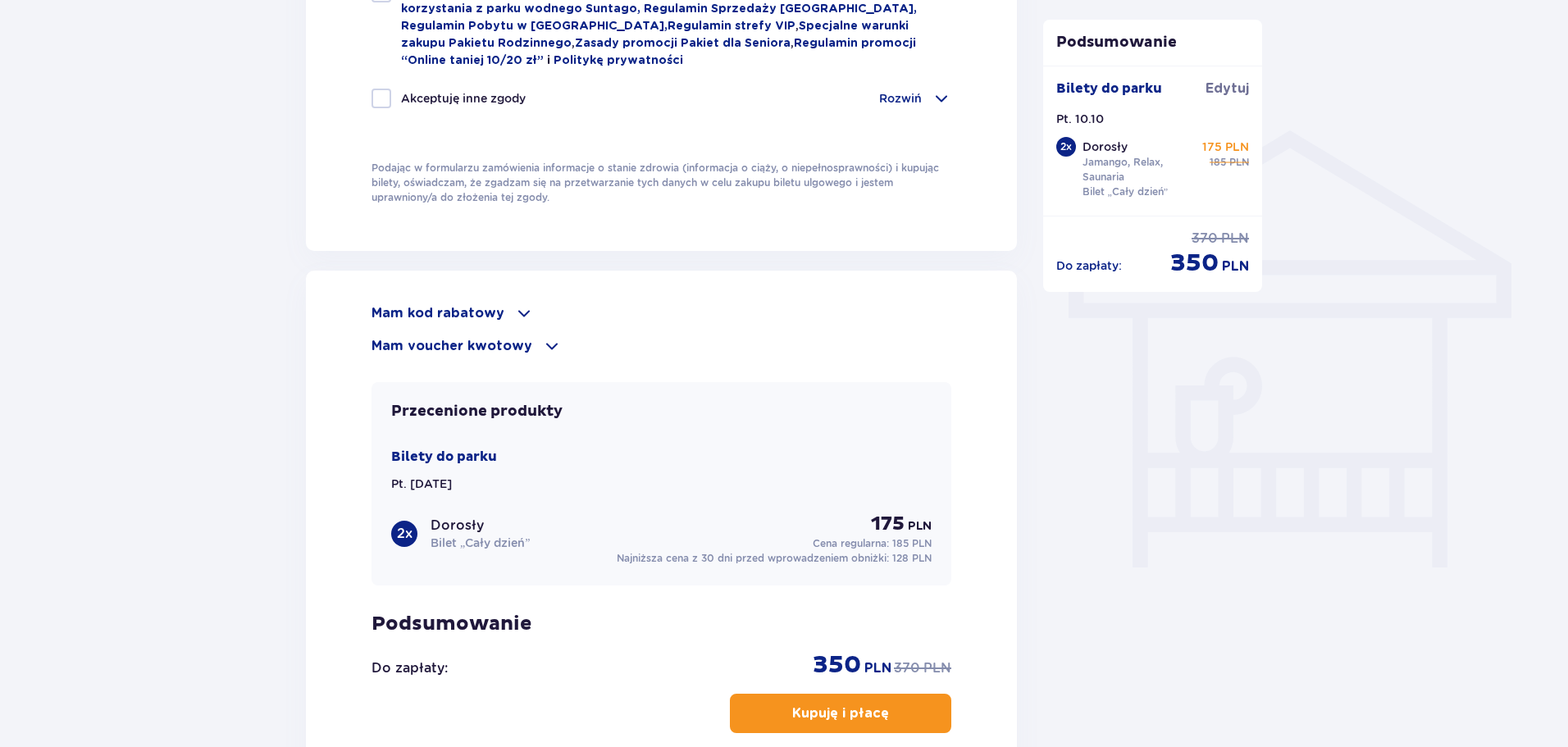
scroll to position [1230, 0]
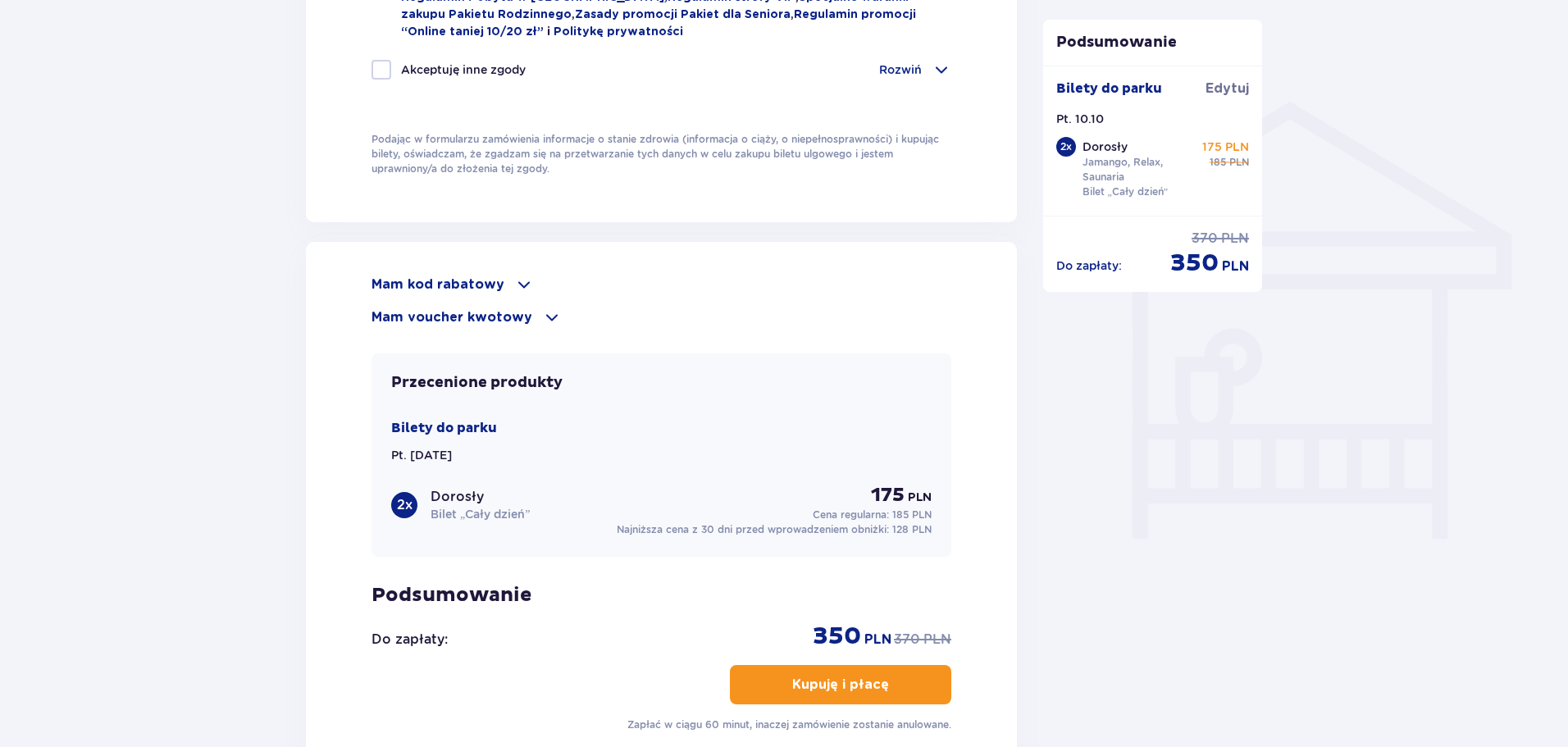
click at [475, 313] on p "Mam voucher kwotowy" at bounding box center [452, 317] width 161 height 18
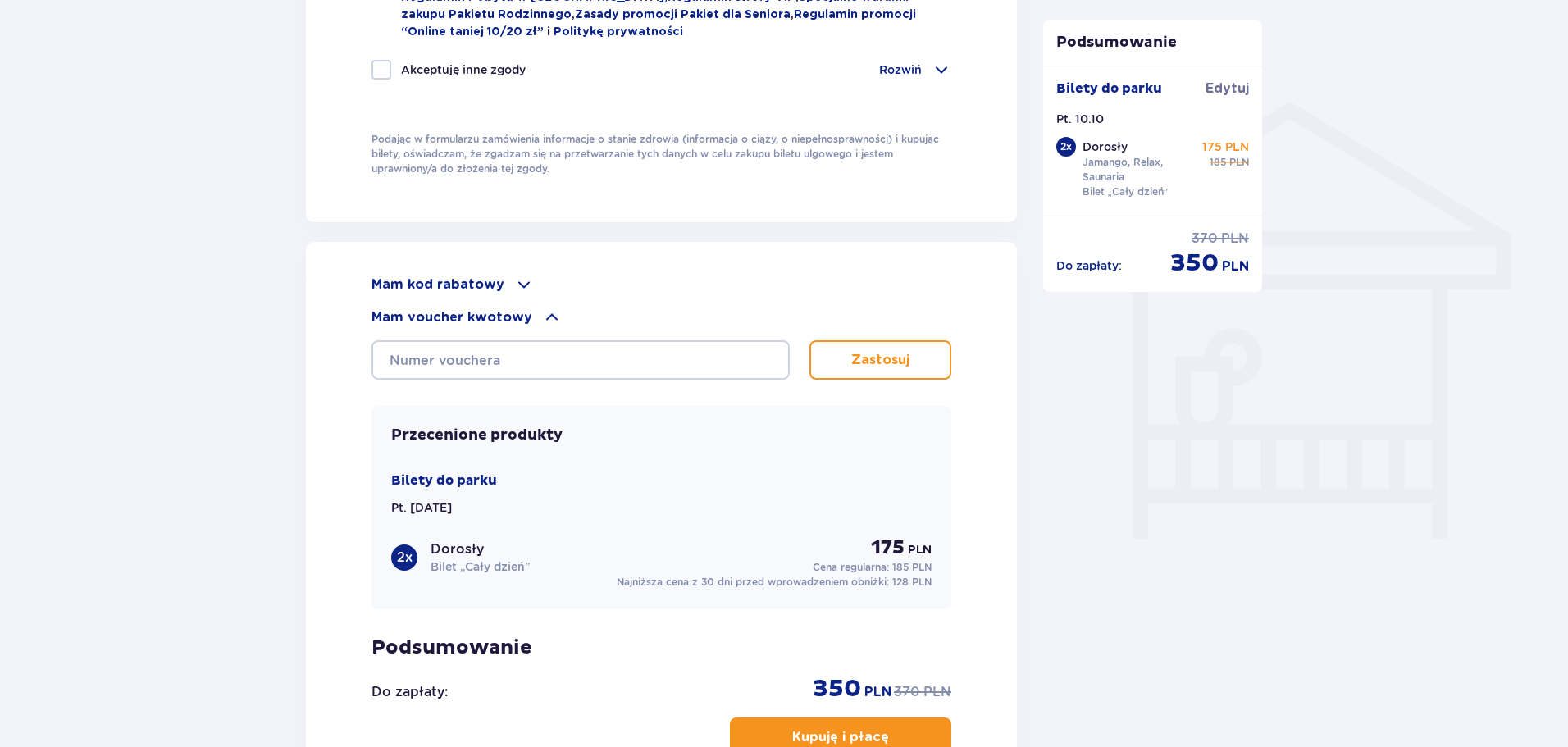
click at [475, 313] on p "Mam voucher kwotowy" at bounding box center [452, 317] width 161 height 18
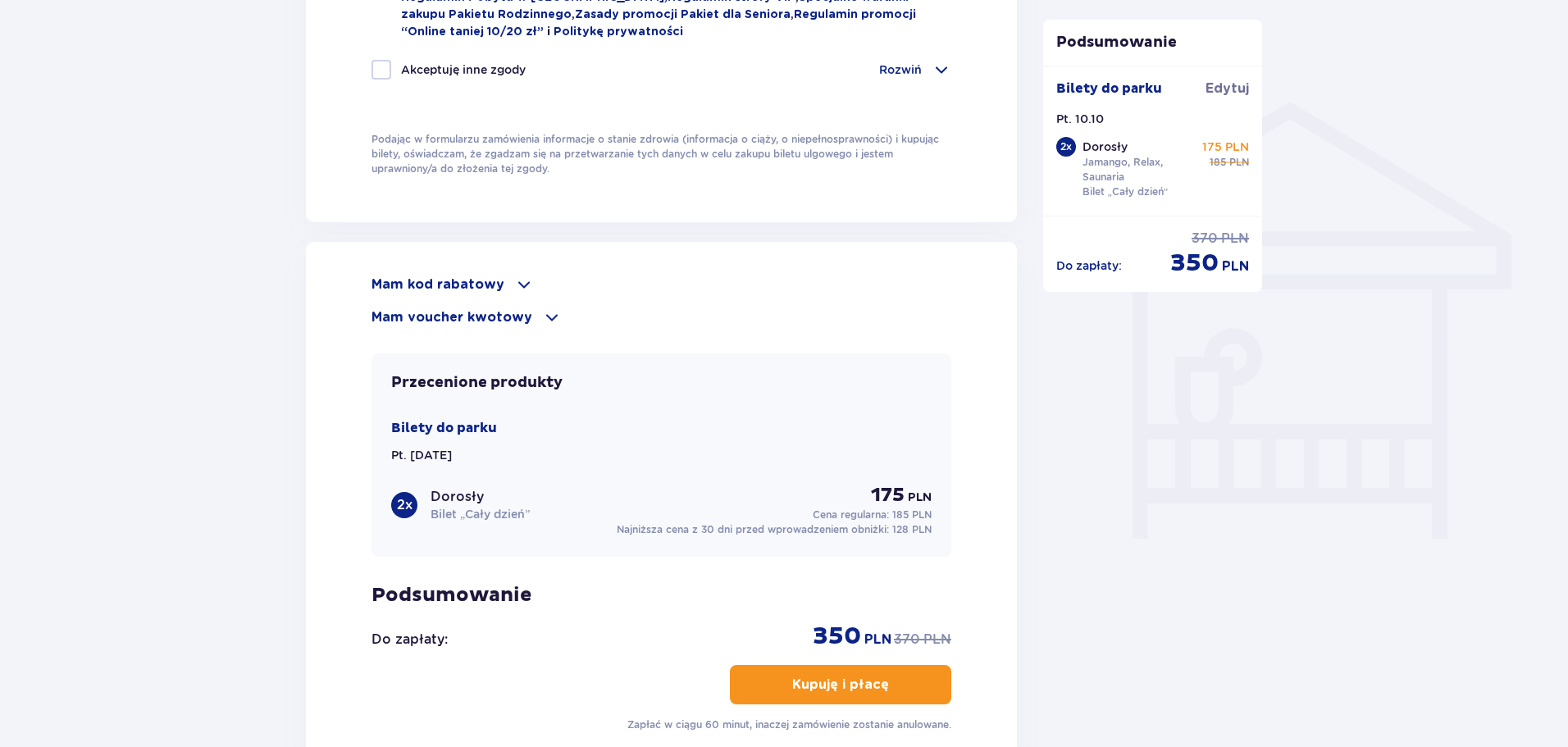
click at [483, 280] on p "Mam kod rabatowy" at bounding box center [438, 284] width 133 height 18
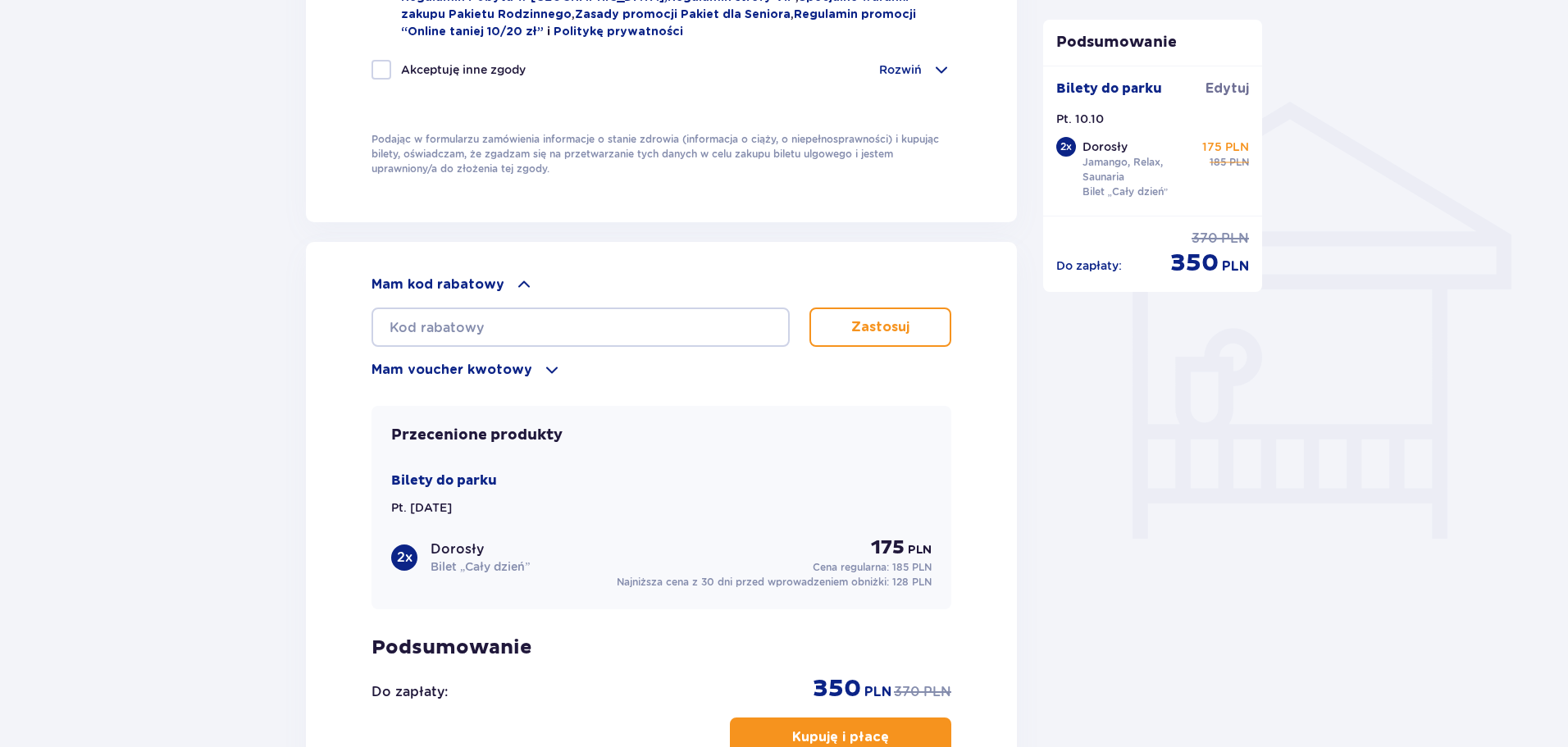
click at [483, 280] on p "Mam kod rabatowy" at bounding box center [438, 284] width 133 height 18
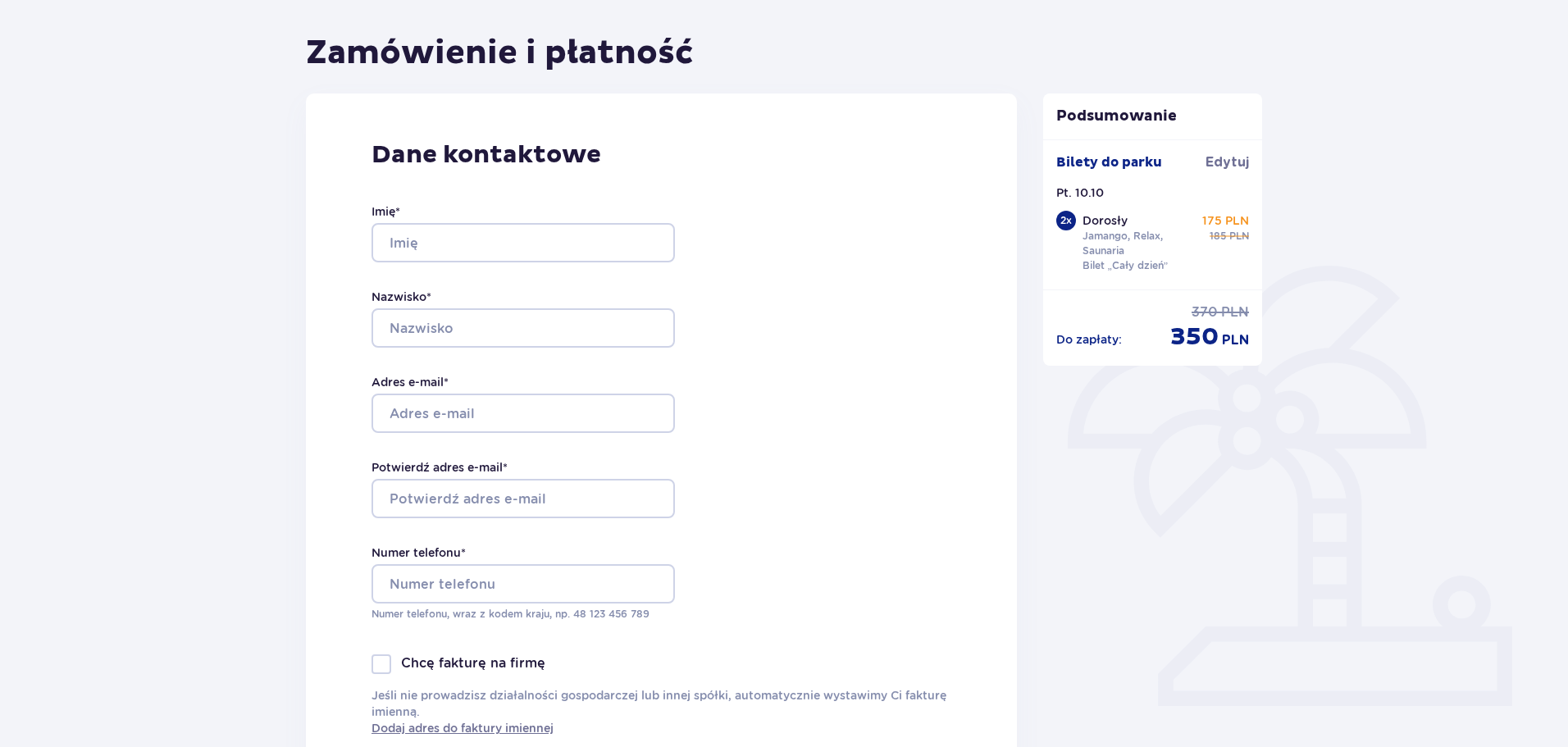
scroll to position [0, 0]
